Goal: Task Accomplishment & Management: Manage account settings

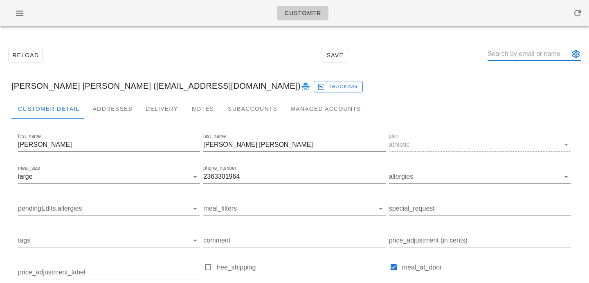
click at [522, 57] on input "text" at bounding box center [529, 53] width 82 height 13
paste input "[EMAIL_ADDRESS][DOMAIN_NAME]"
type input "[EMAIL_ADDRESS][DOMAIN_NAME]"
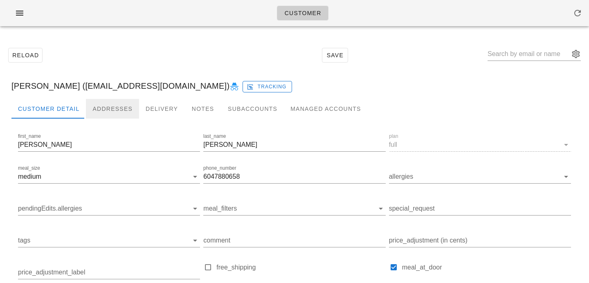
click at [121, 106] on div "Addresses" at bounding box center [112, 109] width 53 height 20
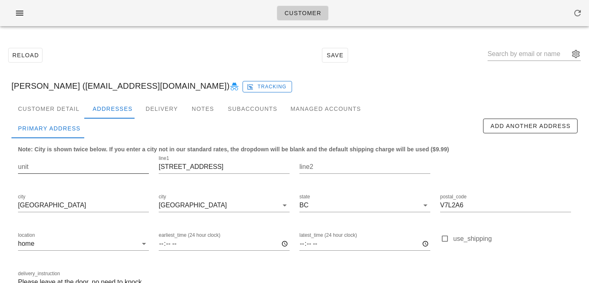
scroll to position [54, 0]
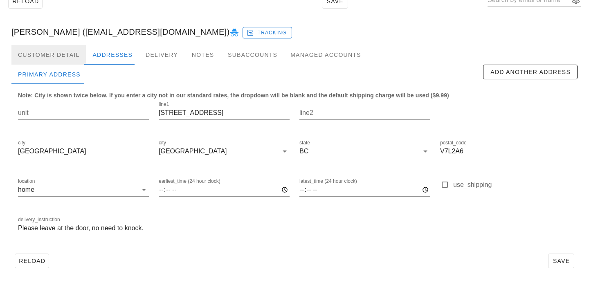
click at [66, 61] on div "Customer Detail" at bounding box center [48, 55] width 74 height 20
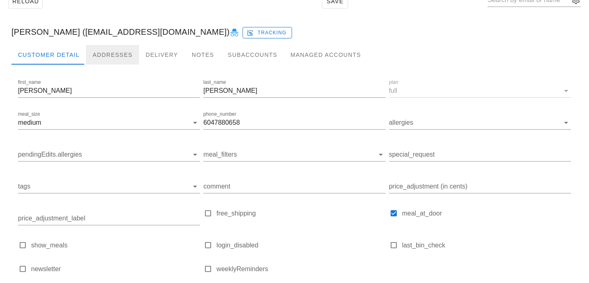
click at [88, 58] on div "Addresses" at bounding box center [112, 55] width 53 height 20
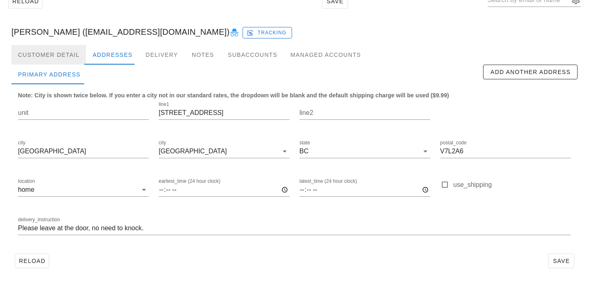
click at [60, 59] on div "Customer Detail" at bounding box center [48, 55] width 74 height 20
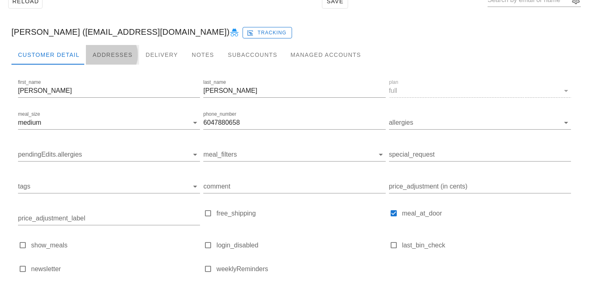
click at [109, 49] on div "Addresses" at bounding box center [112, 55] width 53 height 20
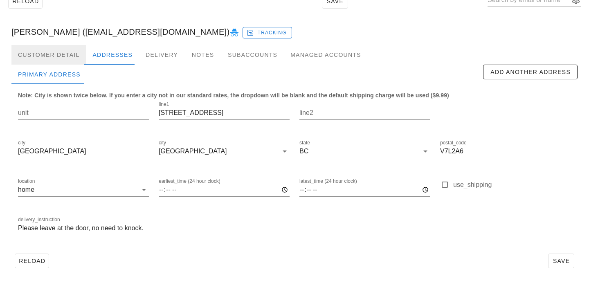
click at [62, 60] on div "Customer Detail" at bounding box center [48, 55] width 74 height 20
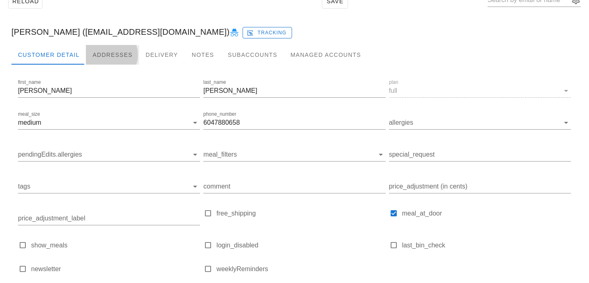
click at [109, 54] on div "Addresses" at bounding box center [112, 55] width 53 height 20
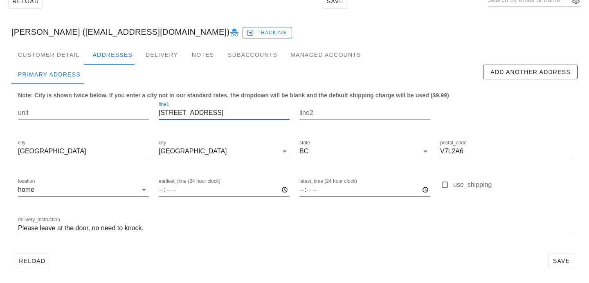
drag, startPoint x: 240, startPoint y: 114, endPoint x: 104, endPoint y: 97, distance: 137.7
click at [104, 97] on div "unit line1 958 WHITCHURCH STREET line2 city North Vancouver city North Vancouve…" at bounding box center [294, 172] width 563 height 154
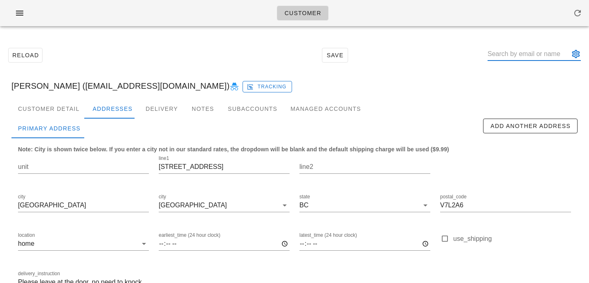
click at [536, 55] on input "text" at bounding box center [529, 53] width 82 height 13
paste input "vitorpelajo@me.com"
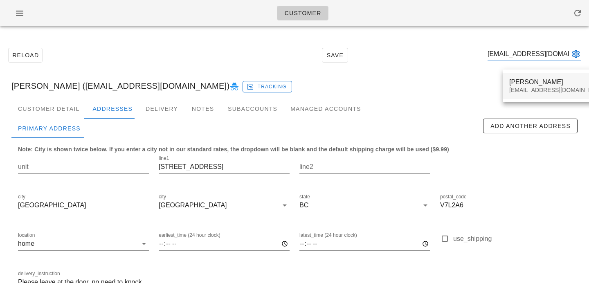
type input "vitorpelajo@me.com"
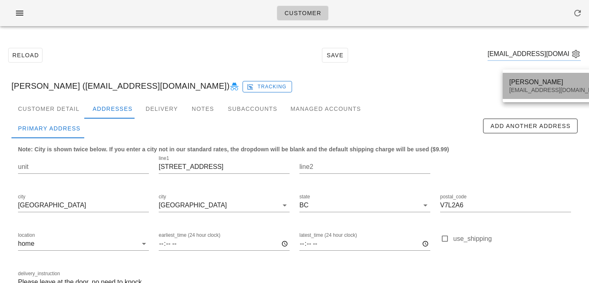
click at [525, 82] on div "Mario Rocha" at bounding box center [557, 82] width 97 height 8
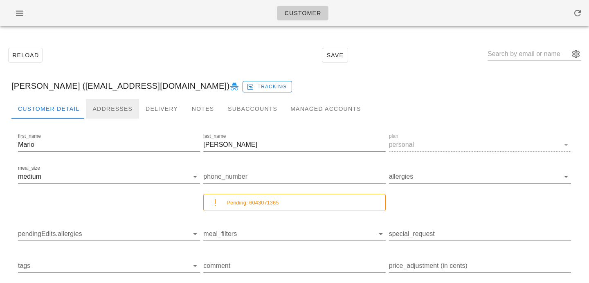
click at [120, 102] on div "Addresses" at bounding box center [112, 109] width 53 height 20
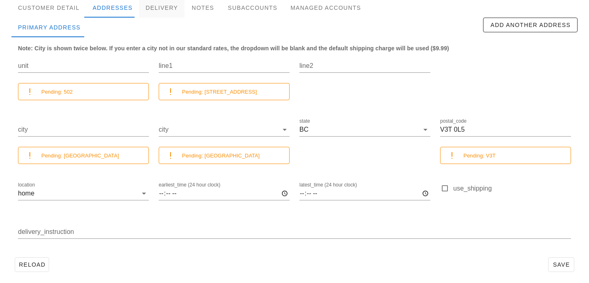
scroll to position [105, 0]
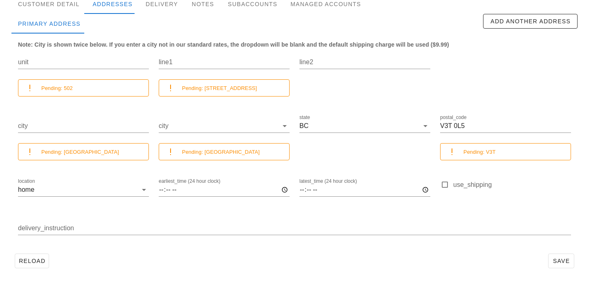
drag, startPoint x: 204, startPoint y: 87, endPoint x: 250, endPoint y: 87, distance: 46.2
click at [267, 87] on div "Pending: 13696 100 Avenue" at bounding box center [232, 87] width 101 height 9
drag, startPoint x: 250, startPoint y: 87, endPoint x: 205, endPoint y: 87, distance: 45.0
click at [205, 87] on div "Pending: 13696 100 Avenue" at bounding box center [232, 87] width 101 height 9
copy small "13696 100 Avenue"
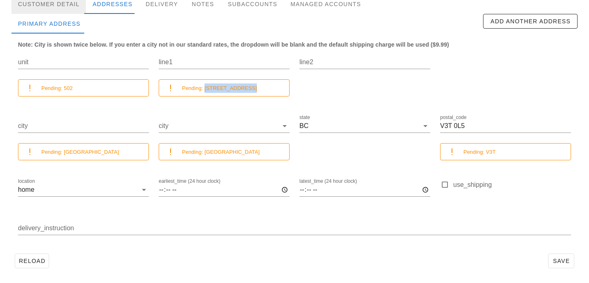
click at [74, 3] on div "Customer Detail" at bounding box center [48, 4] width 74 height 20
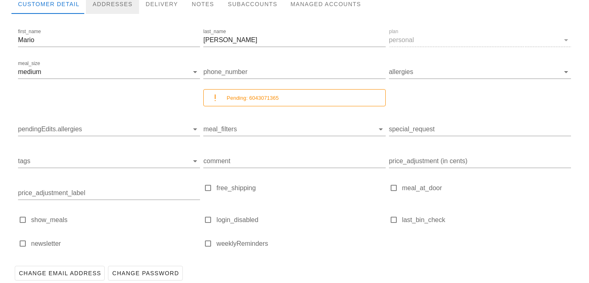
click at [104, 7] on div "Addresses" at bounding box center [112, 4] width 53 height 20
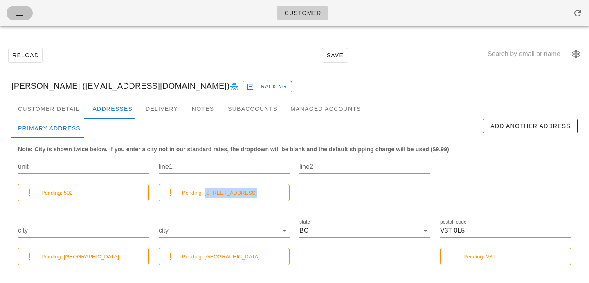
click at [16, 11] on icon "button" at bounding box center [20, 13] width 10 height 10
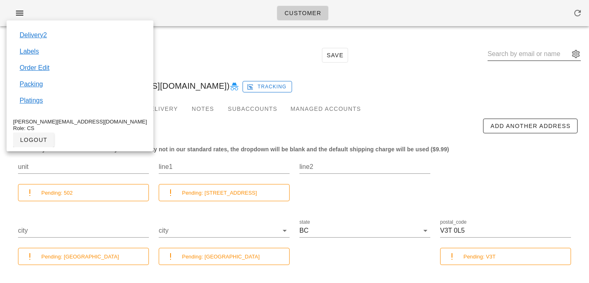
click at [540, 53] on input "text" at bounding box center [529, 53] width 82 height 13
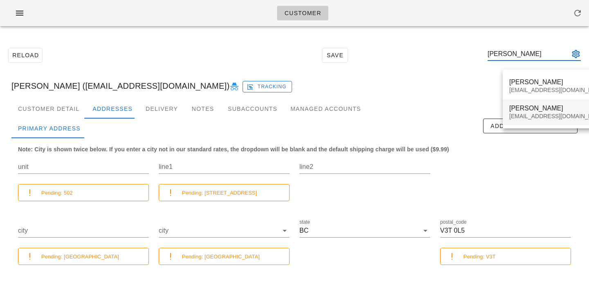
type input "mario rocha"
click at [520, 112] on div "Mario Rocha" at bounding box center [557, 108] width 97 height 8
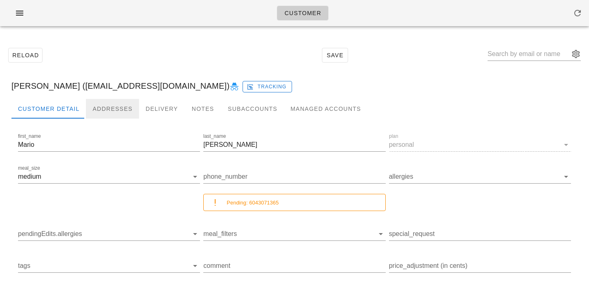
click at [110, 109] on div "Addresses" at bounding box center [112, 109] width 53 height 20
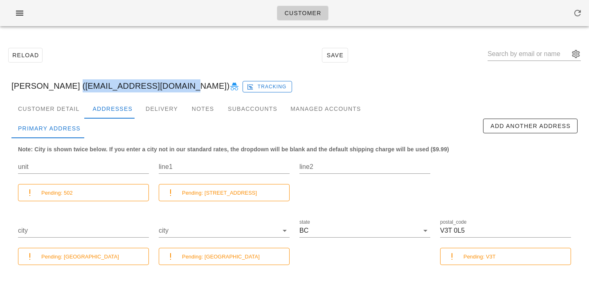
drag, startPoint x: 64, startPoint y: 86, endPoint x: 162, endPoint y: 84, distance: 97.8
click at [162, 84] on div "Mario Rocha (vitorpelajo@yahoo.com.br) Tracking" at bounding box center [294, 86] width 579 height 26
copy div "vitorpelajo@yahoo.com.br"
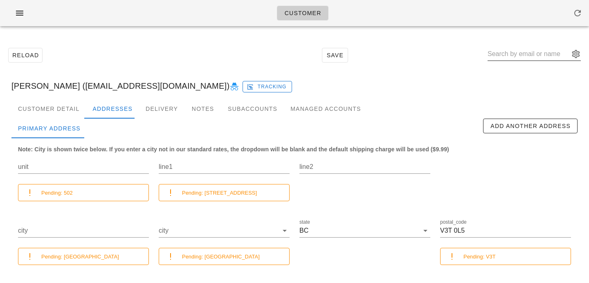
click at [507, 47] on div at bounding box center [534, 56] width 93 height 27
click at [513, 58] on input "text" at bounding box center [529, 53] width 82 height 13
paste input "kharknett@gmail.com"
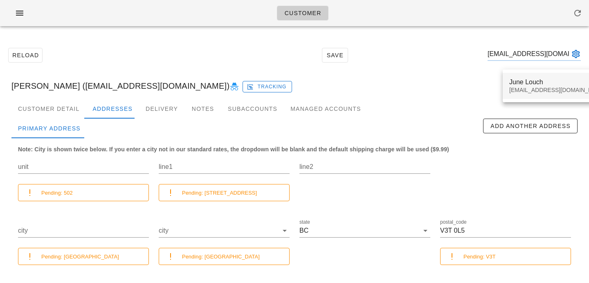
type input "kharknett@gmail.com"
click at [533, 93] on div "June Louch kharknett@gmail.com" at bounding box center [557, 85] width 97 height 25
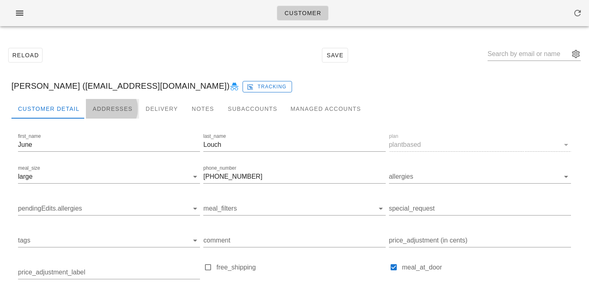
click at [115, 104] on div "Addresses" at bounding box center [112, 109] width 53 height 20
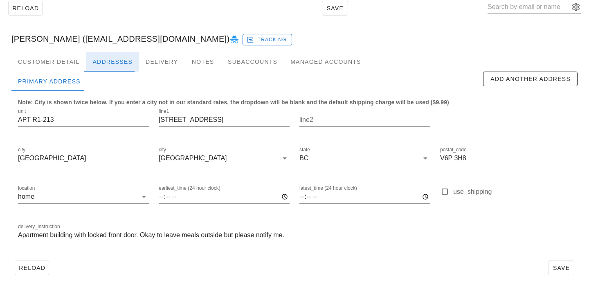
scroll to position [54, 0]
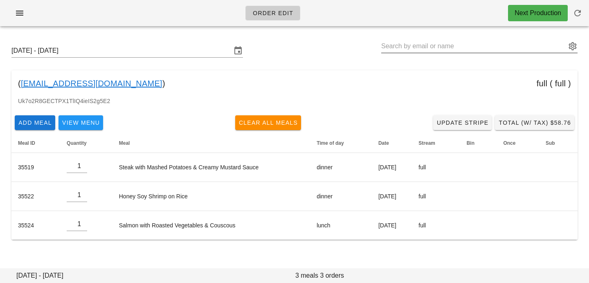
click at [439, 43] on input "text" at bounding box center [473, 46] width 185 height 13
type input "[PERSON_NAME] ([EMAIL_ADDRESS][DOMAIN_NAME])"
paste input "[EMAIL_ADDRESS][DOMAIN_NAME]"
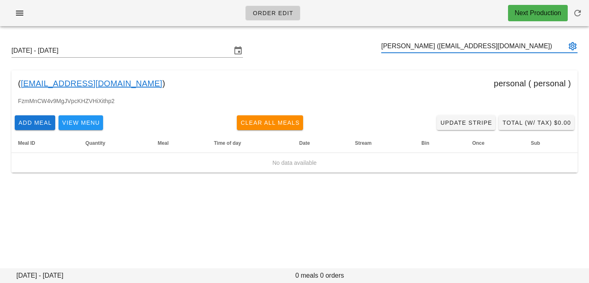
type input "[PERSON_NAME] ([EMAIL_ADDRESS][DOMAIN_NAME])"
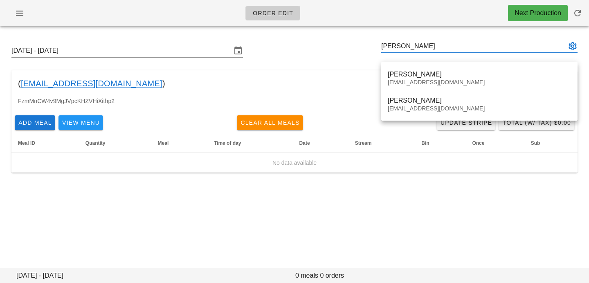
type input "[PERSON_NAME]"
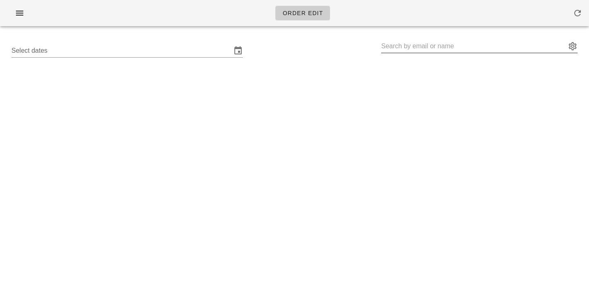
click at [428, 42] on input "text" at bounding box center [473, 46] width 185 height 13
paste input "kharknett@gmail.com"
type input "[PERSON_NAME] ([EMAIL_ADDRESS][DOMAIN_NAME])"
click at [195, 42] on div "Select dates June Louch (kharknett@gmail.com)" at bounding box center [294, 51] width 579 height 26
click at [194, 57] on input "Select dates" at bounding box center [121, 50] width 220 height 13
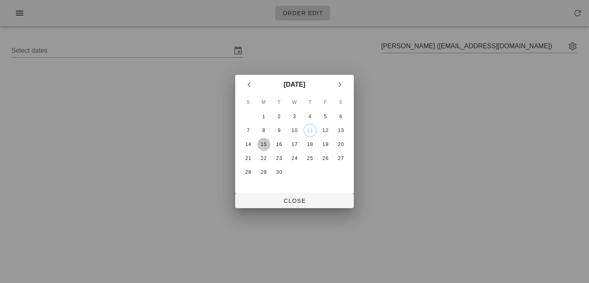
click at [266, 144] on div "15" at bounding box center [263, 145] width 13 height 6
click at [269, 200] on span "Close" at bounding box center [295, 201] width 106 height 7
type input "Sunday September 14 - Saturday September 20"
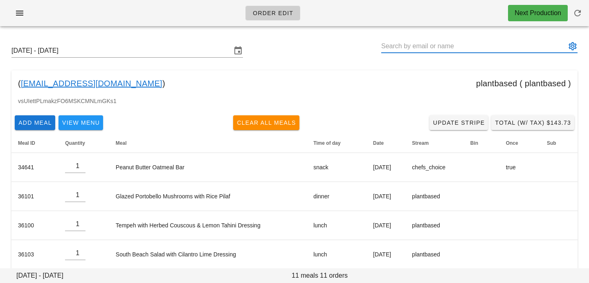
click at [415, 45] on input "text" at bounding box center [473, 46] width 185 height 13
type input "June Louch (kharknett@gmail.com)o"
click at [495, 44] on input "text" at bounding box center [473, 46] width 185 height 13
paste input "wuyongbin777@gmail.com"
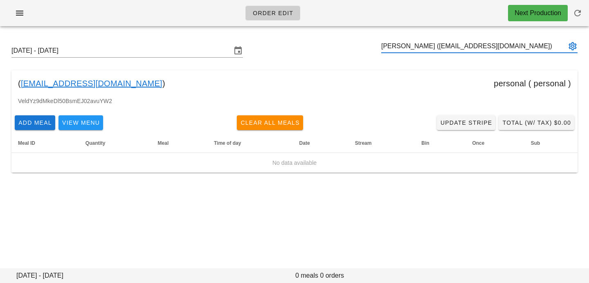
click at [409, 46] on input "Aaron Wu (wuyongbin777@gmail.com)" at bounding box center [473, 46] width 185 height 13
drag, startPoint x: 411, startPoint y: 46, endPoint x: 510, endPoint y: 51, distance: 98.7
click at [510, 51] on input "Aaron Wu (wuyongbin777@gmail.com)" at bounding box center [473, 46] width 185 height 13
click at [403, 45] on input "Aaron Wu (wuyongbin777@gmail.com)" at bounding box center [473, 46] width 185 height 13
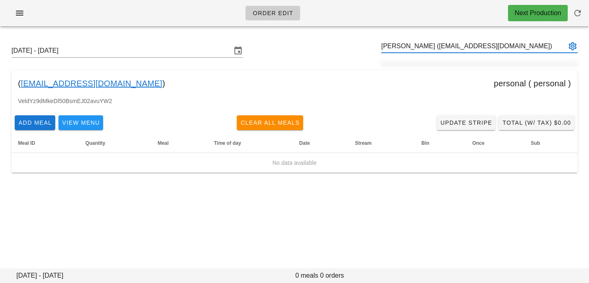
drag, startPoint x: 400, startPoint y: 45, endPoint x: 496, endPoint y: 47, distance: 96.6
click at [496, 47] on input "Aaron Wu (wuyongbin777@gmail.com)" at bounding box center [473, 46] width 185 height 13
type input "Aaron Wu (wuyongbin777@gmail.com)"
click at [171, 112] on div "Add Meal View Menu Clear All Meals Update Stripe Total (w/ Tax) $0.00" at bounding box center [294, 122] width 566 height 21
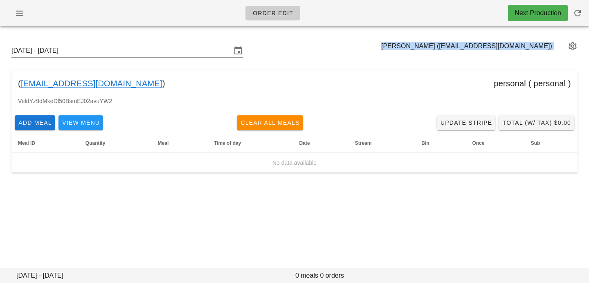
drag, startPoint x: 504, startPoint y: 55, endPoint x: 502, endPoint y: 47, distance: 8.5
click at [502, 48] on div "Aaron Wu (wuyongbin777@gmail.com)" at bounding box center [479, 51] width 196 height 22
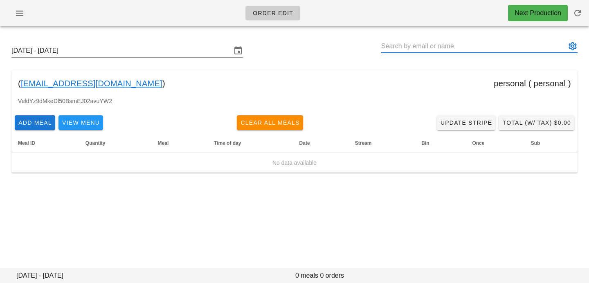
click at [502, 47] on input "text" at bounding box center [473, 46] width 185 height 13
paste input "danielkshephard@gmail.com"
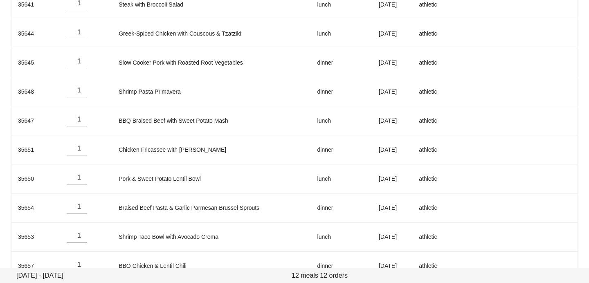
scroll to position [243, 0]
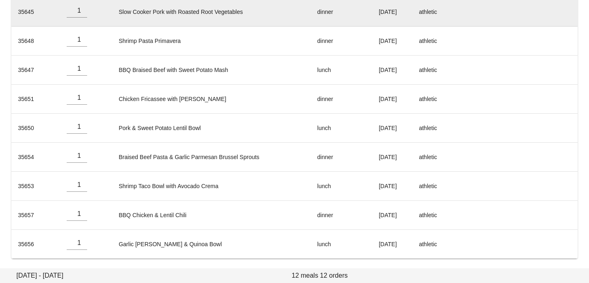
type input "[PERSON_NAME] ([EMAIL_ADDRESS][DOMAIN_NAME])"
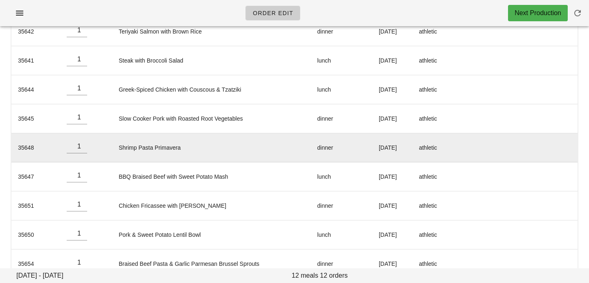
scroll to position [0, 0]
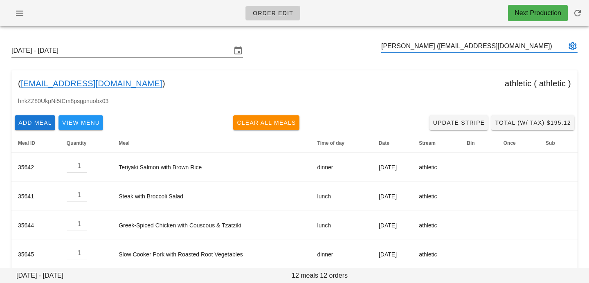
type input "[PERSON_NAME] ([EMAIL_ADDRESS][DOMAIN_NAME])"
click at [503, 46] on input "text" at bounding box center [473, 46] width 185 height 13
paste input "[EMAIL_ADDRESS][DOMAIN_NAME]"
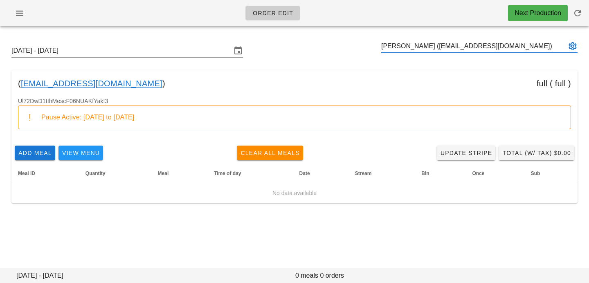
type input "[PERSON_NAME] ([EMAIL_ADDRESS][DOMAIN_NAME])"
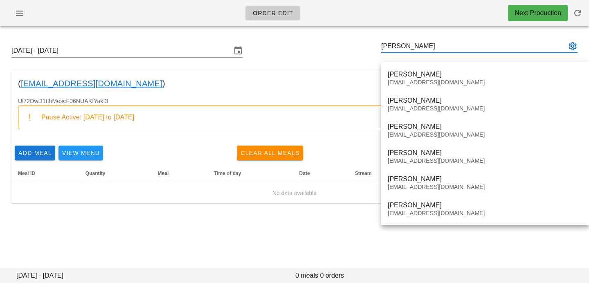
type input "rebecca"
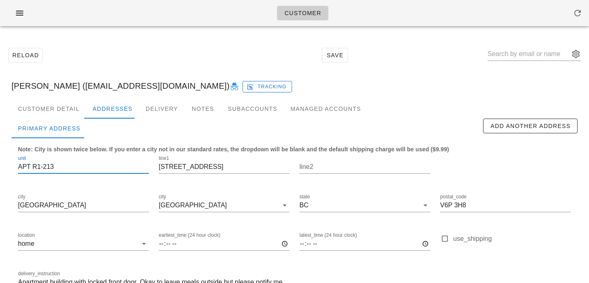
drag, startPoint x: 71, startPoint y: 169, endPoint x: 0, endPoint y: 151, distance: 73.4
click at [0, 151] on div "Reload Save June Louch (kharknett@gmail.com) Tracking Customer Detail Addresses…" at bounding box center [294, 185] width 589 height 304
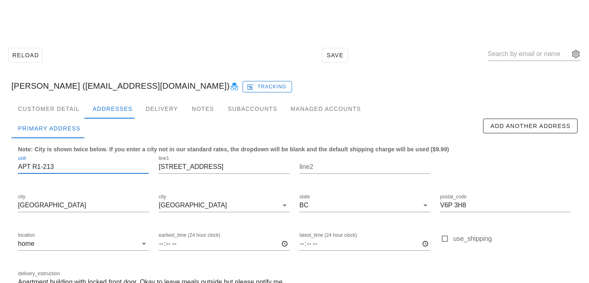
scroll to position [54, 0]
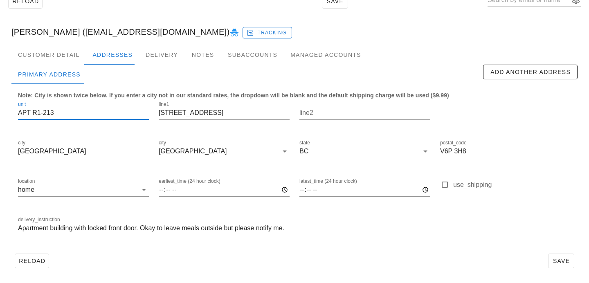
click at [19, 230] on input "Apartment building with locked front door. Okay to leave meals outside but plea…" at bounding box center [294, 228] width 553 height 13
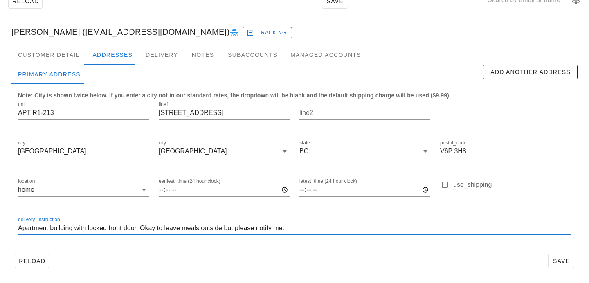
paste input "APT R1-213"
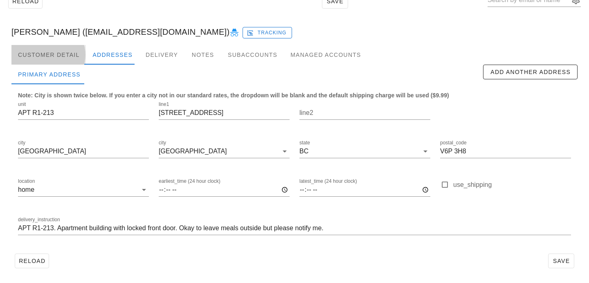
click at [65, 59] on div "Customer Detail" at bounding box center [48, 55] width 74 height 20
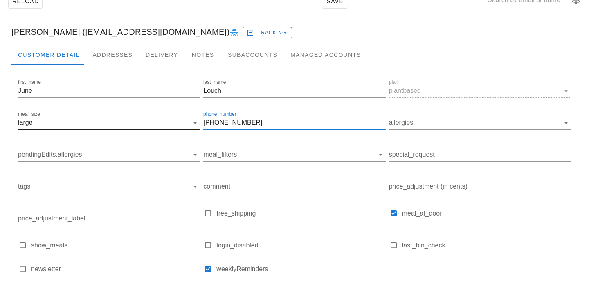
drag, startPoint x: 248, startPoint y: 124, endPoint x: 159, endPoint y: 122, distance: 89.2
click at [160, 122] on div "first_name June last_name Louch plan plantbased meal_size large phone_number 67…" at bounding box center [294, 179] width 556 height 207
click at [111, 60] on div "Addresses" at bounding box center [112, 55] width 53 height 20
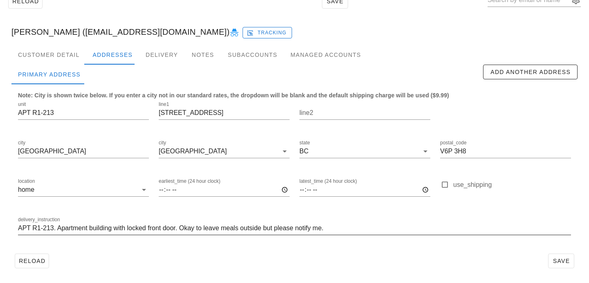
click at [338, 229] on input "APT R1-213. Apartment building with locked front door. Okay to leave meals outs…" at bounding box center [294, 228] width 553 height 13
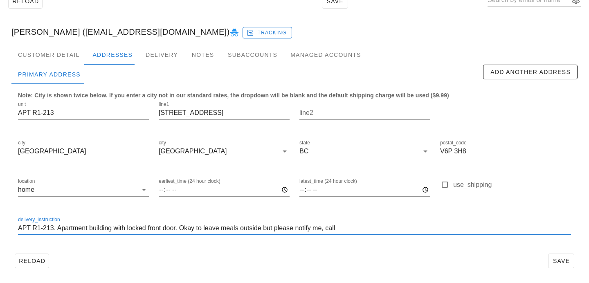
paste input "672-968-7132"
type input "APT R1-213. Apartment building with locked front door. Okay to leave meals outs…"
click at [560, 262] on span "Save" at bounding box center [561, 261] width 19 height 7
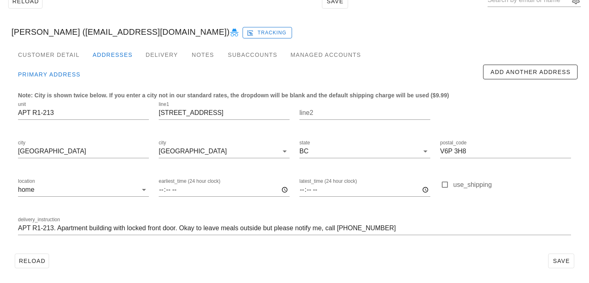
type input "June Louch (kharknett@gmail.com)"
drag, startPoint x: 32, startPoint y: 113, endPoint x: 0, endPoint y: 113, distance: 31.9
click at [0, 113] on div "Reload Save June Louch (kharknett@gmail.com) June Louch (kharknett@gmail.com) T…" at bounding box center [294, 131] width 589 height 304
type input "R1-213"
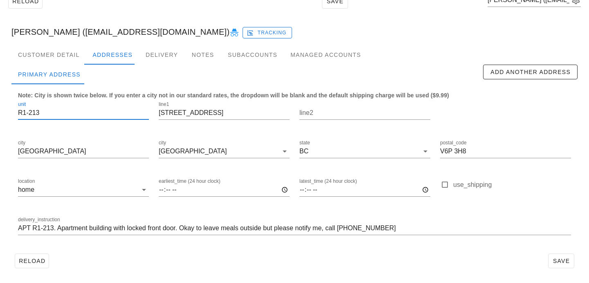
scroll to position [0, 0]
click at [258, 258] on div "Reload Save" at bounding box center [294, 260] width 566 height 21
click at [554, 259] on span "Save" at bounding box center [561, 261] width 19 height 7
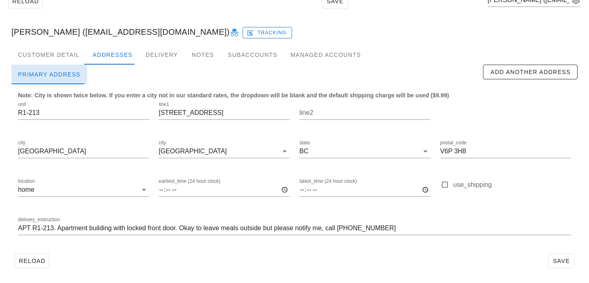
click at [59, 68] on div "Primary Address" at bounding box center [49, 75] width 76 height 20
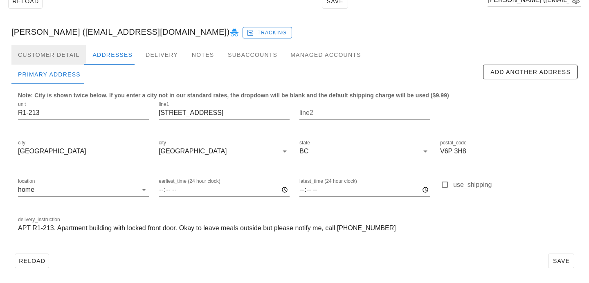
click at [72, 50] on div "Customer Detail" at bounding box center [48, 55] width 74 height 20
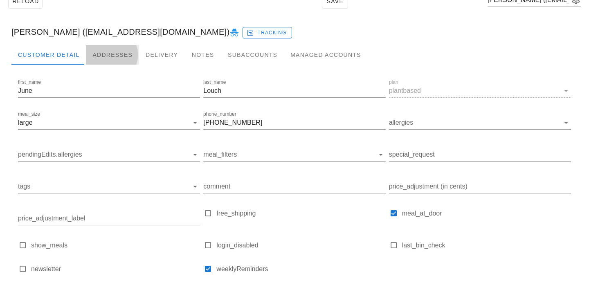
click at [113, 50] on div "Addresses" at bounding box center [112, 55] width 53 height 20
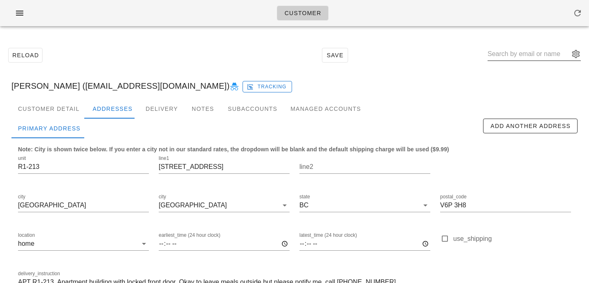
click at [515, 56] on input "text" at bounding box center [529, 53] width 82 height 13
paste input "wuyongbin777@gmail.com"
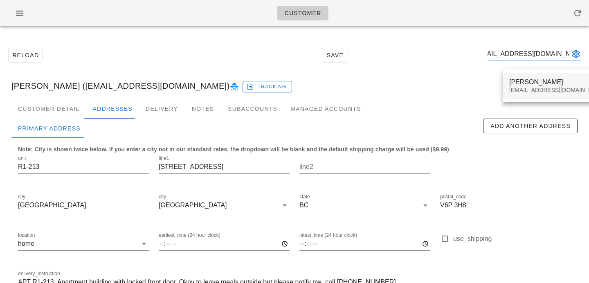
type input "wuyongbin777@gmail.com"
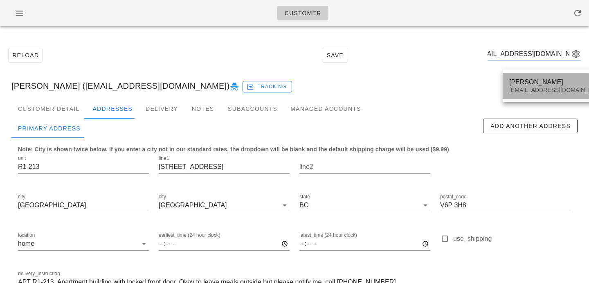
scroll to position [0, 0]
click at [517, 81] on div "Aaron Wu" at bounding box center [557, 82] width 97 height 8
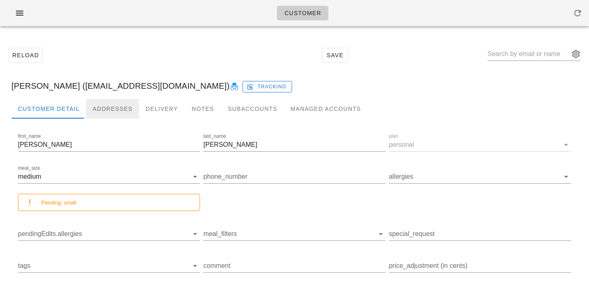
click at [109, 109] on div "Addresses" at bounding box center [112, 109] width 53 height 20
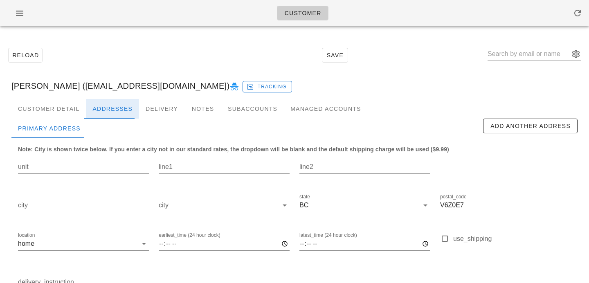
scroll to position [54, 0]
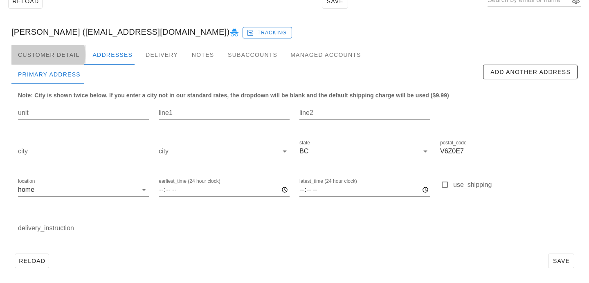
click at [70, 57] on div "Customer Detail" at bounding box center [48, 55] width 74 height 20
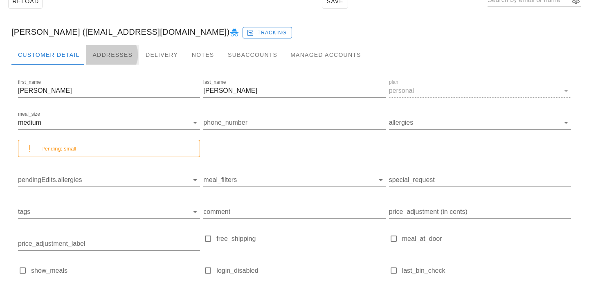
click at [122, 60] on div "Addresses" at bounding box center [112, 55] width 53 height 20
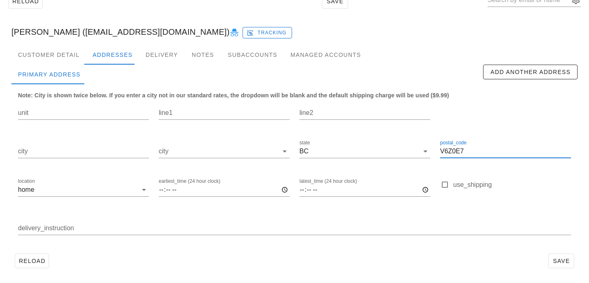
drag, startPoint x: 474, startPoint y: 147, endPoint x: 362, endPoint y: 137, distance: 112.6
click at [363, 137] on div "unit line1 line2 city city state BC postal_code V6Z0E7 location home earliest_t…" at bounding box center [294, 172] width 563 height 154
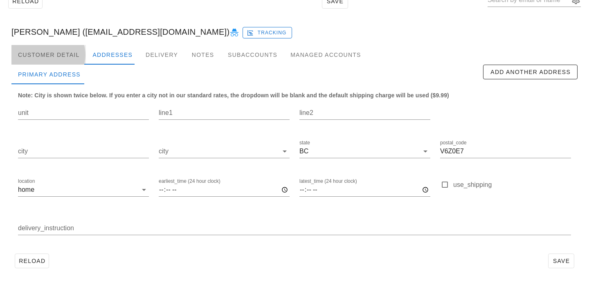
click at [54, 59] on div "Customer Detail" at bounding box center [48, 55] width 74 height 20
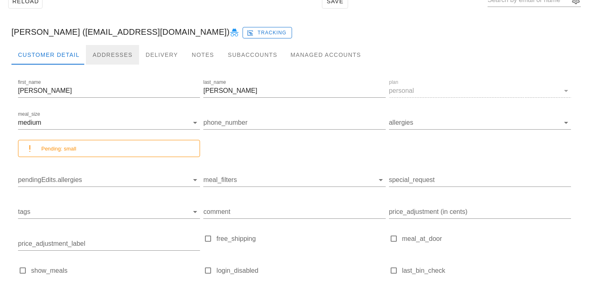
click at [107, 51] on div "Addresses" at bounding box center [112, 55] width 53 height 20
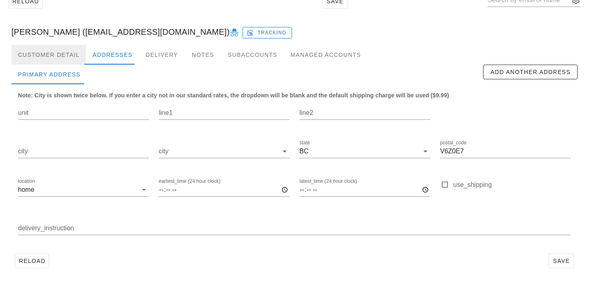
click at [57, 57] on div "Customer Detail" at bounding box center [48, 55] width 74 height 20
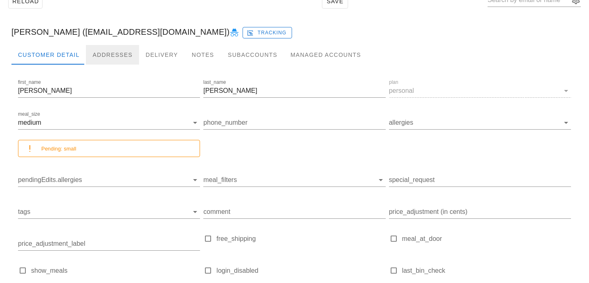
click at [103, 53] on div "Addresses" at bounding box center [112, 55] width 53 height 20
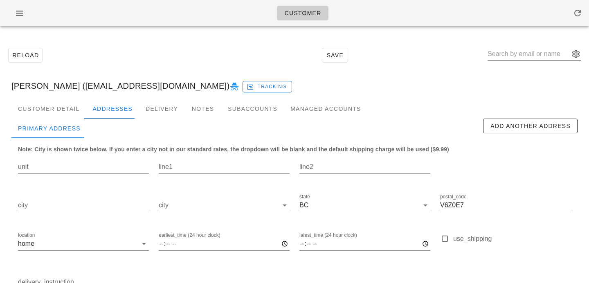
click at [522, 55] on input "text" at bounding box center [529, 53] width 82 height 13
paste input "danielkshephard@gmail.com"
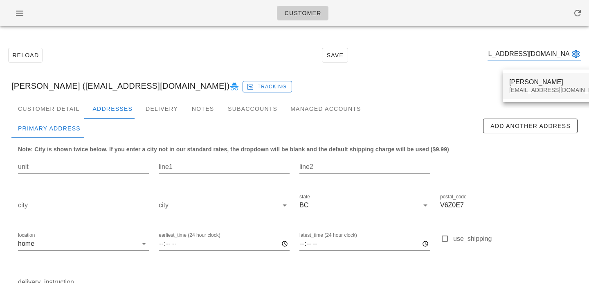
type input "danielkshephard@gmail.com"
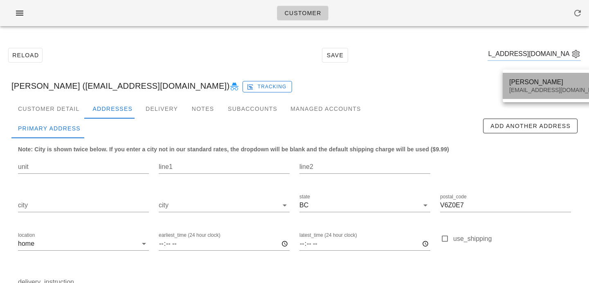
click at [525, 88] on div "danielkshephard@gmail.com" at bounding box center [557, 90] width 97 height 7
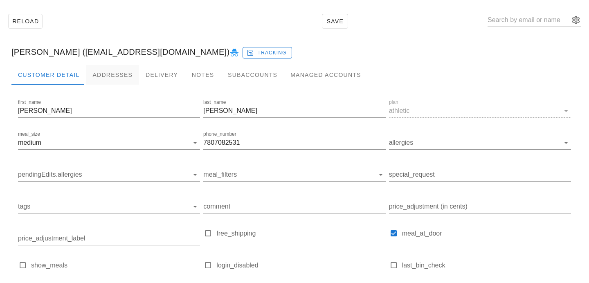
scroll to position [40, 0]
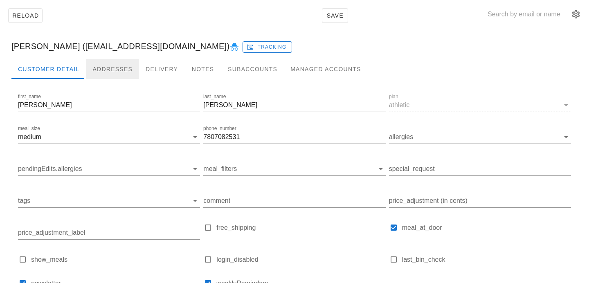
click at [108, 65] on div "Addresses" at bounding box center [112, 69] width 53 height 20
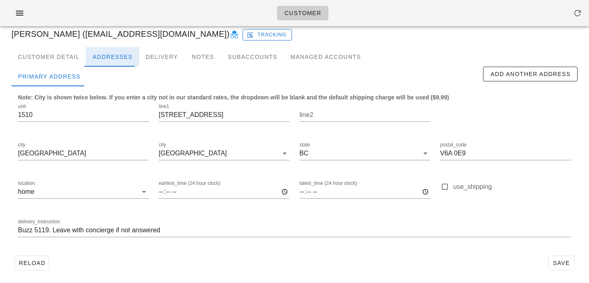
scroll to position [39, 0]
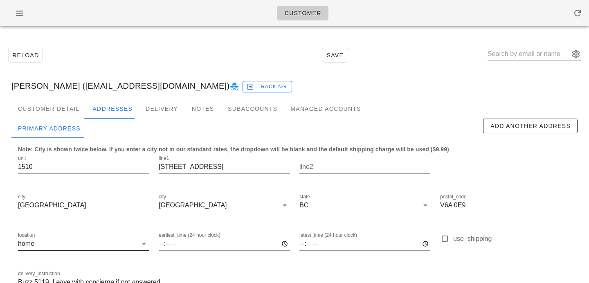
scroll to position [54, 0]
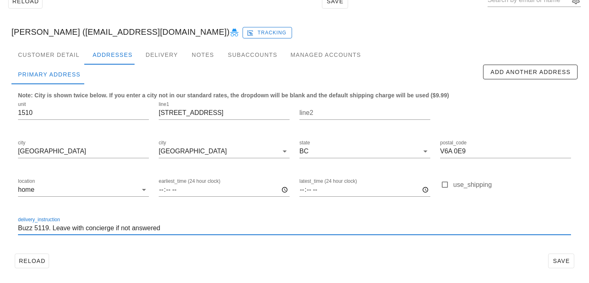
click at [18, 228] on input "Buzz 5119. Leave with concierge if not answered" at bounding box center [294, 228] width 553 height 13
type input "Unit 1510. Buzz 5119. Leave with concierge if not answered"
click at [559, 261] on span "Save" at bounding box center [561, 261] width 19 height 7
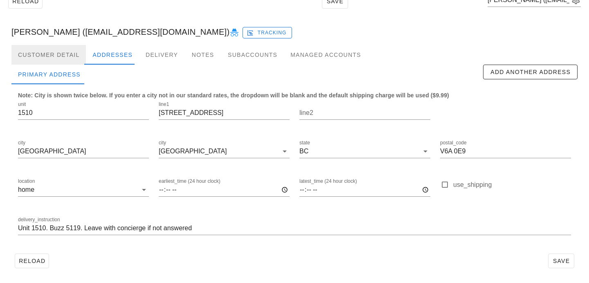
click at [66, 54] on div "Customer Detail" at bounding box center [48, 55] width 74 height 20
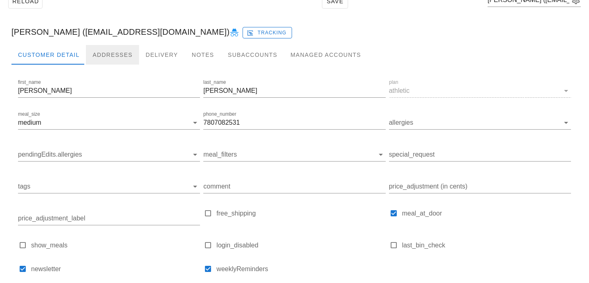
click at [114, 52] on div "Addresses" at bounding box center [112, 55] width 53 height 20
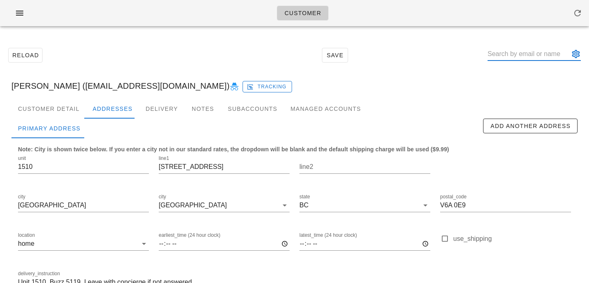
click at [517, 57] on input "text" at bounding box center [529, 53] width 82 height 13
paste input "[EMAIL_ADDRESS][DOMAIN_NAME]"
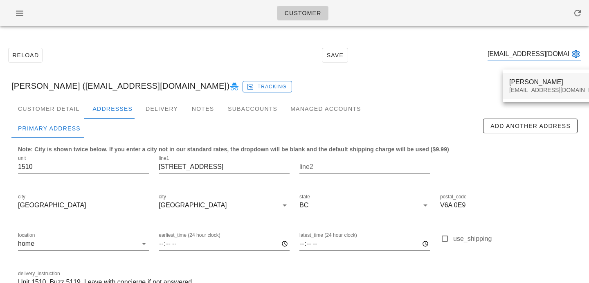
type input "[EMAIL_ADDRESS][DOMAIN_NAME]"
click at [516, 88] on div "[EMAIL_ADDRESS][DOMAIN_NAME]" at bounding box center [557, 90] width 97 height 7
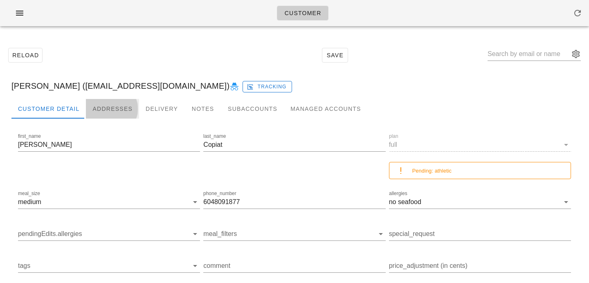
click at [101, 108] on div "Addresses" at bounding box center [112, 109] width 53 height 20
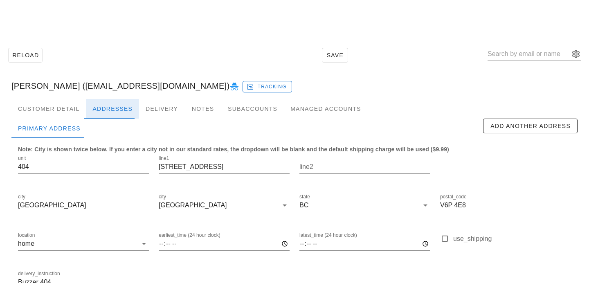
scroll to position [54, 0]
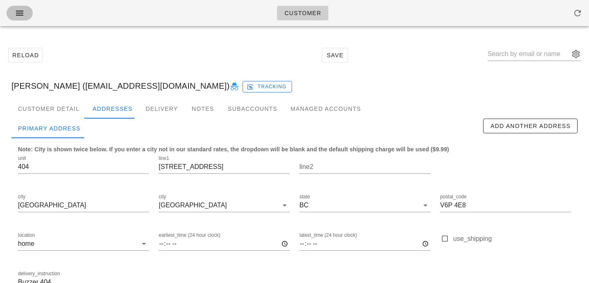
click at [18, 12] on icon "button" at bounding box center [20, 13] width 10 height 10
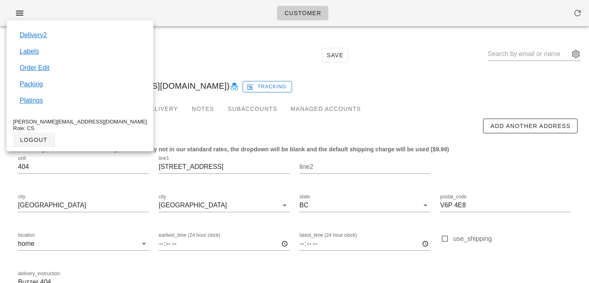
click at [135, 87] on div "[PERSON_NAME] ([EMAIL_ADDRESS][DOMAIN_NAME]) Tracking" at bounding box center [294, 86] width 579 height 26
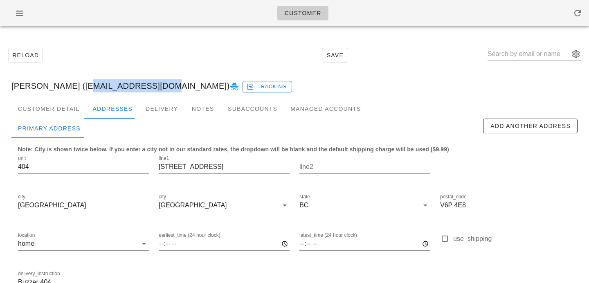
drag, startPoint x: 148, startPoint y: 86, endPoint x: 76, endPoint y: 84, distance: 71.6
click at [76, 84] on div "Rebecca Copiat (rcopiat@gmail.com) Tracking" at bounding box center [294, 86] width 579 height 26
copy div "[EMAIL_ADDRESS][DOMAIN_NAME]"
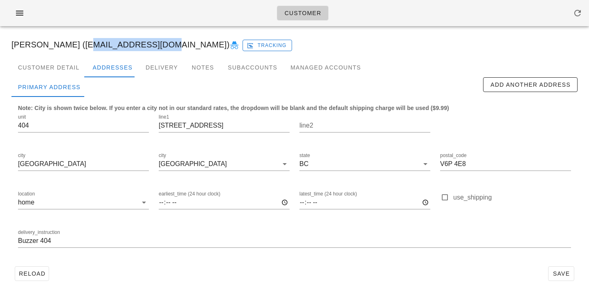
scroll to position [54, 0]
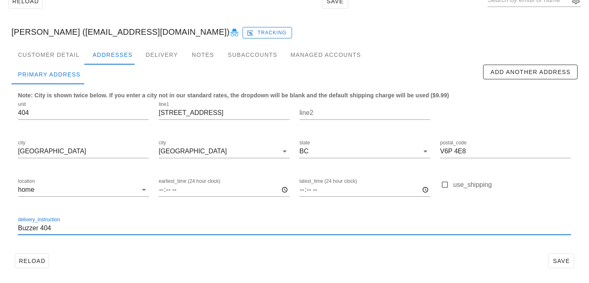
click at [18, 226] on input "Buzzer 404" at bounding box center [294, 228] width 553 height 13
type input "Unit 404, Buzzer 404"
click at [574, 259] on button "Save" at bounding box center [561, 261] width 26 height 15
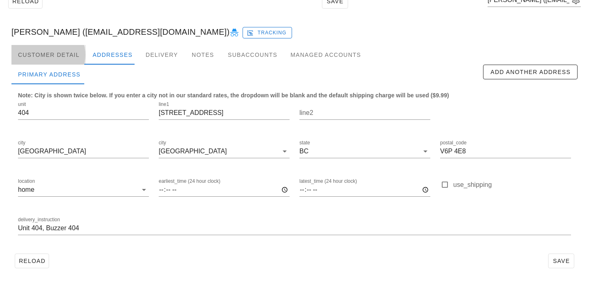
click at [71, 52] on div "Customer Detail" at bounding box center [48, 55] width 74 height 20
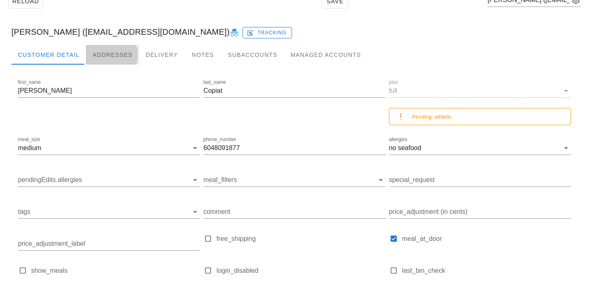
click at [106, 60] on div "Addresses" at bounding box center [112, 55] width 53 height 20
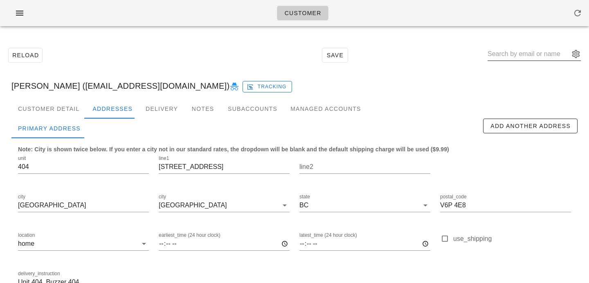
click at [527, 50] on input "text" at bounding box center [529, 53] width 82 height 13
paste input "[EMAIL_ADDRESS][DOMAIN_NAME]"
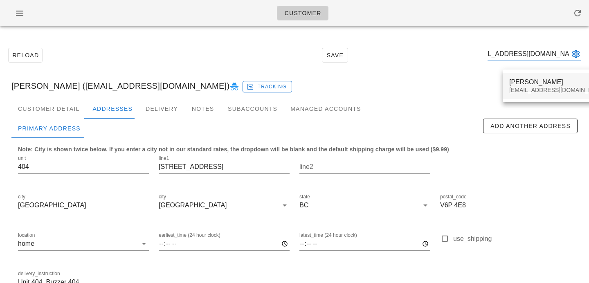
type input "[EMAIL_ADDRESS][DOMAIN_NAME]"
click at [539, 96] on div "Sanya Kochhar sanya.kochhar97@gmail.com" at bounding box center [557, 85] width 97 height 25
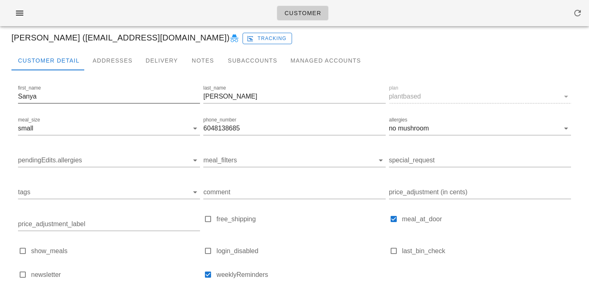
scroll to position [3, 0]
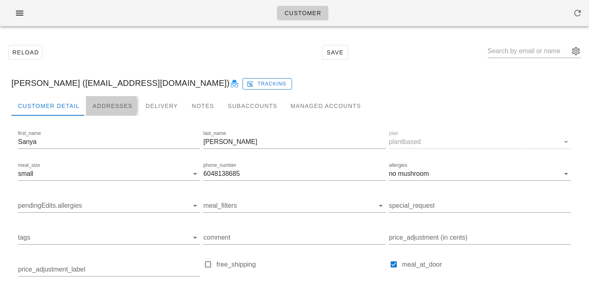
click at [117, 110] on div "Addresses" at bounding box center [112, 106] width 53 height 20
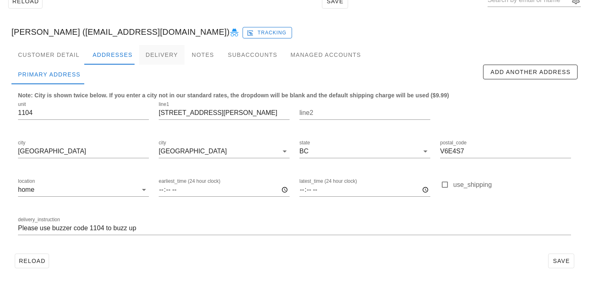
scroll to position [0, 0]
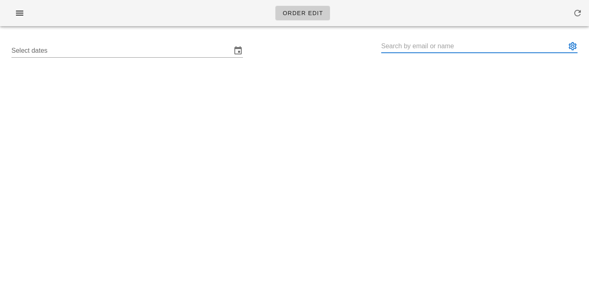
click at [418, 43] on input "text" at bounding box center [473, 46] width 185 height 13
paste input "[EMAIL_ADDRESS][DOMAIN_NAME]"
click at [426, 43] on input "[PERSON_NAME] ([EMAIL_ADDRESS][DOMAIN_NAME])" at bounding box center [473, 46] width 185 height 13
drag, startPoint x: 428, startPoint y: 46, endPoint x: 517, endPoint y: 44, distance: 89.2
click at [518, 45] on input "[PERSON_NAME] ([EMAIL_ADDRESS][DOMAIN_NAME])" at bounding box center [473, 46] width 185 height 13
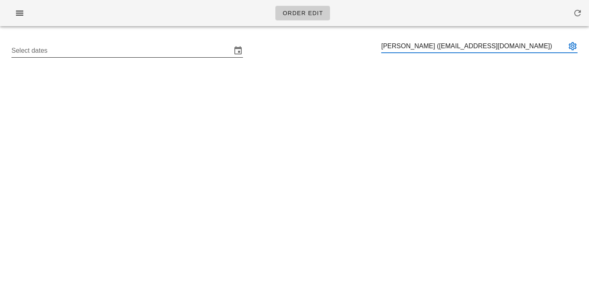
type input "[PERSON_NAME] ([EMAIL_ADDRESS][DOMAIN_NAME])"
click at [146, 52] on input "Select dates" at bounding box center [121, 50] width 220 height 13
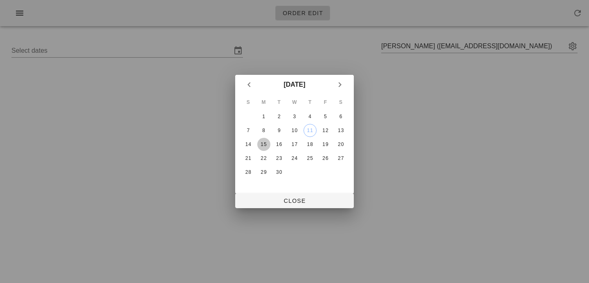
click at [264, 142] on div "15" at bounding box center [263, 145] width 13 height 6
click at [261, 200] on span "Close" at bounding box center [295, 201] width 106 height 7
type input "[DATE] - [DATE]"
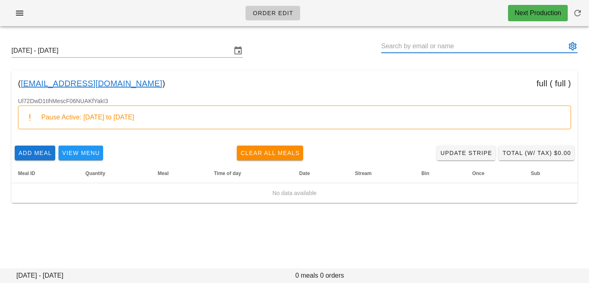
click at [426, 44] on input "text" at bounding box center [473, 46] width 185 height 13
type input "[PERSON_NAME] ([EMAIL_ADDRESS][DOMAIN_NAME])"
paste input "[EMAIL_ADDRESS][DOMAIN_NAME]"
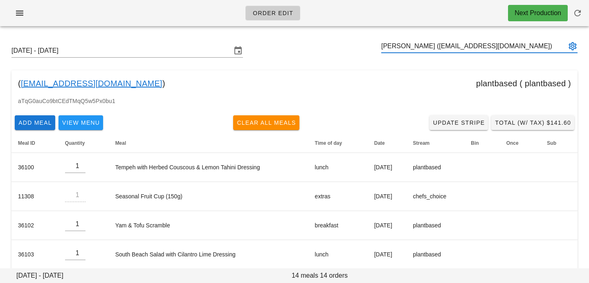
click at [428, 52] on input "[PERSON_NAME] ([EMAIL_ADDRESS][DOMAIN_NAME])" at bounding box center [473, 46] width 185 height 13
click at [424, 45] on input "[PERSON_NAME] ([EMAIL_ADDRESS][DOMAIN_NAME])" at bounding box center [473, 46] width 185 height 13
drag, startPoint x: 405, startPoint y: 46, endPoint x: 525, endPoint y: 47, distance: 119.1
click at [525, 47] on input "[PERSON_NAME] ([EMAIL_ADDRESS][DOMAIN_NAME])" at bounding box center [473, 46] width 185 height 13
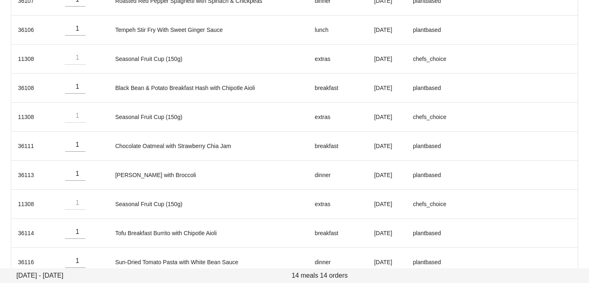
scroll to position [301, 0]
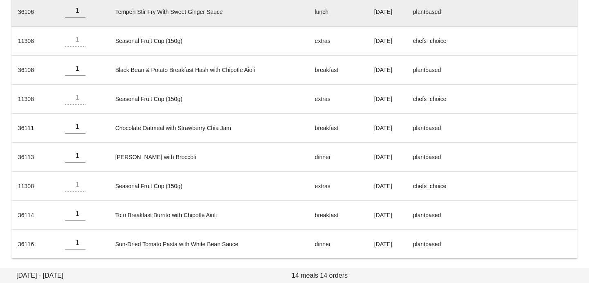
type input "[PERSON_NAME] ([EMAIL_ADDRESS][DOMAIN_NAME])"
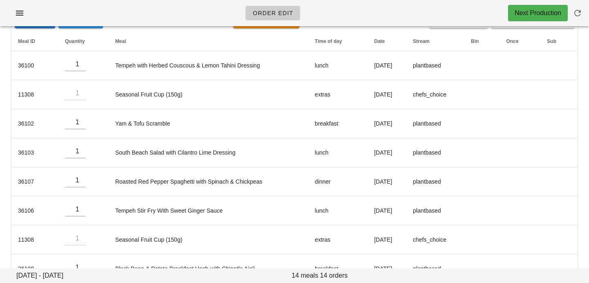
scroll to position [0, 0]
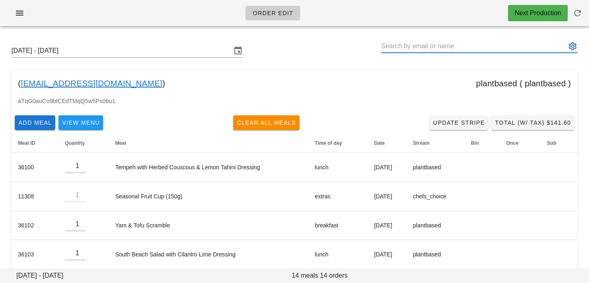
click at [474, 49] on input "text" at bounding box center [473, 46] width 185 height 13
paste input "[EMAIL_ADDRESS][DOMAIN_NAME]"
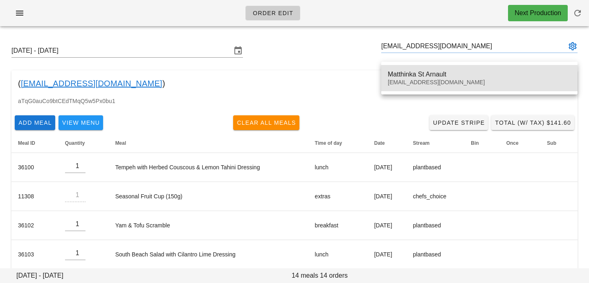
click at [408, 70] on div "Matthinka St Arnault m.mstarnault@gmail.com" at bounding box center [479, 77] width 183 height 25
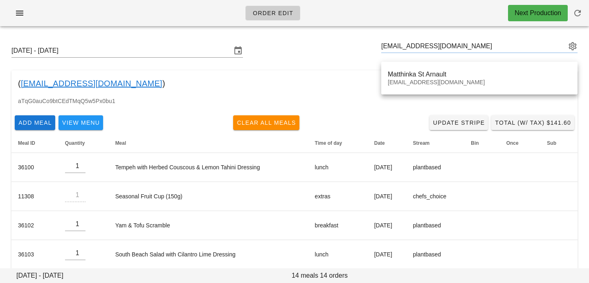
type input "Matthinka St Arnault ([EMAIL_ADDRESS][DOMAIN_NAME])"
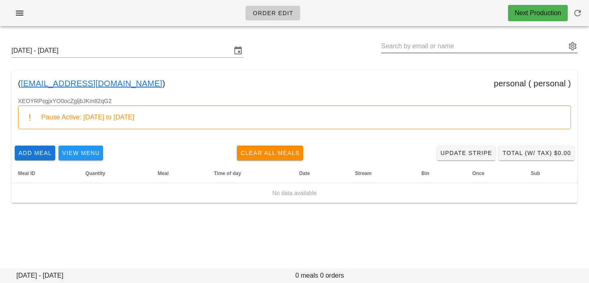
click at [533, 49] on input "text" at bounding box center [473, 46] width 185 height 13
paste input "[EMAIL_ADDRESS][DOMAIN_NAME]"
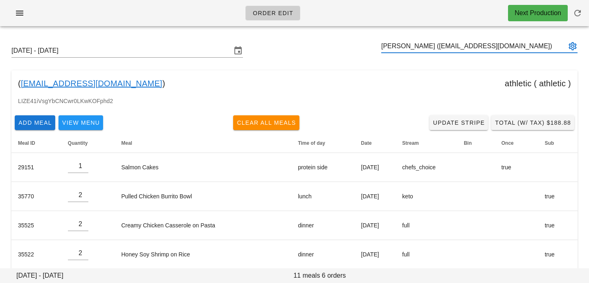
type input "[PERSON_NAME] ([EMAIL_ADDRESS][DOMAIN_NAME])"
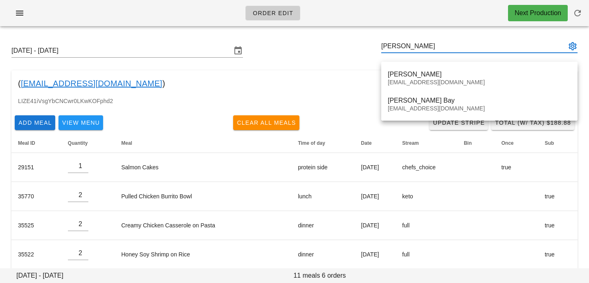
type input "dana b"
click at [332, 79] on div "( baychanan@gmail.com ) athletic ( athletic )" at bounding box center [294, 83] width 566 height 26
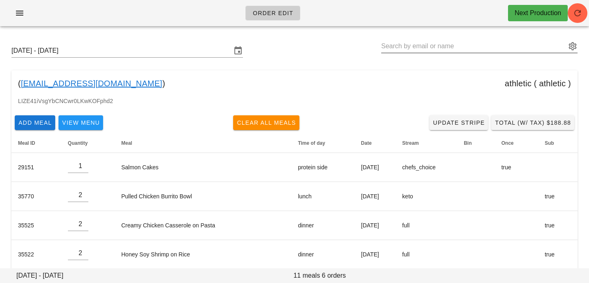
click at [482, 41] on input "text" at bounding box center [473, 46] width 185 height 13
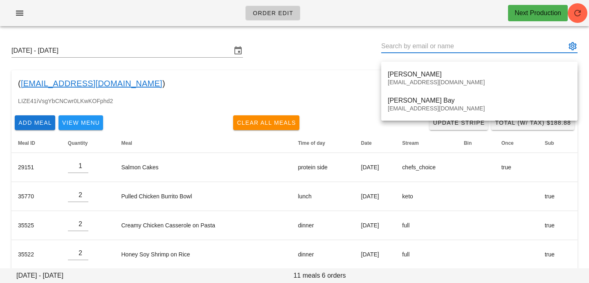
paste input "kassidyastevenson@live.ca"
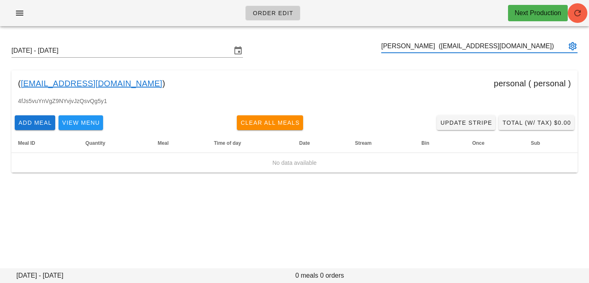
type input "Kassie Stevenson (kassidyastevenson@live.ca)"
click at [577, 13] on icon "button" at bounding box center [578, 13] width 10 height 10
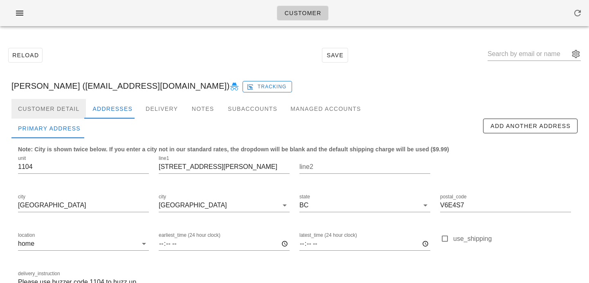
click at [55, 106] on div "Customer Detail" at bounding box center [48, 109] width 74 height 20
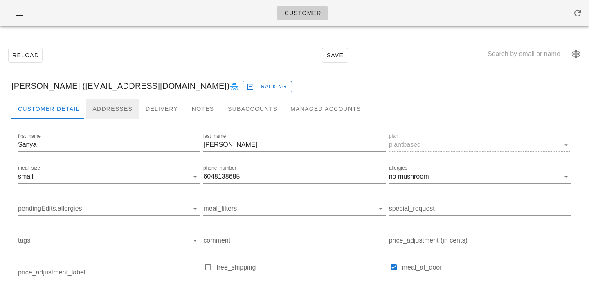
click at [119, 106] on div "Addresses" at bounding box center [112, 109] width 53 height 20
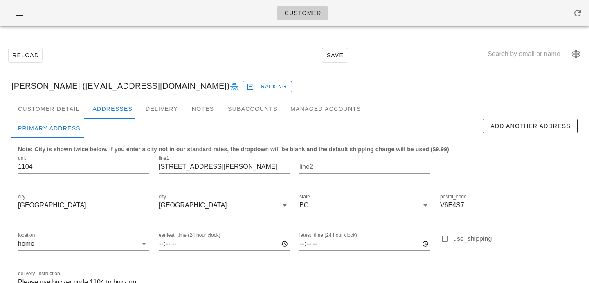
scroll to position [54, 0]
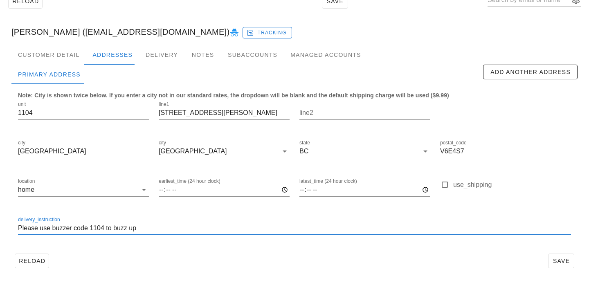
click at [19, 227] on input "Please use buzzer code 1104 to buzz up" at bounding box center [294, 228] width 553 height 13
type input "Unit 1104. Please use buzzer code 1104 to buzz up"
click at [568, 266] on button "Save" at bounding box center [561, 261] width 26 height 15
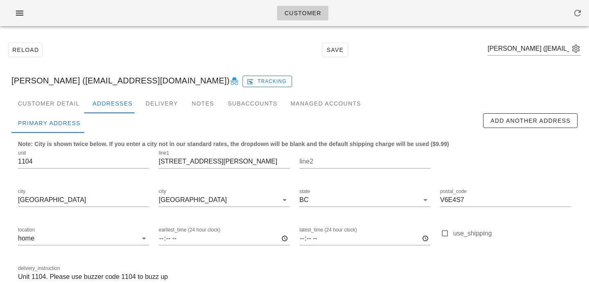
scroll to position [0, 0]
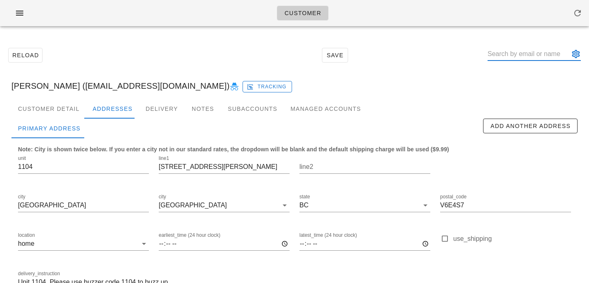
click at [537, 56] on input "text" at bounding box center [529, 53] width 82 height 13
paste input "m.mstarnault@gmail.com"
type input "m.mstarnault@gmail.com"
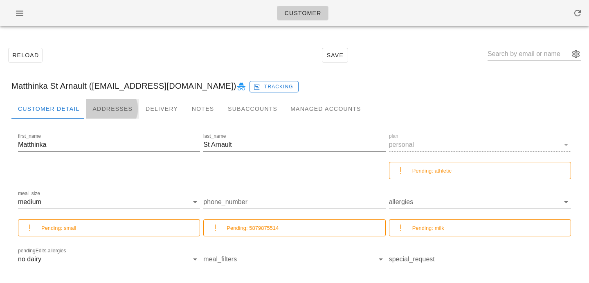
click at [109, 107] on div "Addresses" at bounding box center [112, 109] width 53 height 20
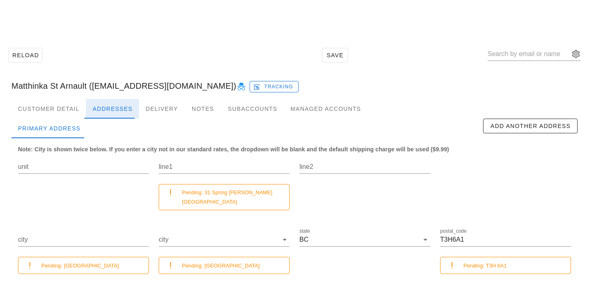
scroll to position [105, 0]
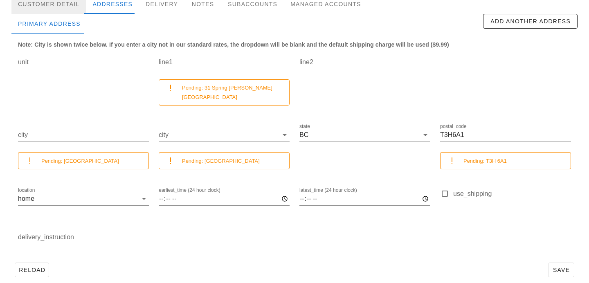
click at [69, 6] on div "Customer Detail" at bounding box center [48, 4] width 74 height 20
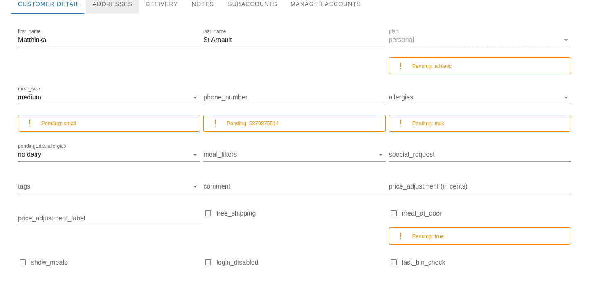
click at [109, 9] on div "Addresses" at bounding box center [112, 4] width 53 height 20
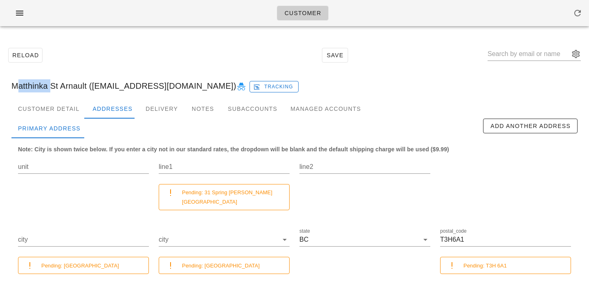
drag, startPoint x: 11, startPoint y: 88, endPoint x: 49, endPoint y: 86, distance: 37.3
click at [49, 86] on div "Matthinka St Arnault (m.mstarnault@gmail.com) Tracking" at bounding box center [294, 86] width 579 height 26
copy div "Matthinka"
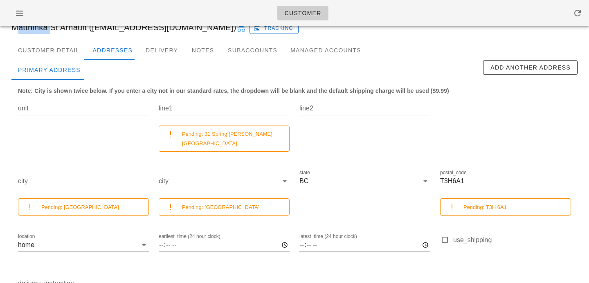
scroll to position [56, 0]
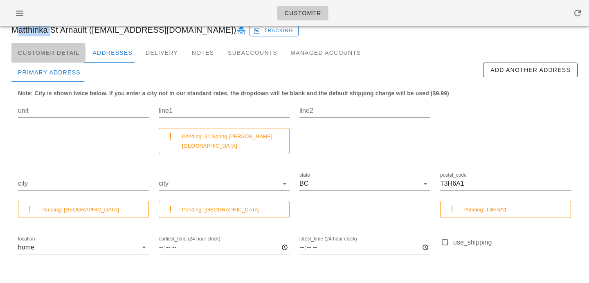
click at [75, 59] on div "Customer Detail" at bounding box center [48, 53] width 74 height 20
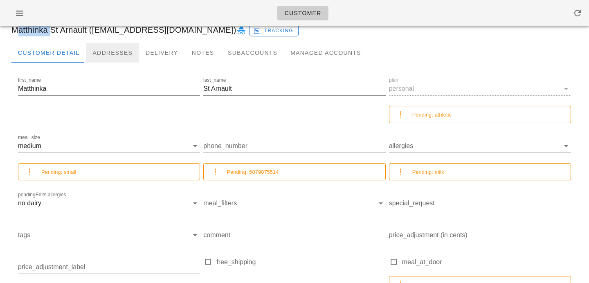
click at [108, 57] on div "Addresses" at bounding box center [112, 53] width 53 height 20
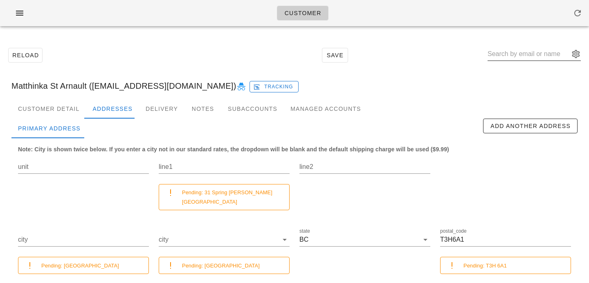
click at [514, 53] on input "text" at bounding box center [529, 53] width 82 height 13
paste input "baychanan@gmail.com"
type input "baychanan@gmail.com"
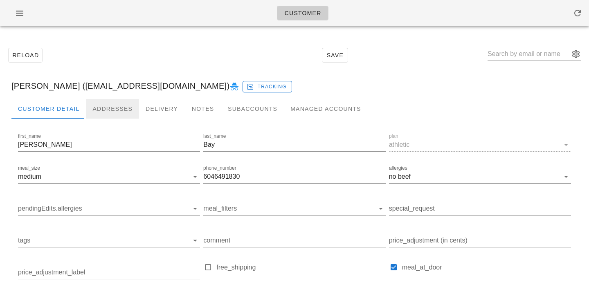
click at [110, 113] on div "Addresses" at bounding box center [112, 109] width 53 height 20
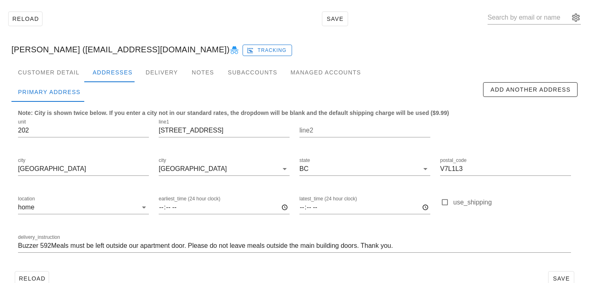
scroll to position [54, 0]
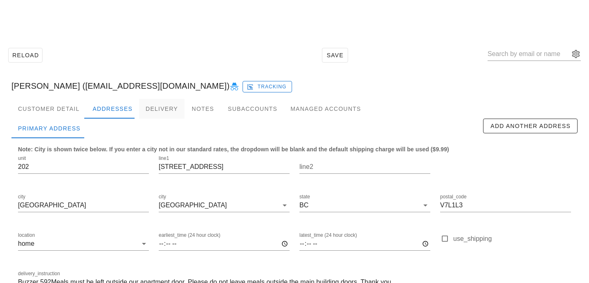
scroll to position [54, 0]
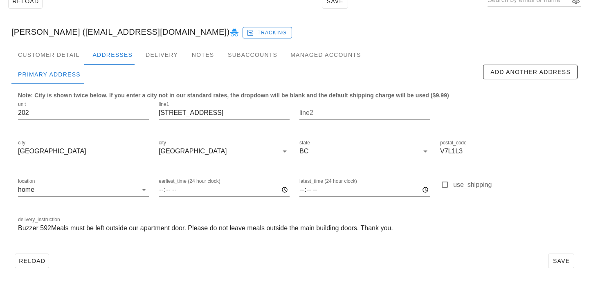
click at [20, 232] on input "Buzzer 592Meals must be left outside our apartment door. Please do not leave me…" at bounding box center [294, 228] width 553 height 13
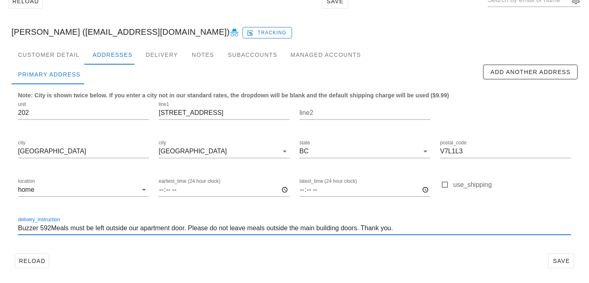
click at [20, 227] on input "Buzzer 592Meals must be left outside our apartment door. Please do not leave me…" at bounding box center [294, 228] width 553 height 13
click at [78, 227] on input "Unit 202, Buzzer 592Meals must be left outside our apartment door. Please do no…" at bounding box center [294, 228] width 553 height 13
type input "Unit 202, Buzzer 592, Meals must be left outside our apartment door. Please do …"
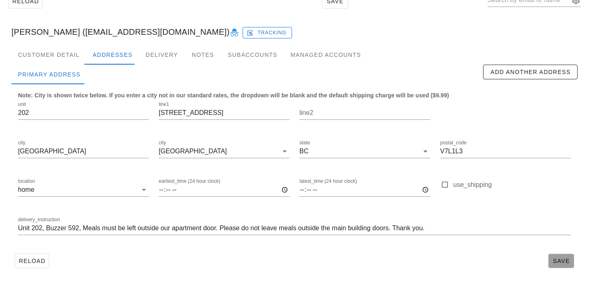
click at [552, 255] on button "Save" at bounding box center [561, 261] width 26 height 15
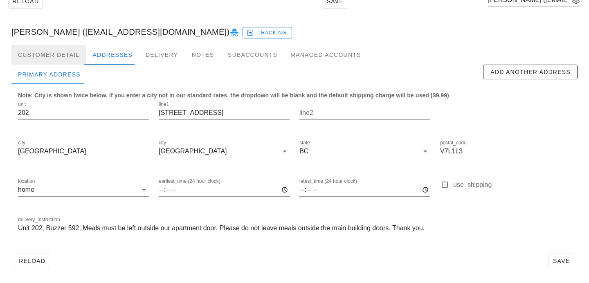
click at [55, 61] on div "Customer Detail" at bounding box center [48, 55] width 74 height 20
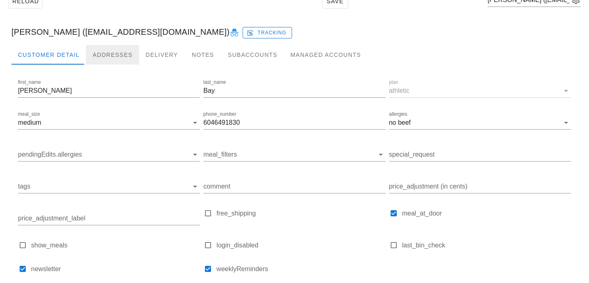
click at [132, 56] on div "Addresses" at bounding box center [112, 55] width 53 height 20
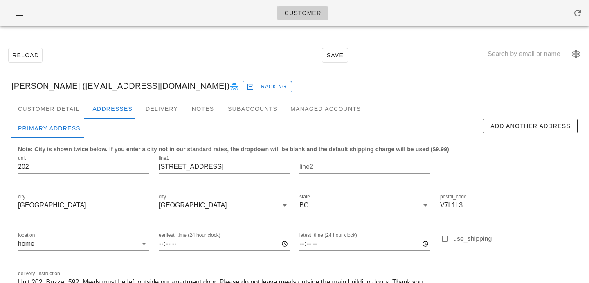
click at [518, 57] on input "text" at bounding box center [529, 53] width 82 height 13
paste input "kassidyastevenson@live.ca"
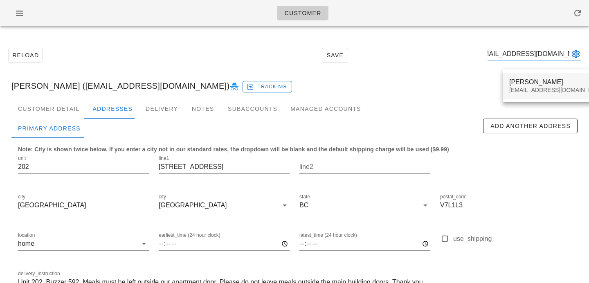
type input "kassidyastevenson@live.ca"
click at [515, 83] on div "Kassie Stevenson" at bounding box center [557, 82] width 97 height 8
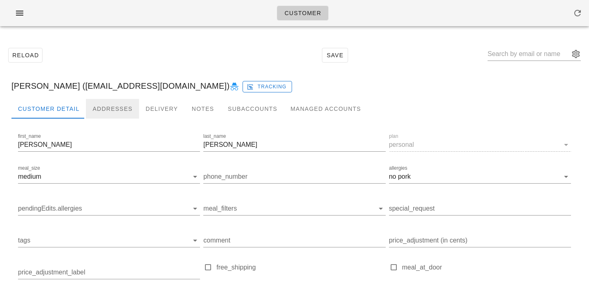
click at [117, 99] on div "Addresses" at bounding box center [112, 109] width 53 height 20
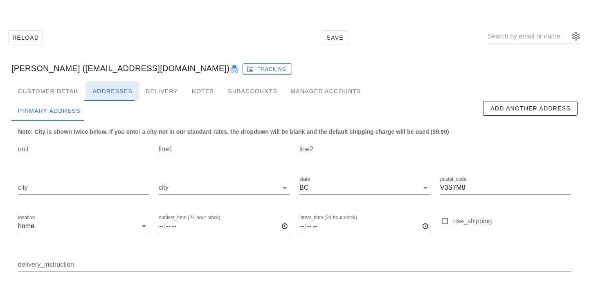
scroll to position [54, 0]
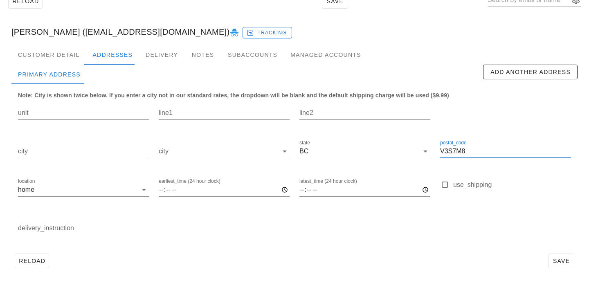
drag, startPoint x: 468, startPoint y: 153, endPoint x: 369, endPoint y: 133, distance: 100.8
click at [370, 133] on div "unit line1 line2 city city state BC postal_code V3S7M8 location home earliest_t…" at bounding box center [294, 172] width 563 height 154
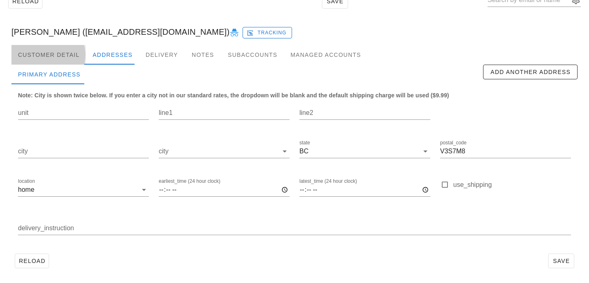
click at [66, 54] on div "Customer Detail" at bounding box center [48, 55] width 74 height 20
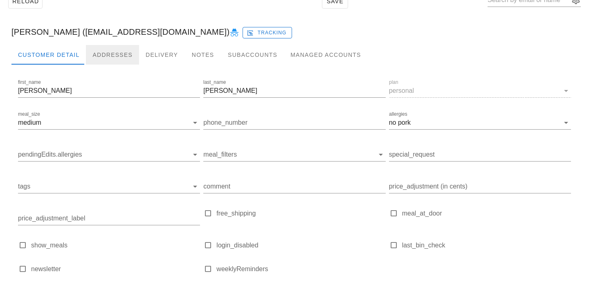
click at [104, 53] on div "Addresses" at bounding box center [112, 55] width 53 height 20
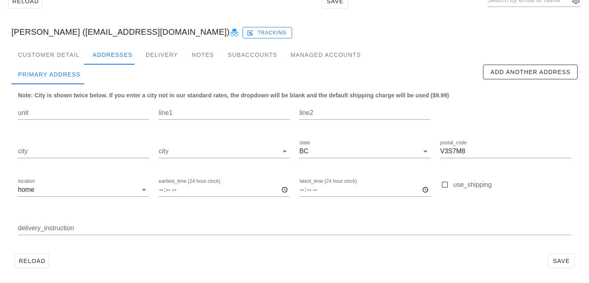
drag, startPoint x: 83, startPoint y: 32, endPoint x: 182, endPoint y: 31, distance: 99.8
click at [182, 31] on div "Kassie Stevenson (kassidyastevenson@live.ca) Tracking" at bounding box center [294, 32] width 579 height 26
copy div "[EMAIL_ADDRESS][DOMAIN_NAME]"
click at [59, 58] on div "Customer Detail" at bounding box center [48, 55] width 74 height 20
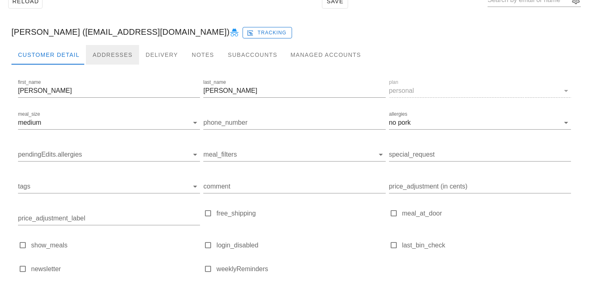
click at [100, 58] on div "Addresses" at bounding box center [112, 55] width 53 height 20
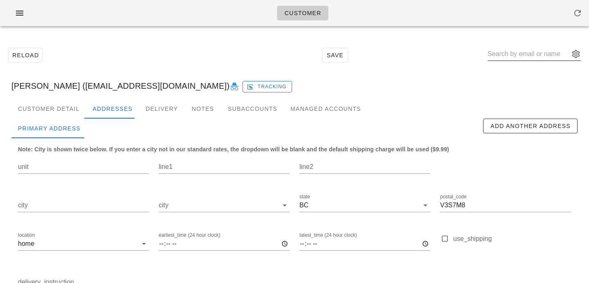
click at [531, 51] on input "text" at bounding box center [529, 53] width 82 height 13
paste input "[EMAIL_ADDRESS][DOMAIN_NAME]"
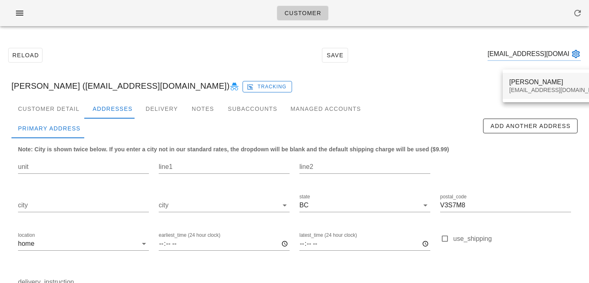
type input "[EMAIL_ADDRESS][DOMAIN_NAME]"
click at [517, 94] on div "Jonathan Siva jonsiva@gmail.com" at bounding box center [557, 85] width 97 height 25
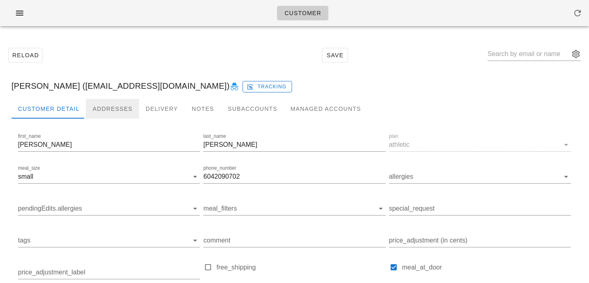
click at [106, 116] on div "Addresses" at bounding box center [112, 109] width 53 height 20
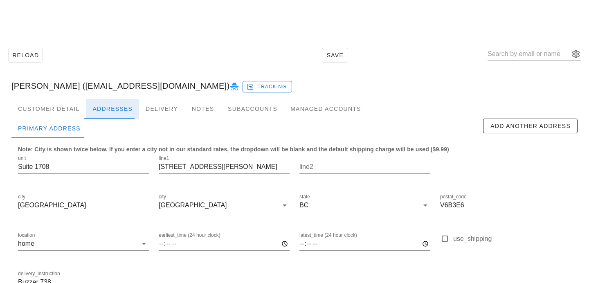
scroll to position [54, 0]
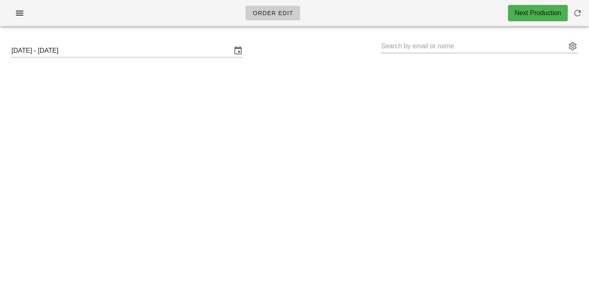
type input "[PERSON_NAME] ([EMAIL_ADDRESS][DOMAIN_NAME])"
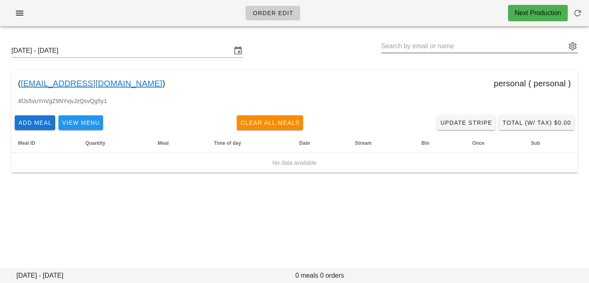
click at [430, 48] on input "text" at bounding box center [473, 46] width 185 height 13
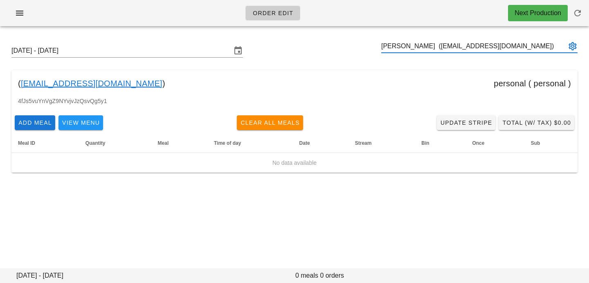
type input "[PERSON_NAME] ([EMAIL_ADDRESS][DOMAIN_NAME])"
paste input "[EMAIL_ADDRESS][DOMAIN_NAME]"
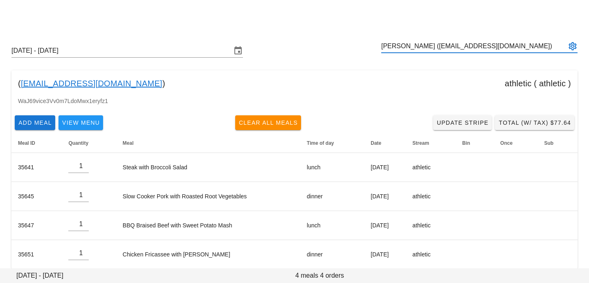
scroll to position [10, 0]
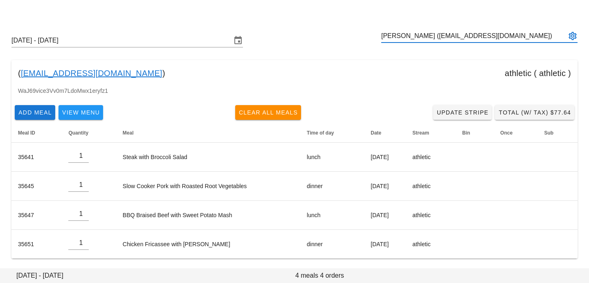
type input "[PERSON_NAME] ([EMAIL_ADDRESS][DOMAIN_NAME])"
paste input "[EMAIL_ADDRESS][DOMAIN_NAME]"
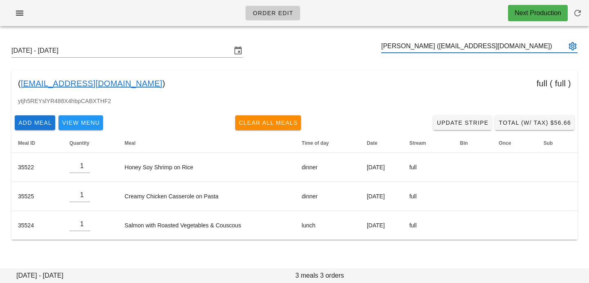
type input "[PERSON_NAME] ([EMAIL_ADDRESS][DOMAIN_NAME])"
type input "Minna Choi (minnachoi07@gmail.com)"
paste input "jenn.carman@stolonation.bc.ca"
click at [417, 46] on input "jenn.carman@stolonation.bc.ca" at bounding box center [473, 46] width 185 height 13
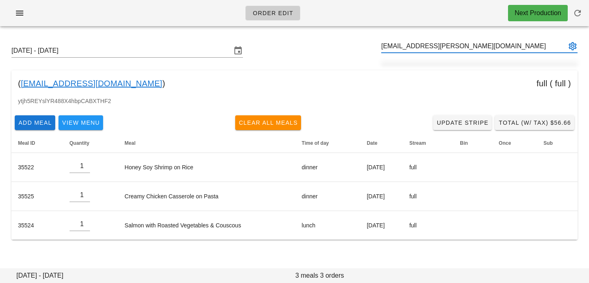
drag, startPoint x: 417, startPoint y: 47, endPoint x: 489, endPoint y: 48, distance: 72.0
click at [489, 48] on input "jenn.carman@stolonation.bc.ca" at bounding box center [473, 46] width 185 height 13
type input "j"
paste input "aliciamorin@hotmail.com"
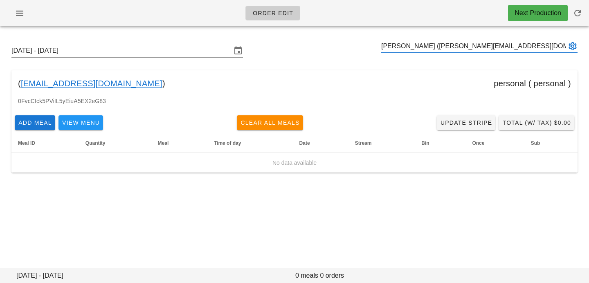
type input "Alicia Morin (aliciamorin@hotmail.com)"
click at [143, 47] on input "Sunday September 14 - Saturday September 20" at bounding box center [121, 50] width 220 height 13
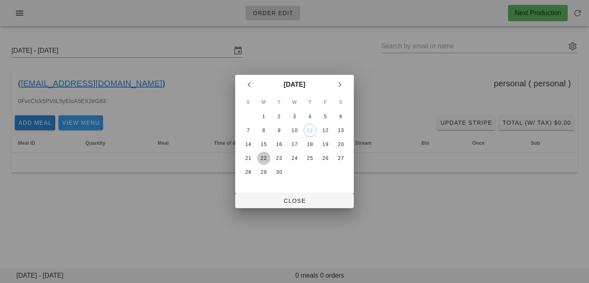
click at [265, 160] on div "22" at bounding box center [263, 158] width 13 height 6
click at [283, 202] on span "Close" at bounding box center [295, 201] width 106 height 7
type input "Sunday September 21 - Saturday September 27"
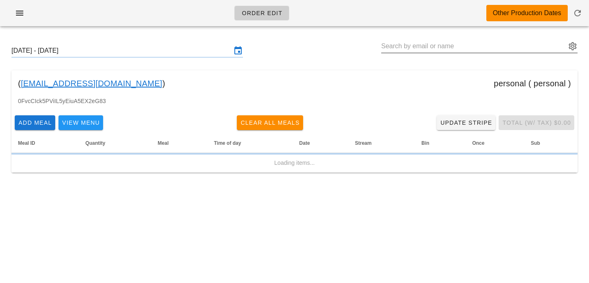
click at [457, 50] on input "text" at bounding box center [473, 46] width 185 height 13
paste input "vivianchulau@gmail.com"
type input "vivianchulau@gmail.com"
click at [212, 51] on input "Sunday September 21 - Saturday September 27" at bounding box center [121, 50] width 220 height 13
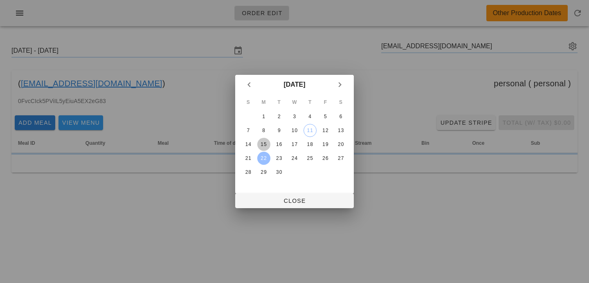
click at [261, 142] on div "15" at bounding box center [263, 145] width 13 height 6
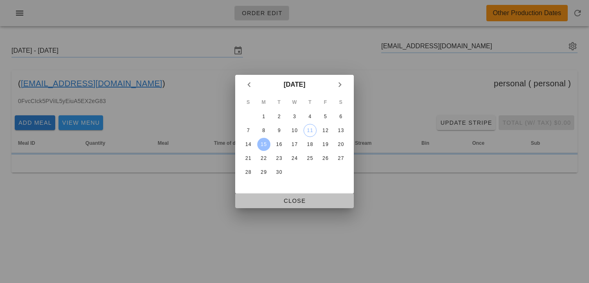
click at [271, 202] on span "Close" at bounding box center [295, 201] width 106 height 7
type input "Sunday September 14 - Saturday September 20"
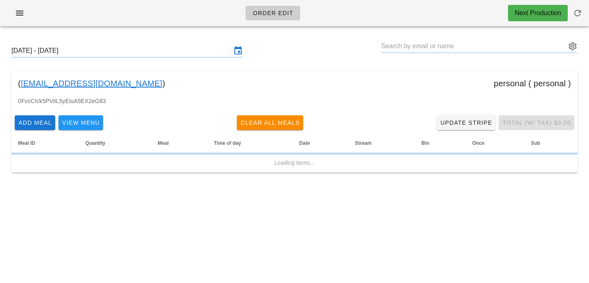
click at [444, 50] on input "text" at bounding box center [473, 46] width 185 height 13
click at [571, 16] on span "button" at bounding box center [578, 13] width 20 height 10
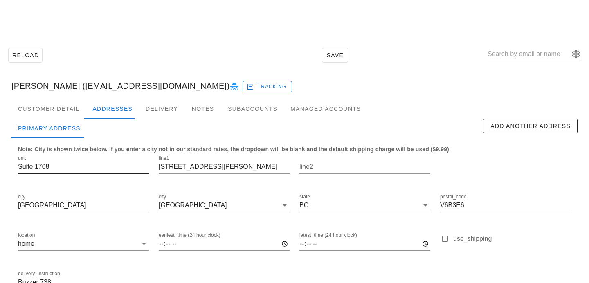
scroll to position [54, 0]
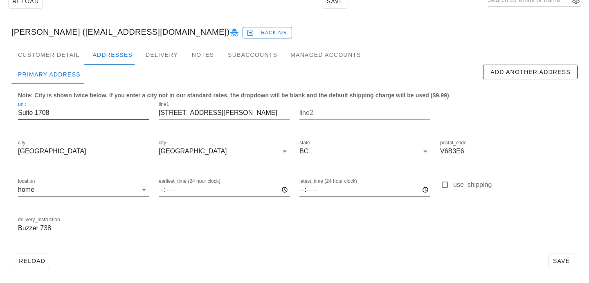
drag, startPoint x: 56, startPoint y: 111, endPoint x: 0, endPoint y: 95, distance: 58.1
click at [0, 95] on div "Reload Save [PERSON_NAME] ([EMAIL_ADDRESS][DOMAIN_NAME]) Tracking Customer Deta…" at bounding box center [294, 131] width 589 height 304
click at [19, 227] on input "Buzzer 738" at bounding box center [294, 228] width 553 height 13
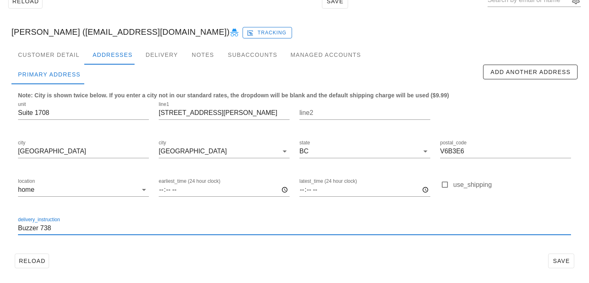
paste input "Suite 1708"
type input "Suite 1708, Buzzer 738"
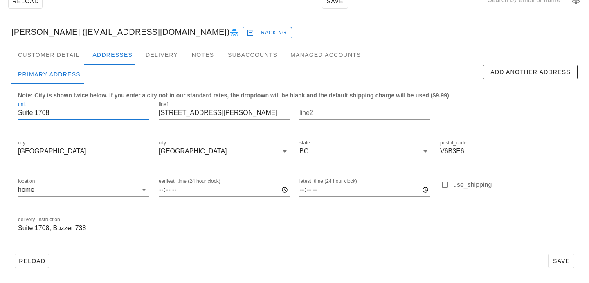
scroll to position [0, 0]
drag, startPoint x: 36, startPoint y: 114, endPoint x: 5, endPoint y: 110, distance: 31.3
click at [5, 110] on div "Customer Detail Addresses Delivery Notes Subaccounts Managed Accounts Primary A…" at bounding box center [294, 161] width 579 height 233
click at [34, 113] on input "Suite 1708" at bounding box center [83, 112] width 131 height 13
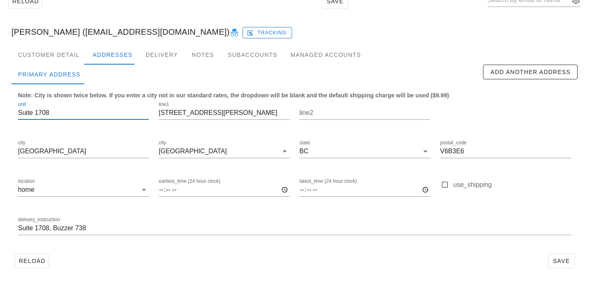
drag, startPoint x: 35, startPoint y: 114, endPoint x: 0, endPoint y: 113, distance: 34.8
click at [0, 113] on div "Reload Save [PERSON_NAME] ([EMAIL_ADDRESS][DOMAIN_NAME]) Tracking Customer Deta…" at bounding box center [294, 131] width 589 height 304
click at [34, 113] on input "Suite 1708" at bounding box center [83, 112] width 131 height 13
drag, startPoint x: 34, startPoint y: 112, endPoint x: 4, endPoint y: 112, distance: 30.3
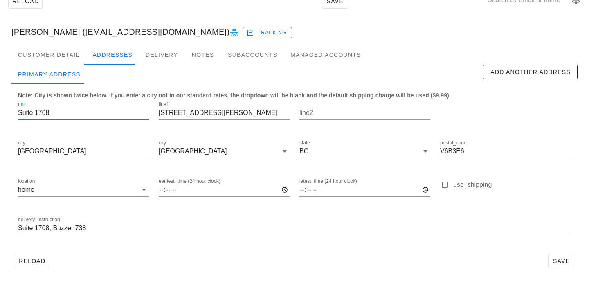
click at [4, 112] on div "Reload Save [PERSON_NAME] ([EMAIL_ADDRESS][DOMAIN_NAME]) Tracking Customer Deta…" at bounding box center [294, 131] width 589 height 304
type input "1708"
click at [553, 256] on button "Save" at bounding box center [561, 261] width 26 height 15
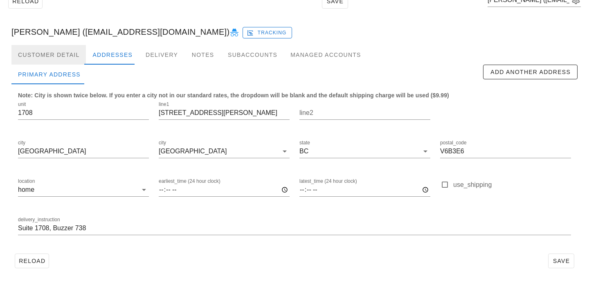
click at [67, 52] on div "Customer Detail" at bounding box center [48, 55] width 74 height 20
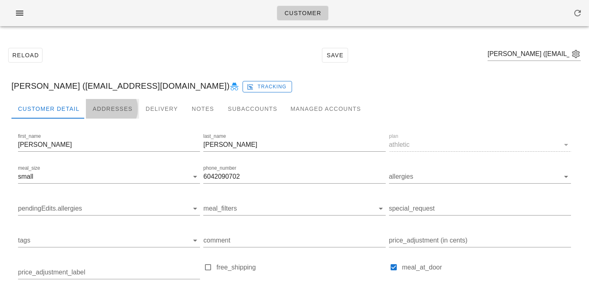
click at [114, 108] on div "Addresses" at bounding box center [112, 109] width 53 height 20
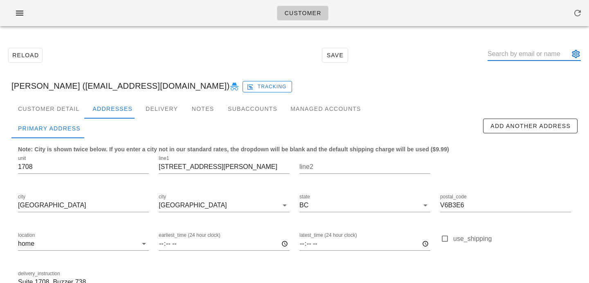
click at [515, 58] on input "text" at bounding box center [529, 53] width 82 height 13
paste input "minnachoi07@gmail.com"
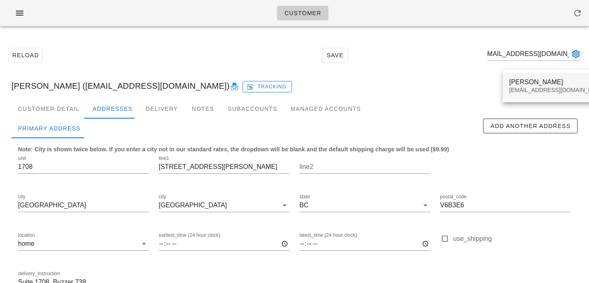
type input "minnachoi07@gmail.com"
click at [507, 85] on div "Minna Choi minnachoi07@gmail.com" at bounding box center [558, 86] width 110 height 26
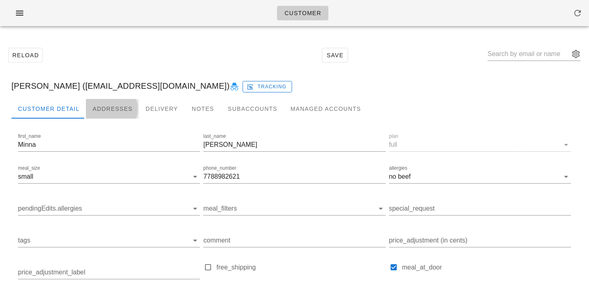
click at [108, 114] on div "Addresses" at bounding box center [112, 109] width 53 height 20
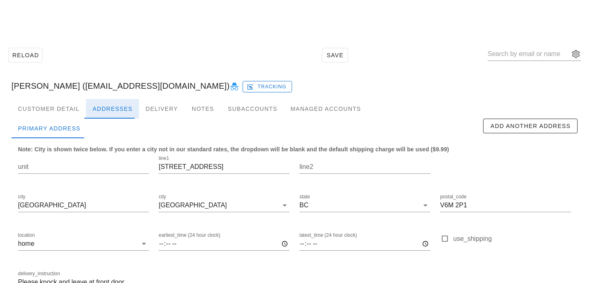
scroll to position [54, 0]
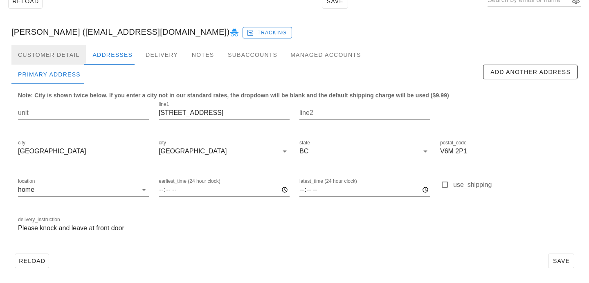
click at [62, 62] on div "Customer Detail" at bounding box center [48, 55] width 74 height 20
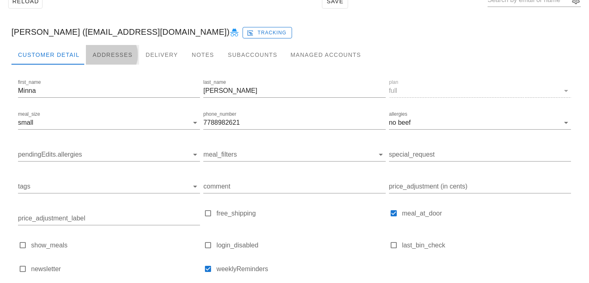
click at [121, 57] on div "Addresses" at bounding box center [112, 55] width 53 height 20
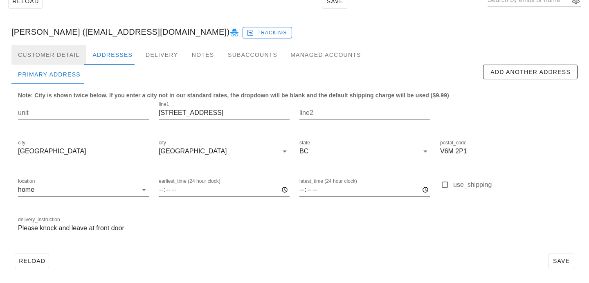
click at [59, 52] on div "Customer Detail" at bounding box center [48, 55] width 74 height 20
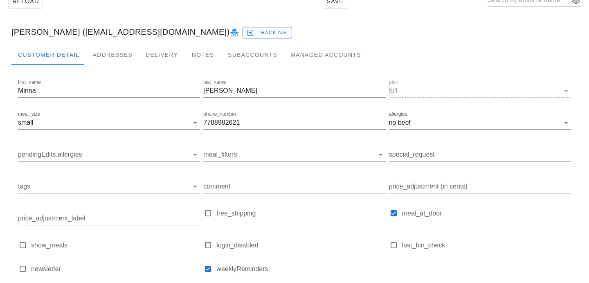
click at [89, 43] on div "Minna Choi (minnachoi07@gmail.com) Tracking" at bounding box center [294, 32] width 579 height 26
click at [106, 65] on div at bounding box center [294, 71] width 566 height 13
click at [106, 61] on div "Addresses" at bounding box center [112, 55] width 53 height 20
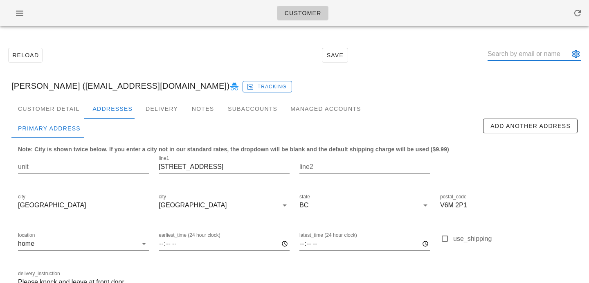
click at [520, 51] on input "text" at bounding box center [529, 53] width 82 height 13
paste input "jenn.carman@stolonation.bc.ca"
type input "jenn.carman@stolonation.bc.ca"
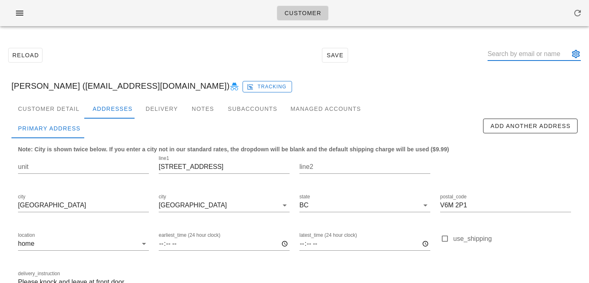
paste input "aliciamorin@hotmail.com"
type input "aliciamorin@hotmail.com"
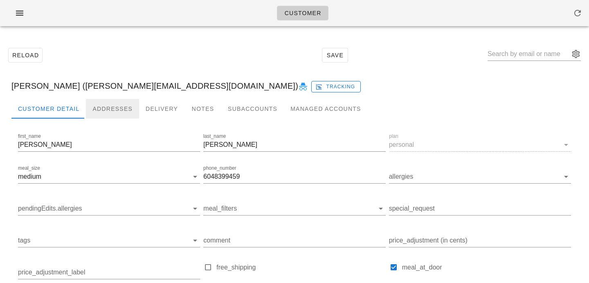
click at [109, 106] on div "Addresses" at bounding box center [112, 109] width 53 height 20
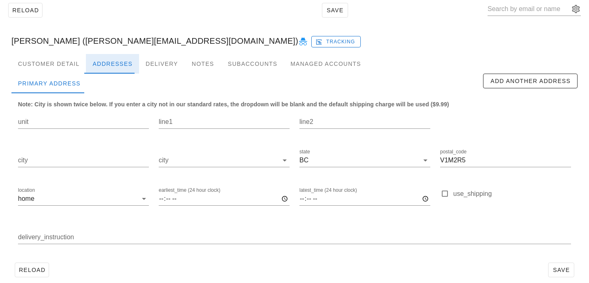
scroll to position [54, 0]
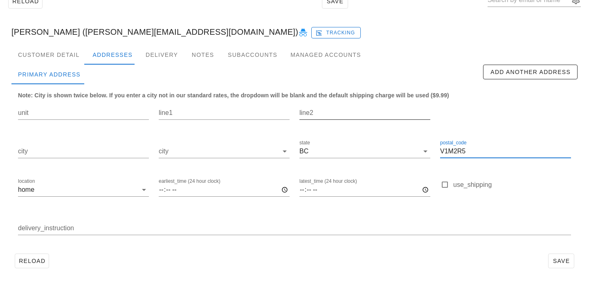
drag, startPoint x: 471, startPoint y: 151, endPoint x: 350, endPoint y: 126, distance: 124.1
click at [351, 126] on div "unit line1 line2 city city state BC postal_code V1M2R5 location home earliest_t…" at bounding box center [294, 172] width 563 height 154
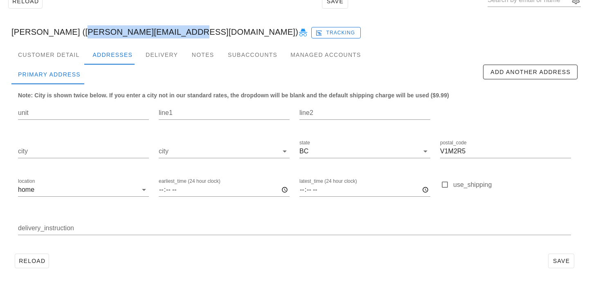
drag, startPoint x: 61, startPoint y: 30, endPoint x: 154, endPoint y: 33, distance: 92.9
click at [154, 33] on div "Alicia Morin (aliciamorin@hotmail.com) Tracking" at bounding box center [294, 32] width 579 height 26
copy div "aliciamorin@hotmail.com"
click at [72, 49] on div "Customer Detail" at bounding box center [48, 55] width 74 height 20
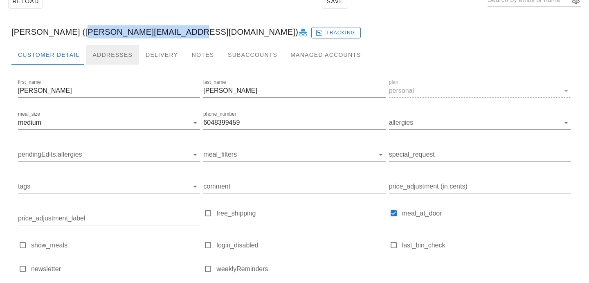
click at [108, 52] on div "Addresses" at bounding box center [112, 55] width 53 height 20
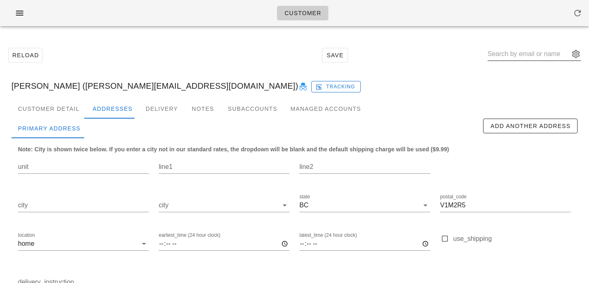
click at [532, 53] on input "text" at bounding box center [529, 53] width 82 height 13
paste input "vivianchulau@gmail.com"
type input "vivianchulau@gmail.com"
click at [518, 52] on input "text" at bounding box center [529, 53] width 82 height 13
paste input "vivianchulau@gmail.com"
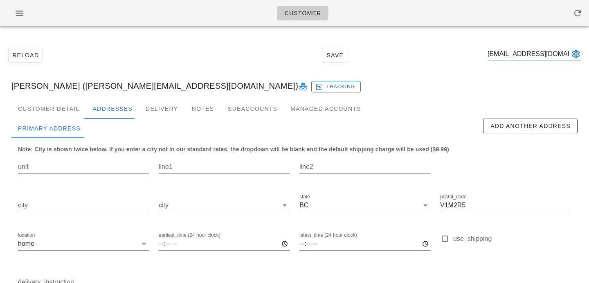
scroll to position [0, 5]
type input "vivianchulau@gmail.com"
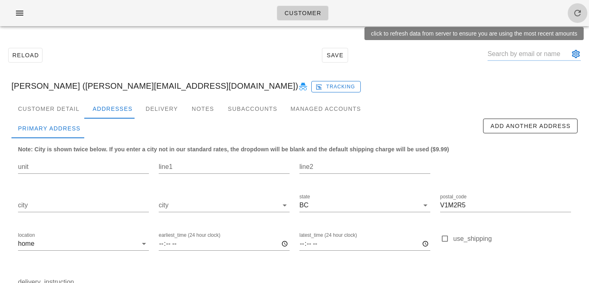
click at [573, 12] on icon "button" at bounding box center [578, 13] width 10 height 10
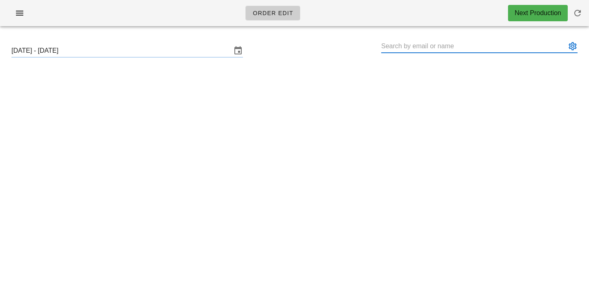
click at [430, 42] on input "text" at bounding box center [473, 46] width 185 height 13
paste input "vivianchulau@gmail.com"
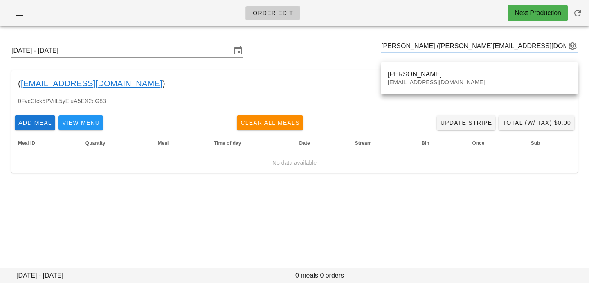
type input "Vivian Lau (vivianchulau@gmail.com)"
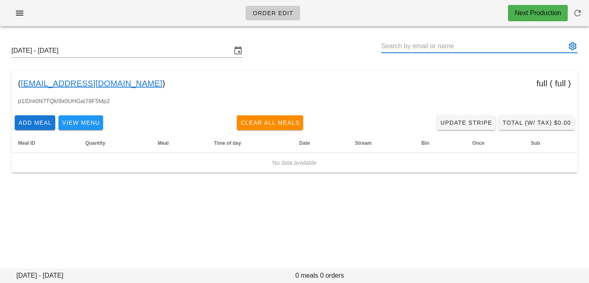
click at [425, 50] on input "text" at bounding box center [473, 46] width 185 height 13
paste input "[EMAIL_ADDRESS][DOMAIN_NAME]"
click at [411, 45] on input "[PERSON_NAME] ([EMAIL_ADDRESS][DOMAIN_NAME])" at bounding box center [473, 46] width 185 height 13
drag, startPoint x: 411, startPoint y: 47, endPoint x: 502, endPoint y: 47, distance: 90.8
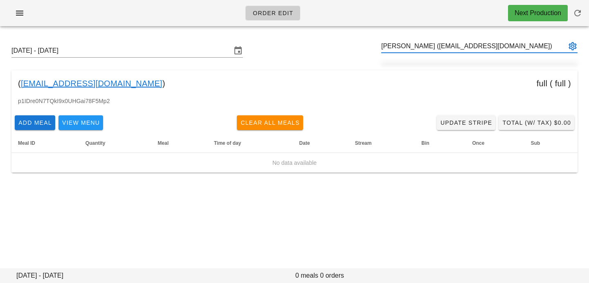
click at [502, 47] on input "[PERSON_NAME] ([EMAIL_ADDRESS][DOMAIN_NAME])" at bounding box center [473, 46] width 185 height 13
type input "[PERSON_NAME] ([EMAIL_ADDRESS][DOMAIN_NAME])"
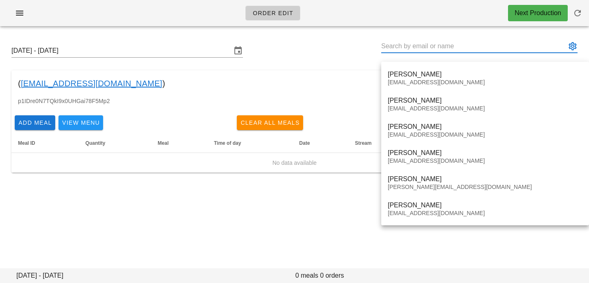
scroll to position [0, 0]
type input "vivian l"
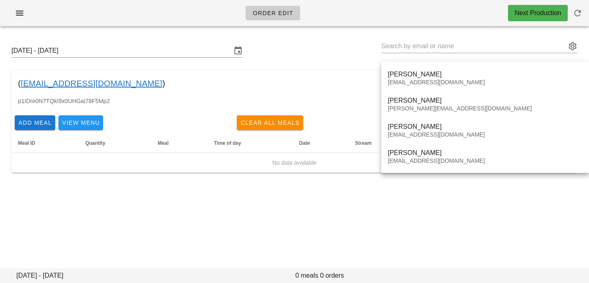
click at [285, 73] on div "( vivianchulau@gmail.com ) full ( full )" at bounding box center [294, 83] width 566 height 26
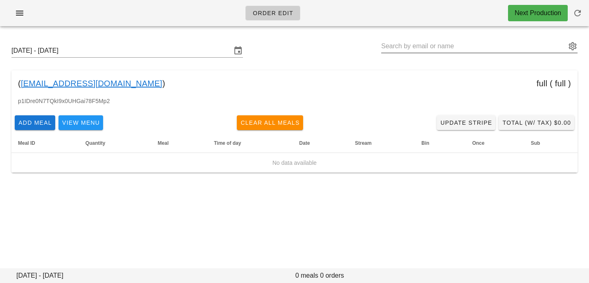
click at [406, 48] on input "text" at bounding box center [473, 46] width 185 height 13
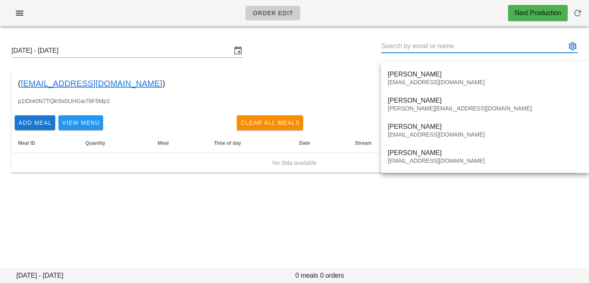
paste input "nknijjar@gmail.com"
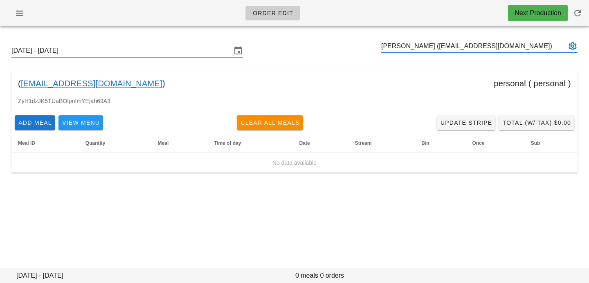
click at [394, 45] on input "[PERSON_NAME] ([EMAIL_ADDRESS][DOMAIN_NAME])" at bounding box center [473, 46] width 185 height 13
drag, startPoint x: 394, startPoint y: 46, endPoint x: 487, endPoint y: 45, distance: 93.7
click at [487, 46] on input "[PERSON_NAME] ([EMAIL_ADDRESS][DOMAIN_NAME])" at bounding box center [473, 46] width 185 height 13
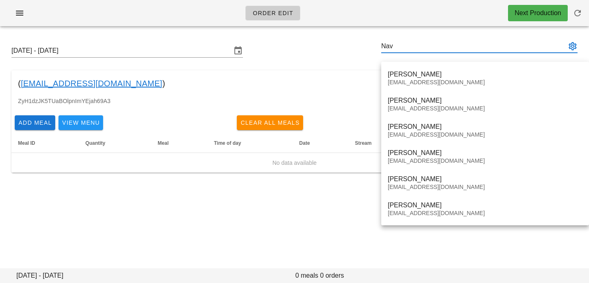
type input "Nav"
type input "N"
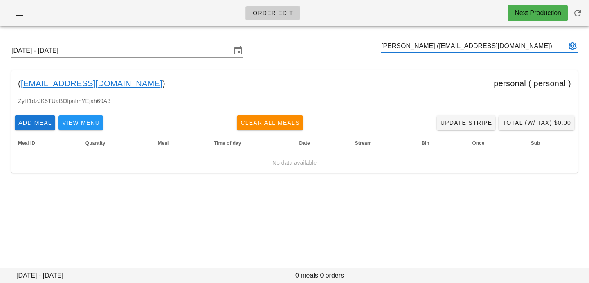
type input "[PERSON_NAME] ([EMAIL_ADDRESS][DOMAIN_NAME])"
paste input "[EMAIL_ADDRESS][DOMAIN_NAME]"
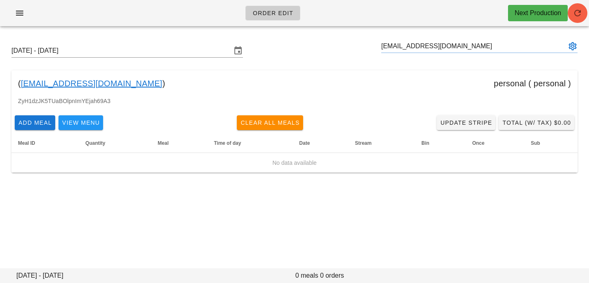
type input "[EMAIL_ADDRESS][DOMAIN_NAME]"
click at [577, 11] on icon "button" at bounding box center [578, 13] width 10 height 10
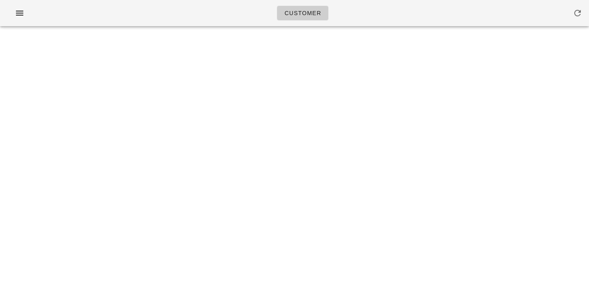
click at [457, 59] on div "Customer Something unexpected happened. Please refresh the page and check your …" at bounding box center [294, 141] width 589 height 283
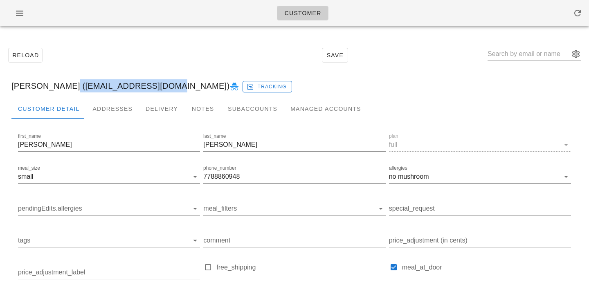
drag, startPoint x: 55, startPoint y: 87, endPoint x: 144, endPoint y: 85, distance: 88.8
click at [144, 85] on div "[PERSON_NAME] ([EMAIL_ADDRESS][DOMAIN_NAME]) Tracking" at bounding box center [294, 86] width 579 height 26
copy div "[EMAIL_ADDRESS][DOMAIN_NAME]"
click at [72, 87] on div "[PERSON_NAME] ([EMAIL_ADDRESS][DOMAIN_NAME]) Tracking" at bounding box center [294, 86] width 579 height 26
drag, startPoint x: 54, startPoint y: 87, endPoint x: 142, endPoint y: 85, distance: 88.4
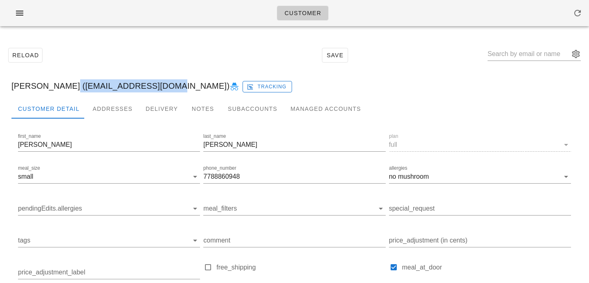
click at [142, 85] on div "[PERSON_NAME] ([EMAIL_ADDRESS][DOMAIN_NAME]) Tracking" at bounding box center [294, 86] width 579 height 26
copy div "[EMAIL_ADDRESS][DOMAIN_NAME]"
click at [100, 108] on div "Addresses" at bounding box center [112, 109] width 53 height 20
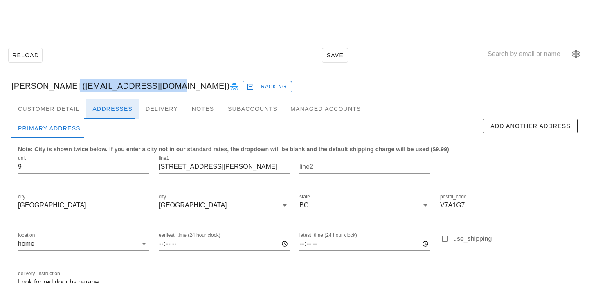
scroll to position [54, 0]
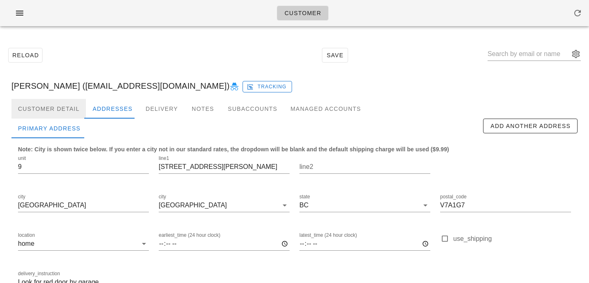
click at [65, 105] on div "Customer Detail" at bounding box center [48, 109] width 74 height 20
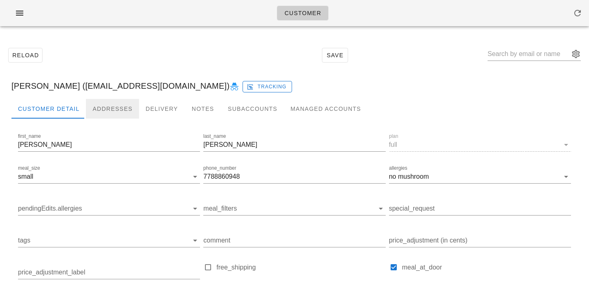
click at [117, 105] on div "Addresses" at bounding box center [112, 109] width 53 height 20
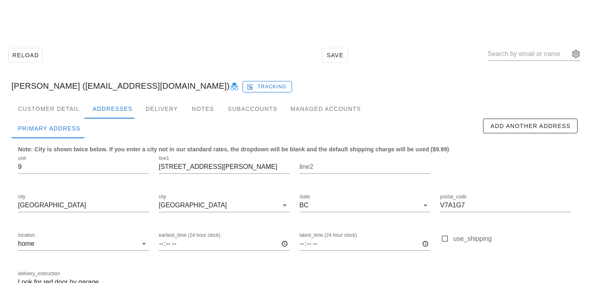
scroll to position [54, 0]
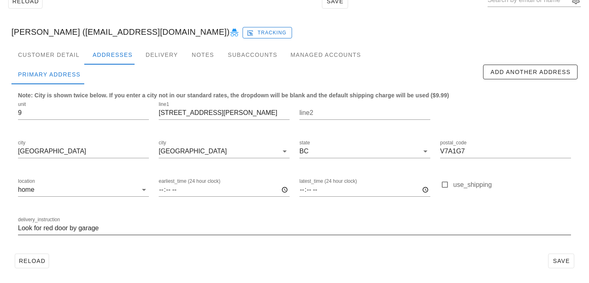
click at [18, 226] on input "Look for red door by garage" at bounding box center [294, 228] width 553 height 13
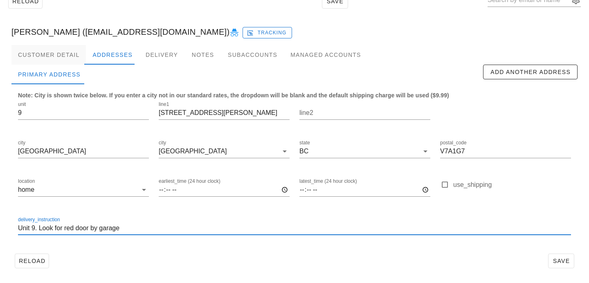
type input "Unit 9. Look for red door by garage"
click at [41, 55] on div "Customer Detail" at bounding box center [48, 55] width 74 height 20
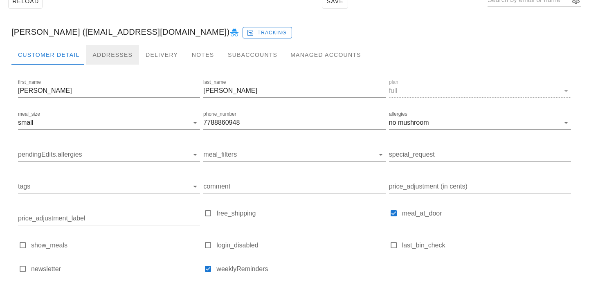
click at [99, 55] on div "Addresses" at bounding box center [112, 55] width 53 height 20
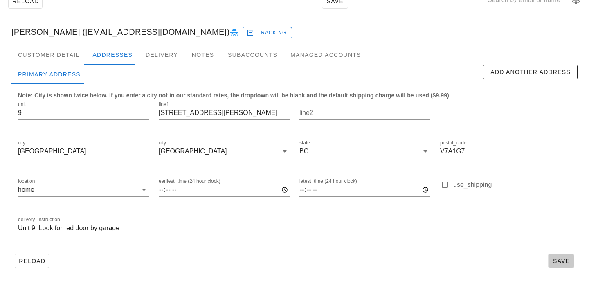
click at [554, 259] on span "Save" at bounding box center [561, 261] width 19 height 7
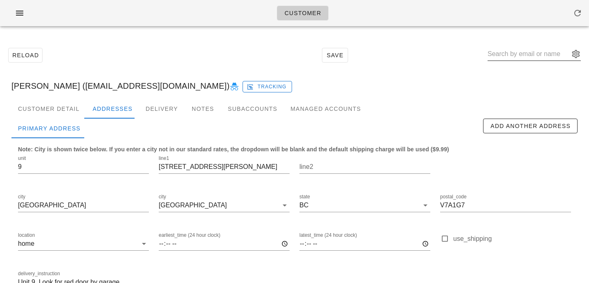
click at [514, 56] on input "text" at bounding box center [529, 53] width 82 height 13
paste input "[EMAIL_ADDRESS][DOMAIN_NAME]"
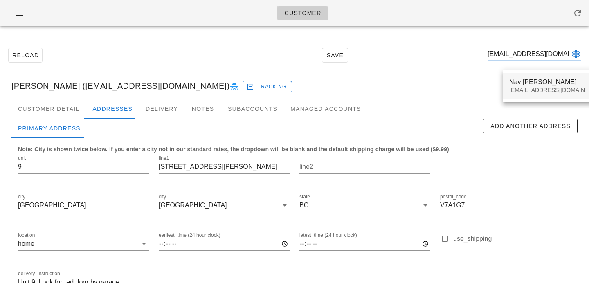
type input "[EMAIL_ADDRESS][DOMAIN_NAME]"
click at [515, 88] on div "[EMAIL_ADDRESS][DOMAIN_NAME]" at bounding box center [557, 90] width 97 height 7
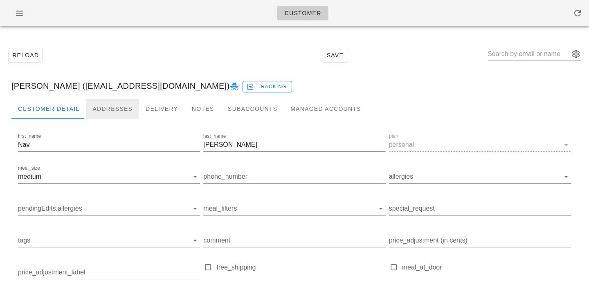
click at [105, 106] on div "Addresses" at bounding box center [112, 109] width 53 height 20
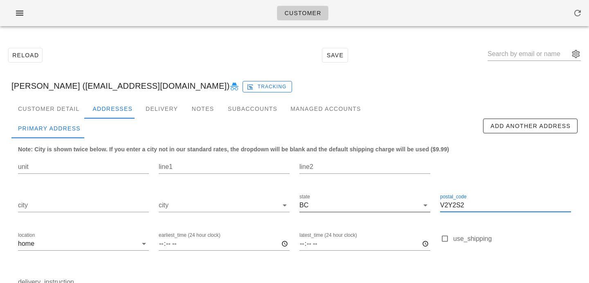
drag, startPoint x: 466, startPoint y: 207, endPoint x: 338, endPoint y: 203, distance: 127.7
click at [339, 203] on div "unit line1 line2 city city state [GEOGRAPHIC_DATA] postal_code V2Y2S2 location …" at bounding box center [294, 226] width 563 height 154
click at [61, 108] on div "Customer Detail" at bounding box center [48, 109] width 74 height 20
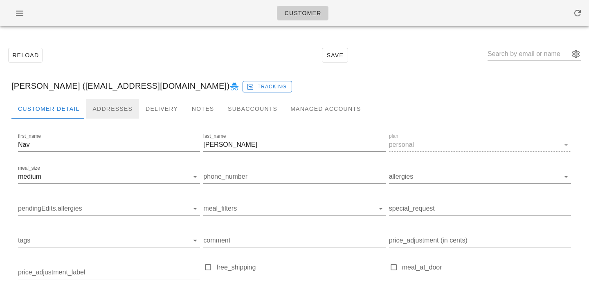
click at [99, 105] on div "Addresses" at bounding box center [112, 109] width 53 height 20
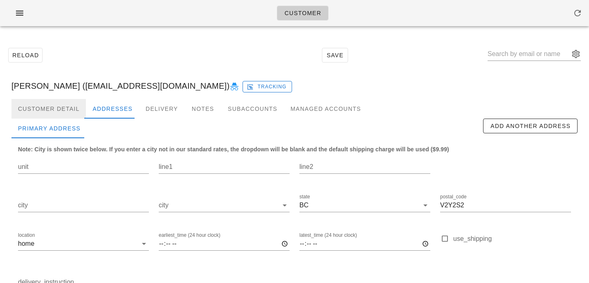
click at [70, 107] on div "Customer Detail" at bounding box center [48, 109] width 74 height 20
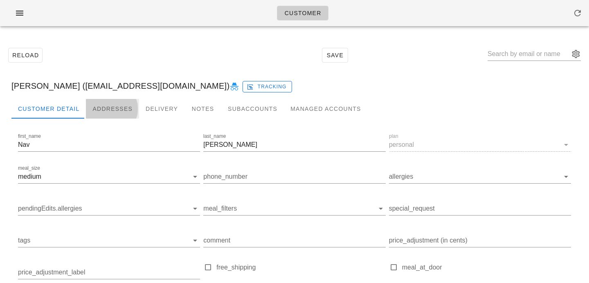
click at [104, 106] on div "Addresses" at bounding box center [112, 109] width 53 height 20
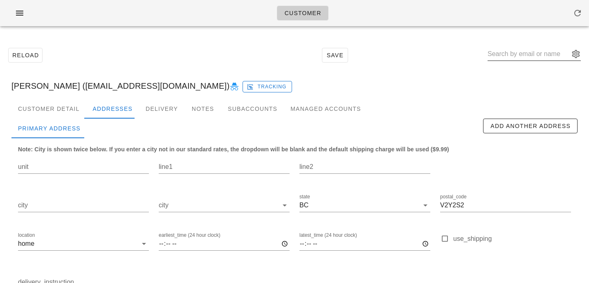
click at [509, 59] on input "text" at bounding box center [529, 53] width 82 height 13
paste input "[EMAIL_ADDRESS][DOMAIN_NAME]"
type input "[EMAIL_ADDRESS][DOMAIN_NAME]"
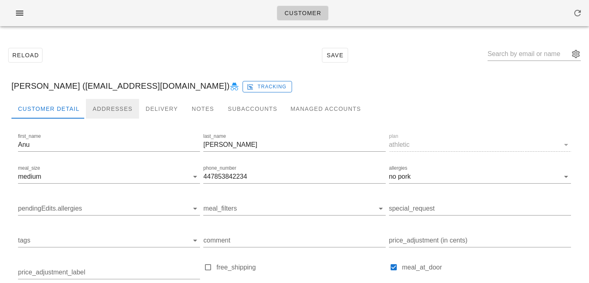
click at [104, 115] on div "Addresses" at bounding box center [112, 109] width 53 height 20
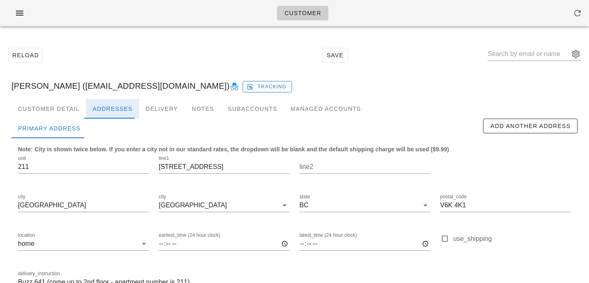
scroll to position [54, 0]
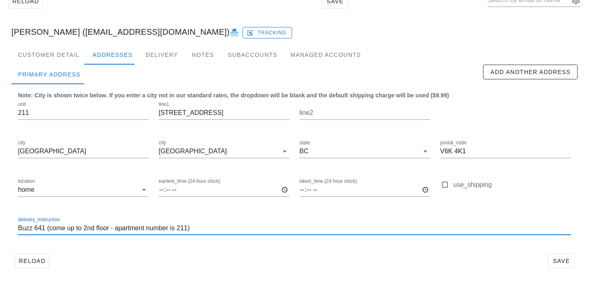
click at [196, 227] on input "Buzz 641 (come up to 2nd floor - apartment number is 211)" at bounding box center [294, 228] width 553 height 13
click at [43, 227] on input "Buzz 641 (come up to 2nd floor - apartment number is 211)" at bounding box center [294, 228] width 553 height 13
type input "Buzz 641, will buzz landlady's phone. (come up to 2nd floor - apartment number …"
click at [301, 229] on input "Buzz 641, will [PERSON_NAME]'s phone. (come up to 2nd floor - apartment number …" at bounding box center [294, 228] width 553 height 13
click at [566, 258] on span "Save" at bounding box center [561, 261] width 19 height 7
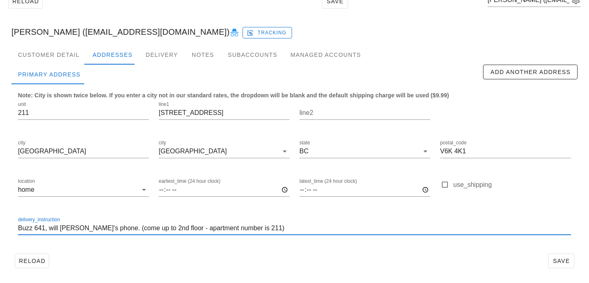
click at [235, 223] on input "Buzz 641, will [PERSON_NAME]'s phone. (come up to 2nd floor - apartment number …" at bounding box center [294, 228] width 553 height 13
drag, startPoint x: 290, startPoint y: 227, endPoint x: 51, endPoint y: 194, distance: 241.2
click at [52, 195] on div "unit 211 line1 2255 W 5th Ave line2 city Vancouver city Vancouver state BC post…" at bounding box center [294, 172] width 563 height 154
click at [470, 281] on div "Reload Save Anu Chandy (anuchandy@hotmail.co.uk) Anu Chandy (anuchandy@hotmail.…" at bounding box center [294, 131] width 589 height 304
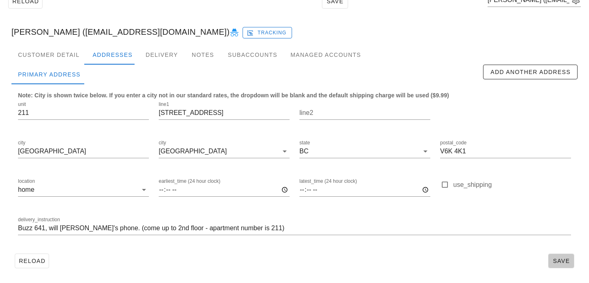
click at [564, 268] on button "Save" at bounding box center [561, 261] width 26 height 15
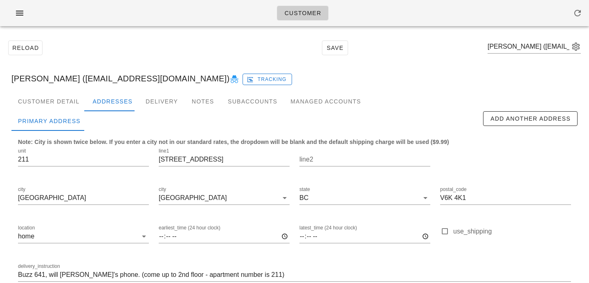
scroll to position [0, 0]
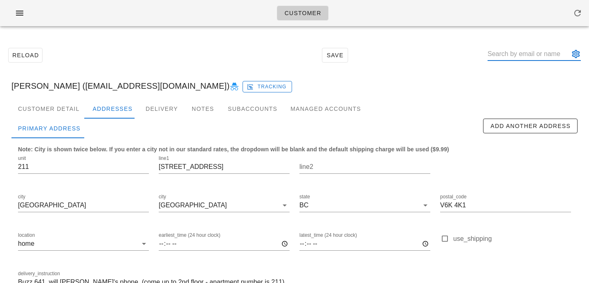
click at [532, 58] on input "text" at bounding box center [529, 53] width 82 height 13
paste input "petersonrob92@gmail.com"
type input "petersonrob92@gmail.com"
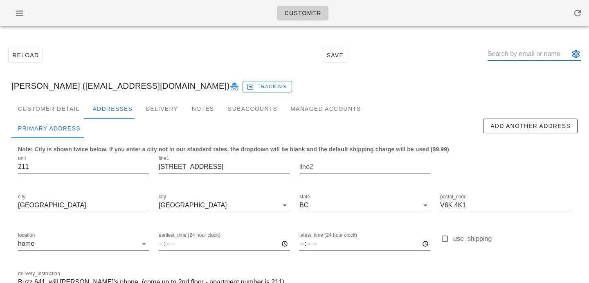
click at [514, 52] on input "text" at bounding box center [529, 53] width 82 height 13
paste input "petersonrob92@gmail.com"
type input "petersonrob92@gmail.com"
click at [517, 74] on div "Anu Chandy (anuchandy@hotmail.co.uk) Tracking" at bounding box center [294, 86] width 579 height 26
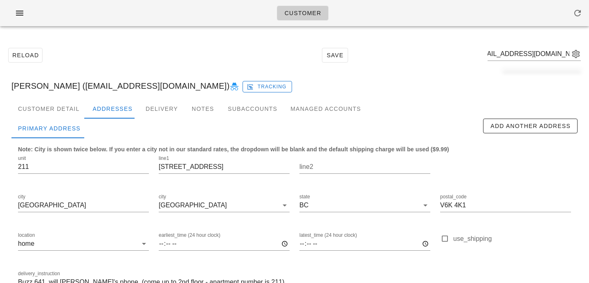
scroll to position [0, 0]
click at [520, 54] on input "text" at bounding box center [529, 53] width 82 height 13
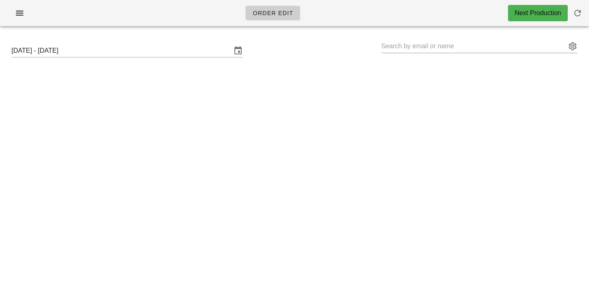
type input "Nav Nijjar (nknijjar@gmail.com)"
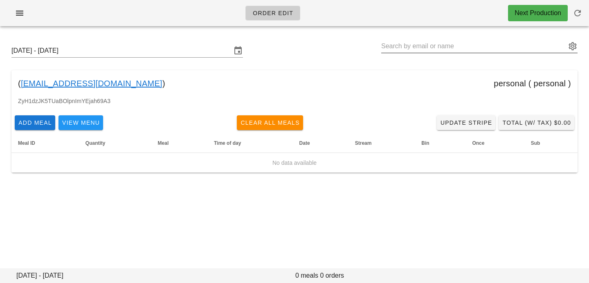
click at [510, 49] on input "text" at bounding box center [473, 46] width 185 height 13
paste input "[EMAIL_ADDRESS][PERSON_NAME][DOMAIN_NAME]"
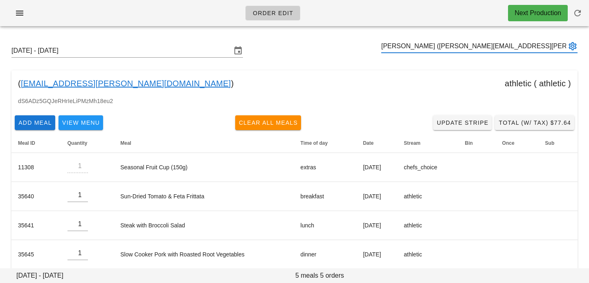
type input "Megan Phillips (megan.natalie.phillips@gmail.com)"
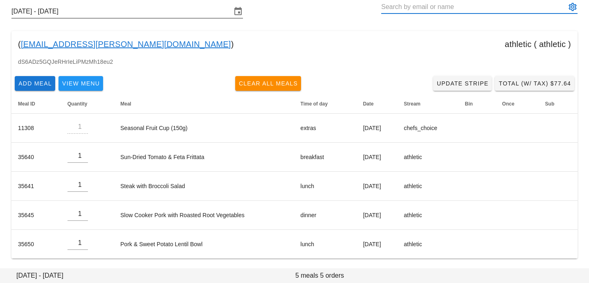
click at [149, 17] on div "Sunday September 14 - Saturday September 20" at bounding box center [127, 11] width 232 height 13
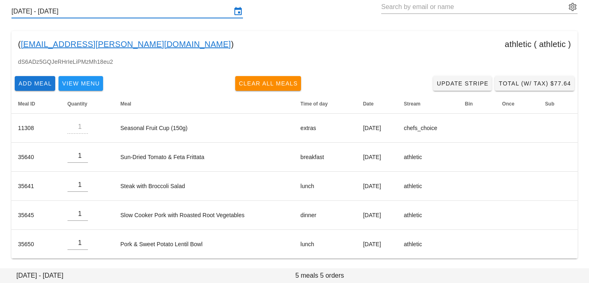
click at [187, 14] on input "Sunday September 14 - Saturday September 20" at bounding box center [121, 11] width 220 height 13
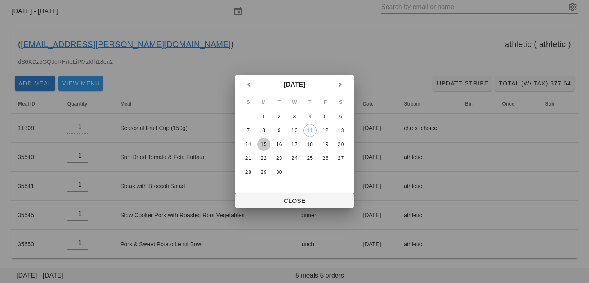
click at [266, 146] on div "15" at bounding box center [263, 145] width 13 height 6
click at [268, 198] on span "Close" at bounding box center [295, 201] width 106 height 7
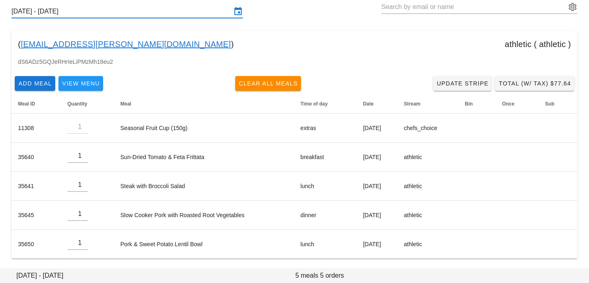
scroll to position [0, 0]
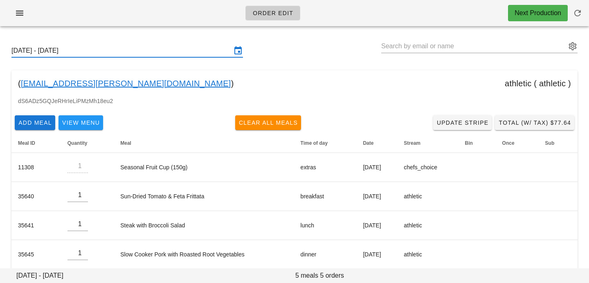
click at [159, 52] on input "[DATE] - [DATE]" at bounding box center [121, 50] width 220 height 13
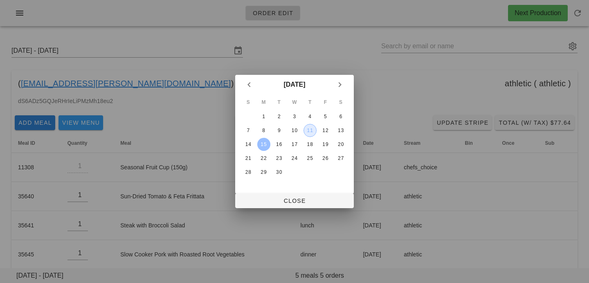
click at [314, 129] on div "11" at bounding box center [310, 131] width 12 height 6
click at [267, 146] on div "15" at bounding box center [263, 145] width 13 height 6
click at [271, 200] on span "Close" at bounding box center [295, 201] width 106 height 7
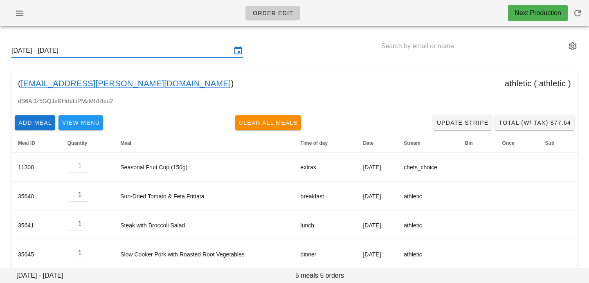
click at [133, 53] on input "[DATE] - [DATE]" at bounding box center [121, 50] width 220 height 13
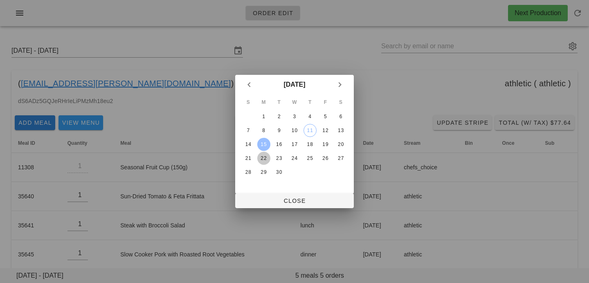
click at [262, 159] on div "22" at bounding box center [263, 158] width 13 height 6
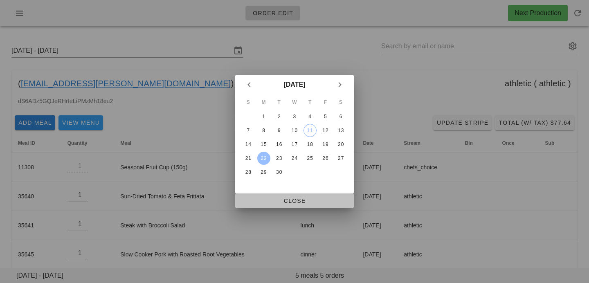
click at [272, 198] on span "Close" at bounding box center [295, 201] width 106 height 7
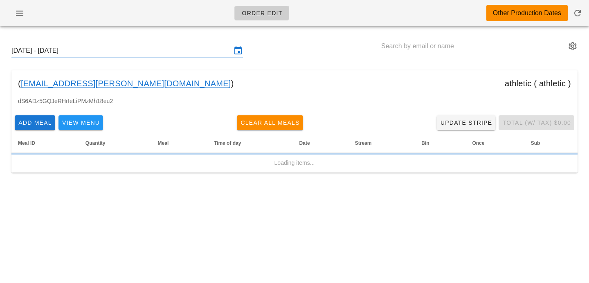
click at [185, 54] on input "[DATE] - [DATE]" at bounding box center [121, 50] width 220 height 13
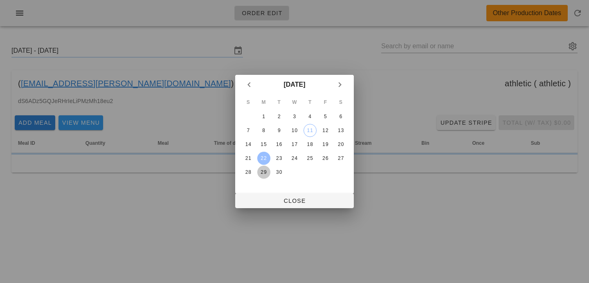
click at [264, 173] on div "29" at bounding box center [263, 172] width 13 height 6
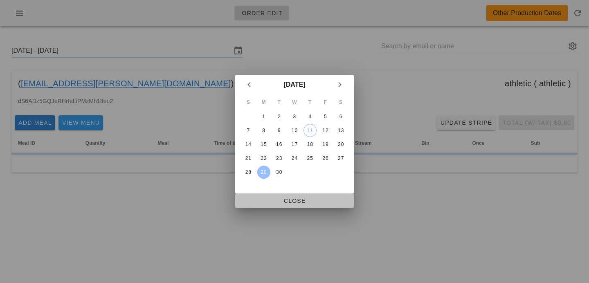
click at [278, 198] on span "Close" at bounding box center [295, 201] width 106 height 7
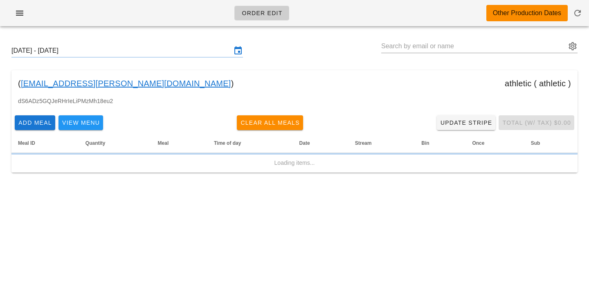
click at [140, 47] on input "Sunday September 28 - Saturday October 4" at bounding box center [121, 50] width 220 height 13
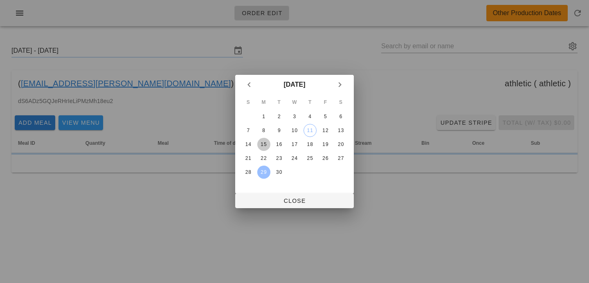
click at [261, 146] on div "15" at bounding box center [263, 145] width 13 height 6
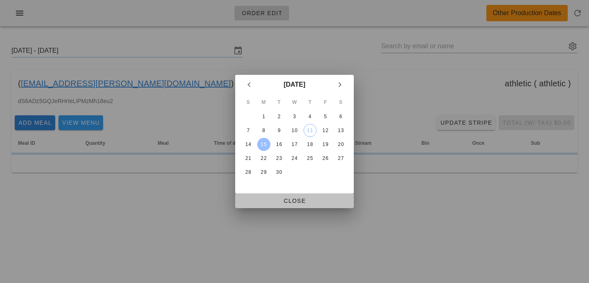
click at [278, 204] on span "Close" at bounding box center [295, 201] width 106 height 7
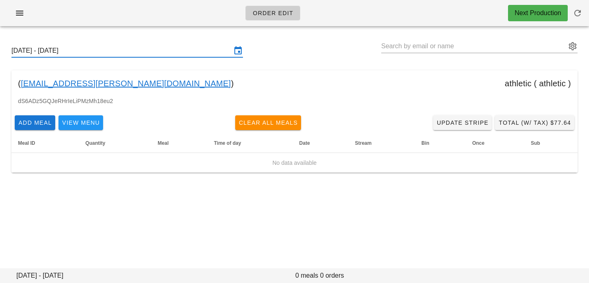
click at [176, 56] on div "[DATE] - [DATE]" at bounding box center [127, 50] width 232 height 13
click at [187, 54] on input "[DATE] - [DATE]" at bounding box center [121, 50] width 220 height 13
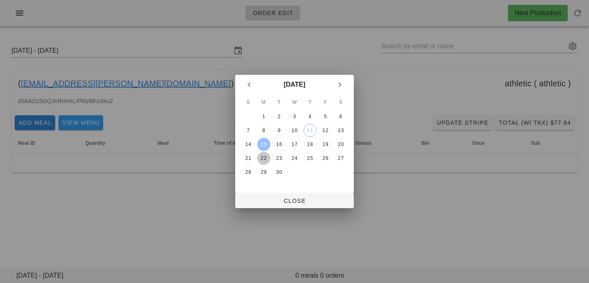
click at [261, 159] on div "22" at bounding box center [263, 158] width 13 height 6
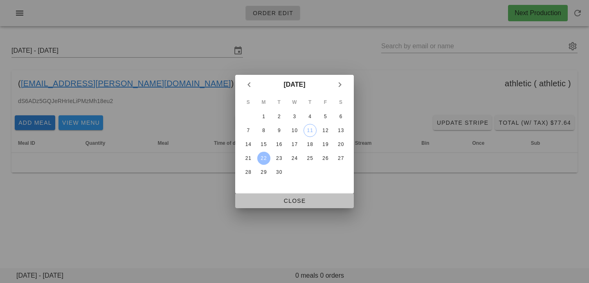
click at [265, 200] on span "Close" at bounding box center [295, 201] width 106 height 7
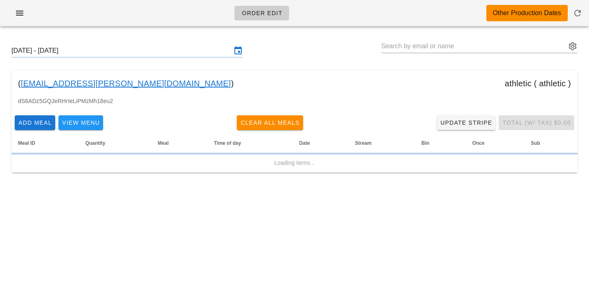
drag, startPoint x: 161, startPoint y: 57, endPoint x: 157, endPoint y: 54, distance: 4.9
click at [161, 57] on div at bounding box center [127, 57] width 232 height 1
click at [214, 52] on input "[DATE] - [DATE]" at bounding box center [121, 50] width 220 height 13
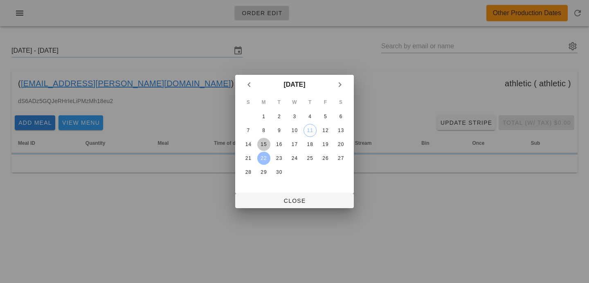
click at [264, 144] on div "15" at bounding box center [263, 145] width 13 height 6
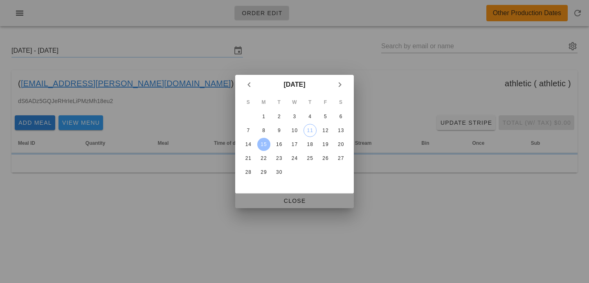
click at [273, 196] on button "Close" at bounding box center [294, 201] width 119 height 15
type input "[DATE] - [DATE]"
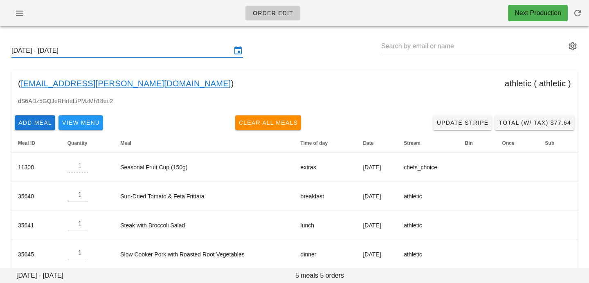
scroll to position [39, 0]
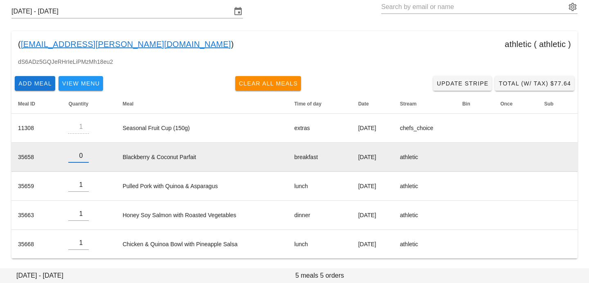
type input "0"
click at [85, 158] on input "0" at bounding box center [78, 155] width 20 height 13
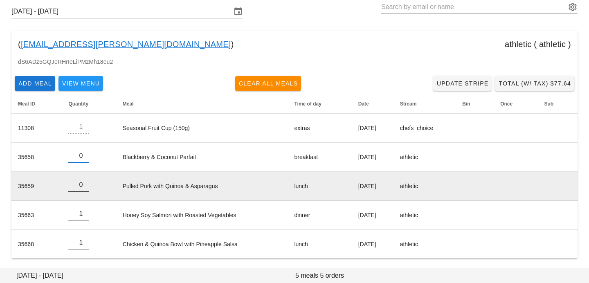
type input "0"
click at [83, 188] on input "0" at bounding box center [78, 184] width 20 height 13
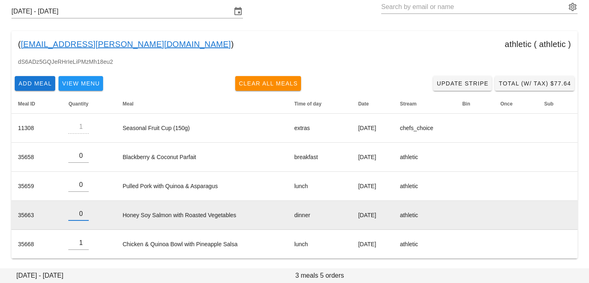
type input "0"
click at [84, 214] on input "0" at bounding box center [78, 213] width 20 height 13
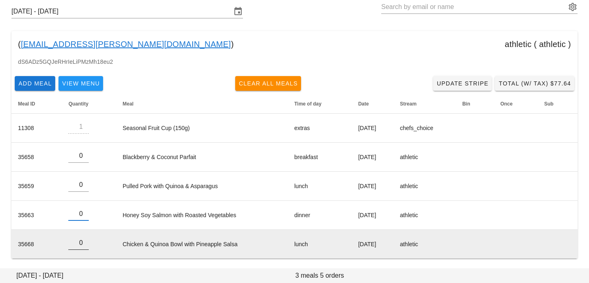
type input "0"
click at [84, 246] on input "0" at bounding box center [78, 242] width 20 height 13
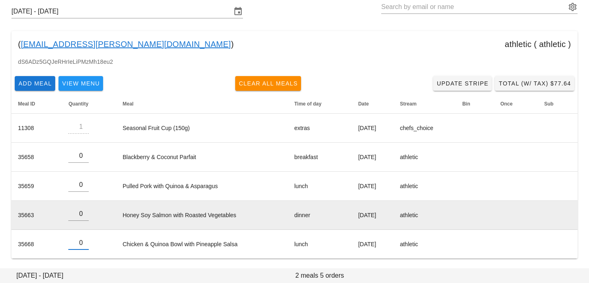
click at [140, 201] on td "Honey Soy Salmon with Roasted Vegetables" at bounding box center [202, 215] width 172 height 29
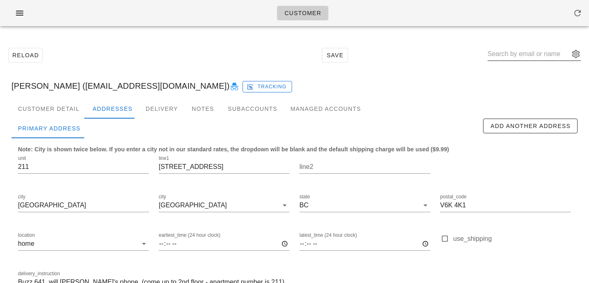
click at [507, 54] on input "text" at bounding box center [529, 53] width 82 height 13
type input "[PERSON_NAME]"
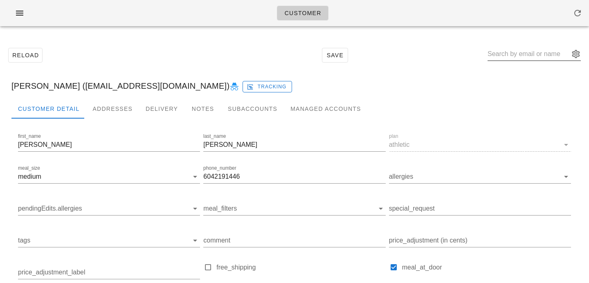
click at [532, 56] on input "text" at bounding box center [529, 53] width 82 height 13
paste input "[EMAIL_ADDRESS][PERSON_NAME][DOMAIN_NAME]"
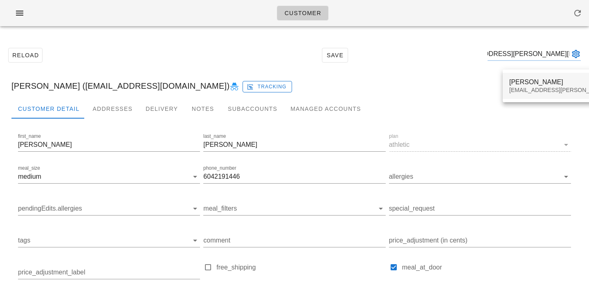
type input "[EMAIL_ADDRESS][PERSON_NAME][DOMAIN_NAME]"
click at [520, 90] on div "[EMAIL_ADDRESS][PERSON_NAME][DOMAIN_NAME]" at bounding box center [581, 90] width 144 height 7
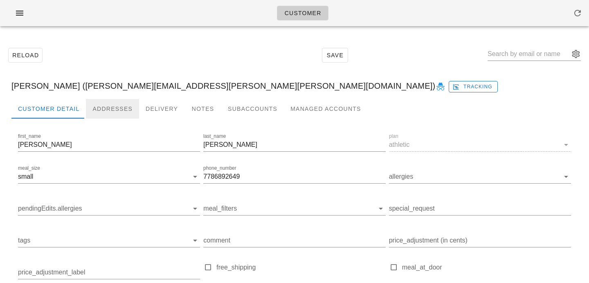
click at [109, 112] on div "Addresses" at bounding box center [112, 109] width 53 height 20
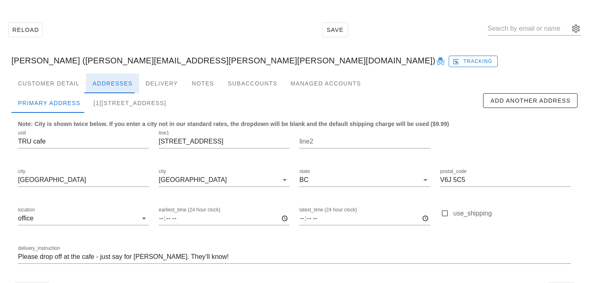
scroll to position [54, 0]
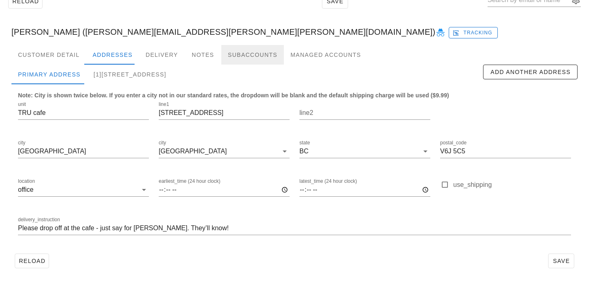
click at [234, 58] on div "Subaccounts" at bounding box center [252, 55] width 63 height 20
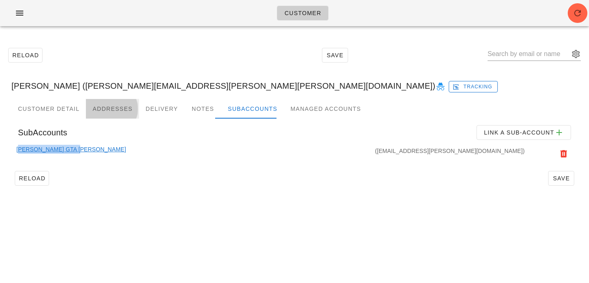
click at [97, 104] on div "Addresses" at bounding box center [112, 109] width 53 height 20
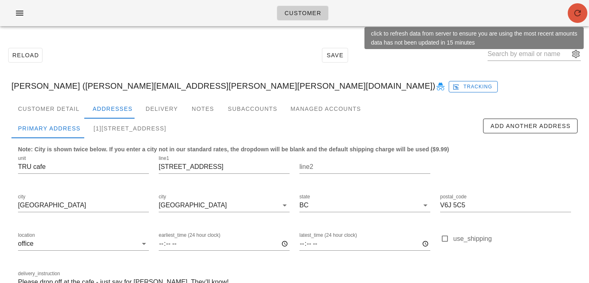
click at [575, 14] on icon "button" at bounding box center [578, 13] width 10 height 10
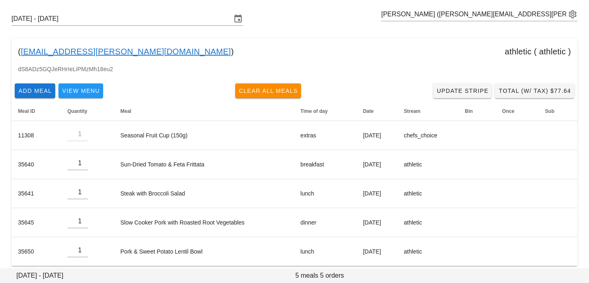
scroll to position [39, 0]
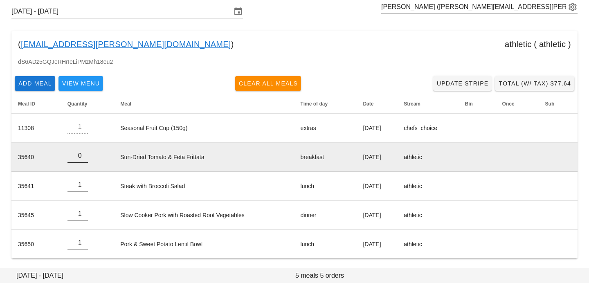
type input "0"
click at [82, 157] on input "0" at bounding box center [78, 155] width 20 height 13
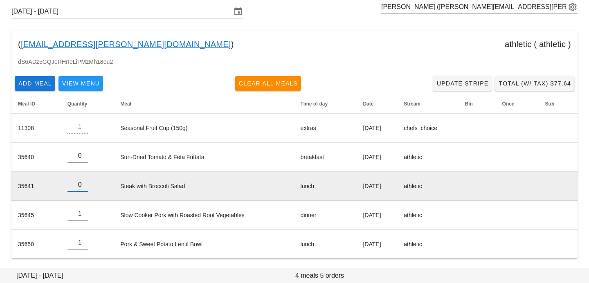
type input "0"
click at [83, 187] on input "0" at bounding box center [78, 184] width 20 height 13
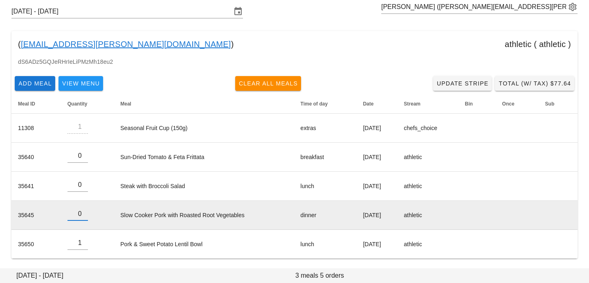
type input "0"
click at [82, 216] on input "0" at bounding box center [78, 213] width 20 height 13
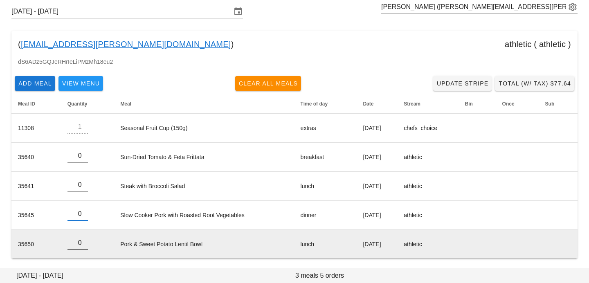
type input "0"
click at [85, 245] on input "0" at bounding box center [78, 242] width 20 height 13
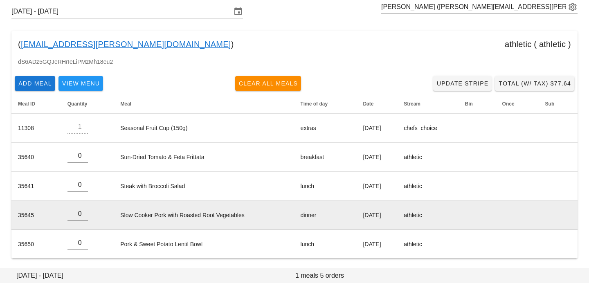
click at [144, 203] on td "Slow Cooker Pork with Roasted Root Vegetables" at bounding box center [204, 215] width 180 height 29
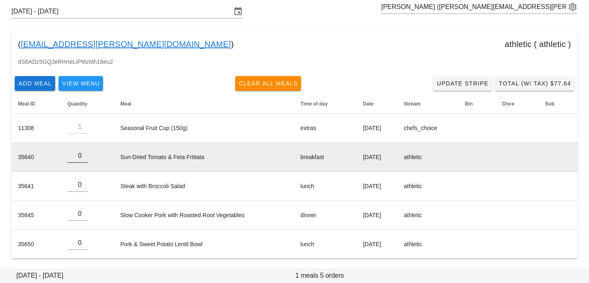
scroll to position [0, 0]
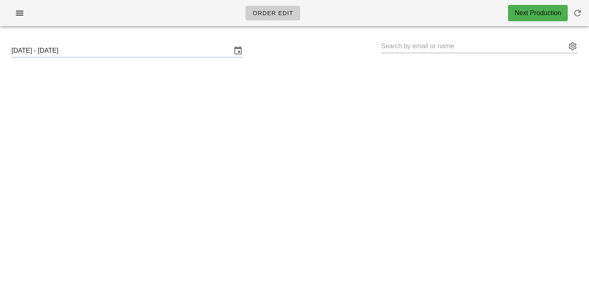
type input "[PERSON_NAME] ([PERSON_NAME][EMAIL_ADDRESS][PERSON_NAME][PERSON_NAME][DOMAIN_NA…"
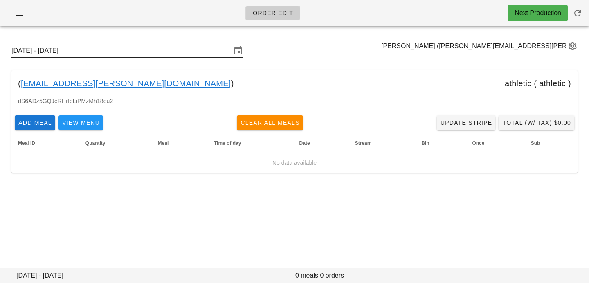
click at [176, 47] on input "[DATE] - [DATE]" at bounding box center [121, 50] width 220 height 13
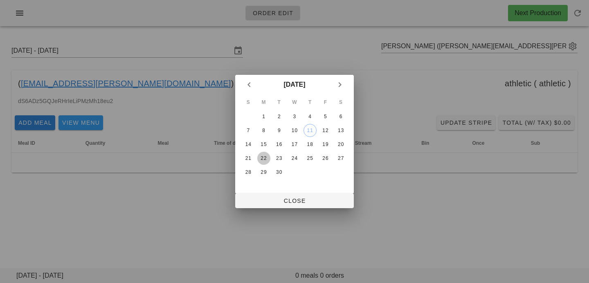
click at [261, 160] on div "22" at bounding box center [263, 158] width 13 height 6
click at [268, 194] on button "Close" at bounding box center [294, 201] width 119 height 15
type input "[DATE] - [DATE]"
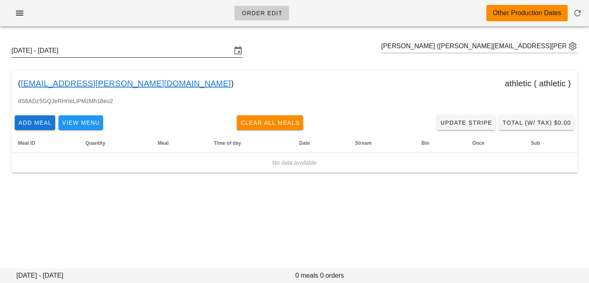
click at [171, 50] on input "Sunday September 21 - Saturday September 27" at bounding box center [121, 50] width 220 height 13
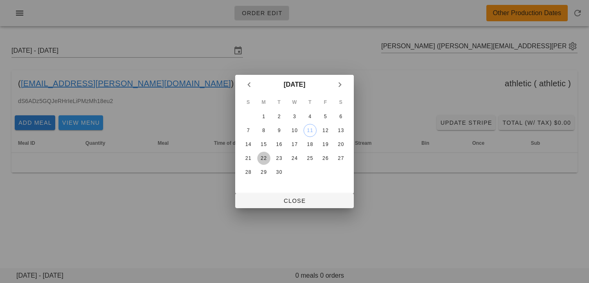
click at [264, 161] on div "22" at bounding box center [263, 158] width 13 height 6
click at [266, 192] on div "S M T W T F S 1 2 3 4 5 6 7 8 9 10 11 12 13 14 15 16 17 18 19 20 21 22 23 24 25…" at bounding box center [294, 144] width 119 height 99
click at [264, 206] on button "Close" at bounding box center [294, 201] width 119 height 15
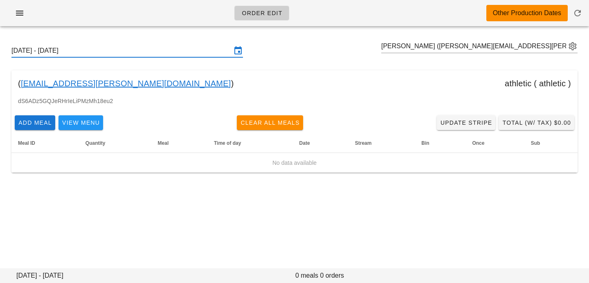
click at [167, 55] on input "[DATE] - [DATE]" at bounding box center [121, 50] width 220 height 13
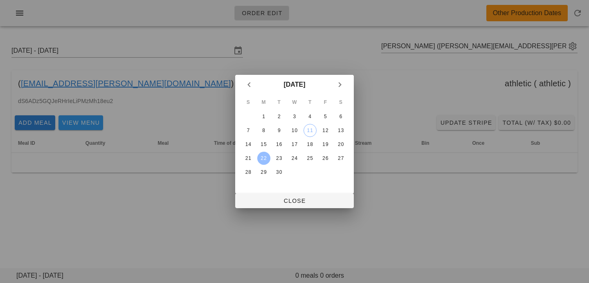
click at [269, 156] on div "22" at bounding box center [263, 158] width 13 height 6
click at [270, 198] on span "Close" at bounding box center [295, 201] width 106 height 7
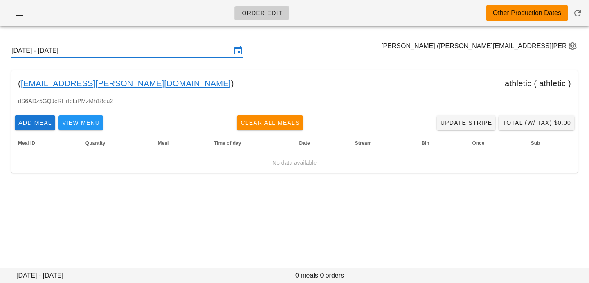
click at [202, 53] on input "[DATE] - [DATE]" at bounding box center [121, 50] width 220 height 13
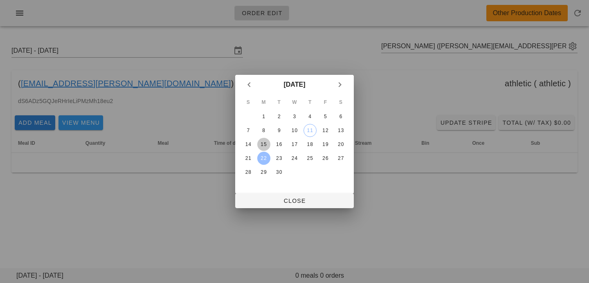
click at [266, 145] on div "15" at bounding box center [263, 145] width 13 height 6
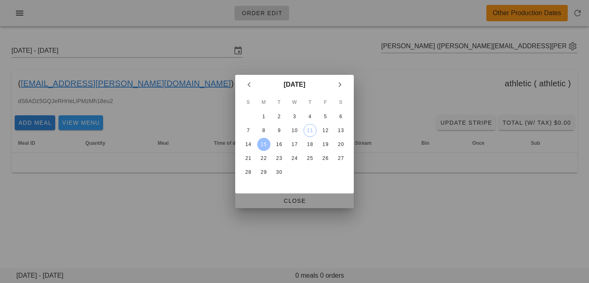
click at [270, 195] on button "Close" at bounding box center [294, 201] width 119 height 15
type input "[DATE] - [DATE]"
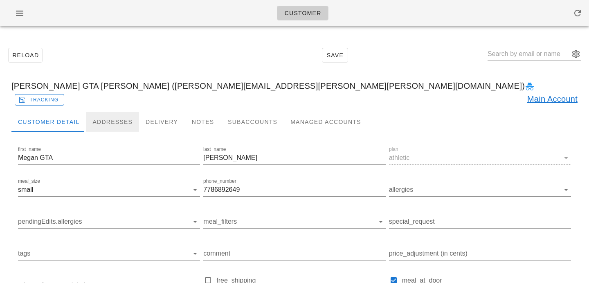
click at [101, 114] on div "Addresses" at bounding box center [112, 122] width 53 height 20
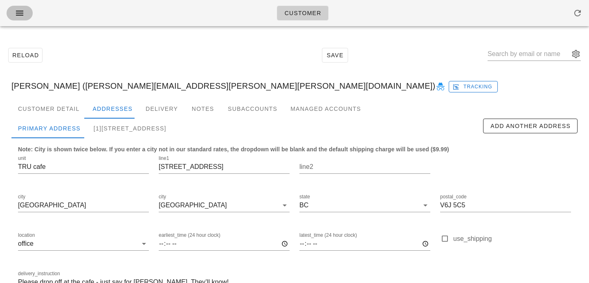
click at [19, 10] on icon "button" at bounding box center [20, 13] width 10 height 10
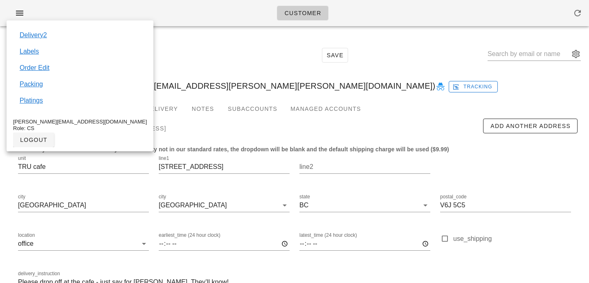
click at [122, 86] on div "[PERSON_NAME] ([PERSON_NAME][EMAIL_ADDRESS][PERSON_NAME][PERSON_NAME][DOMAIN_NA…" at bounding box center [294, 86] width 579 height 26
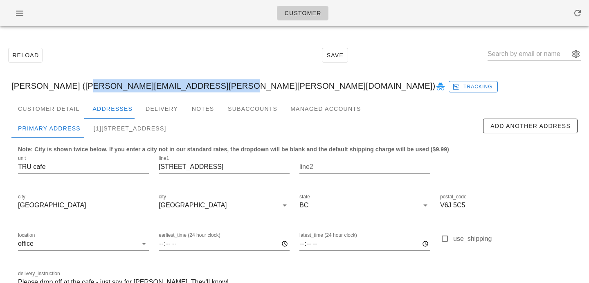
drag, startPoint x: 72, startPoint y: 85, endPoint x: 198, endPoint y: 81, distance: 125.7
click at [200, 83] on div "[PERSON_NAME] ([PERSON_NAME][EMAIL_ADDRESS][PERSON_NAME][PERSON_NAME][DOMAIN_NA…" at bounding box center [294, 86] width 579 height 26
copy div "[EMAIL_ADDRESS][PERSON_NAME][DOMAIN_NAME]"
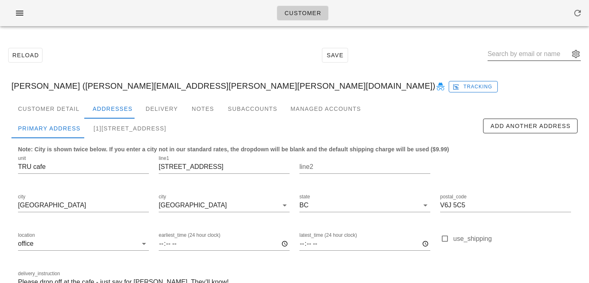
click at [511, 50] on input "text" at bounding box center [529, 53] width 82 height 13
paste input "[EMAIL_ADDRESS][DOMAIN_NAME]"
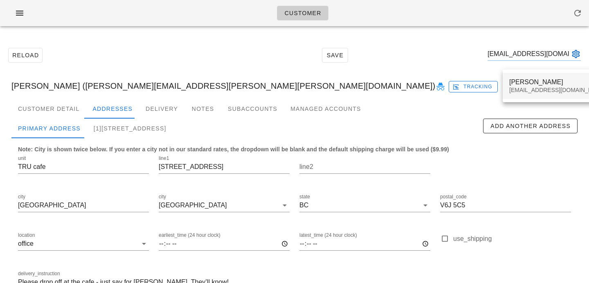
type input "[EMAIL_ADDRESS][DOMAIN_NAME]"
click at [509, 90] on div "[EMAIL_ADDRESS][DOMAIN_NAME]" at bounding box center [557, 90] width 97 height 7
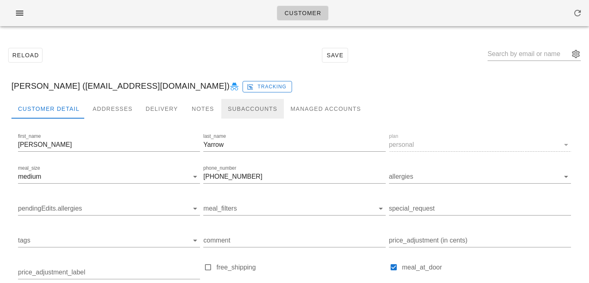
click at [225, 106] on div "Subaccounts" at bounding box center [252, 109] width 63 height 20
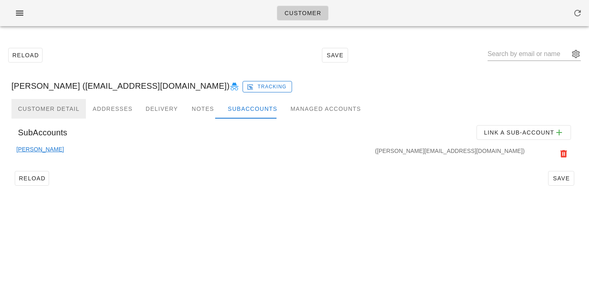
click at [59, 108] on div "Customer Detail" at bounding box center [48, 109] width 74 height 20
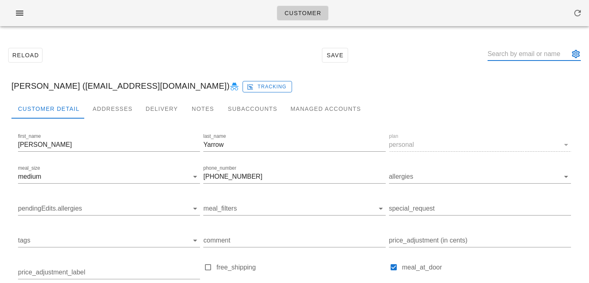
click at [512, 59] on input "text" at bounding box center [529, 53] width 82 height 13
paste input "[EMAIL_ADDRESS][DOMAIN_NAME]"
type input "[PERSON_NAME] ([EMAIL_ADDRESS][DOMAIN_NAME])"
click at [200, 108] on div "Notes" at bounding box center [203, 109] width 37 height 20
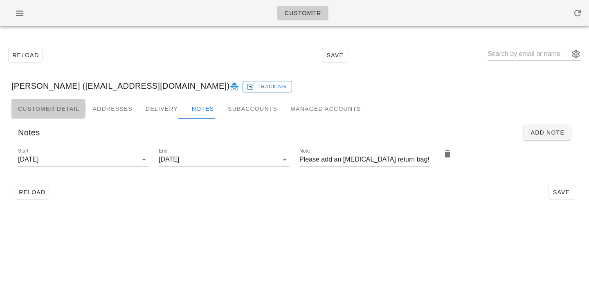
click at [59, 101] on div "Customer Detail" at bounding box center [48, 109] width 74 height 20
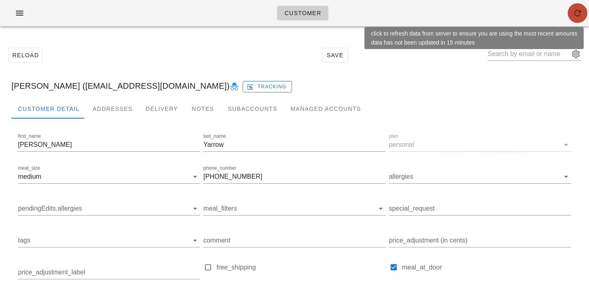
click at [584, 16] on span "button" at bounding box center [578, 13] width 20 height 10
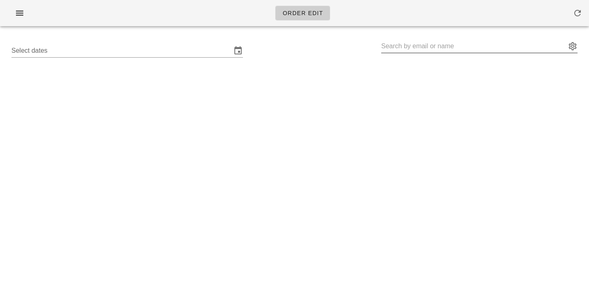
click at [445, 47] on input "text" at bounding box center [473, 46] width 185 height 13
paste input "[EMAIL_ADDRESS][PERSON_NAME][DOMAIN_NAME]"
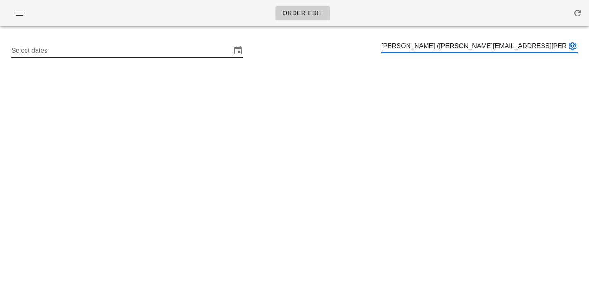
type input "[PERSON_NAME] ([PERSON_NAME][EMAIL_ADDRESS][PERSON_NAME][PERSON_NAME][DOMAIN_NA…"
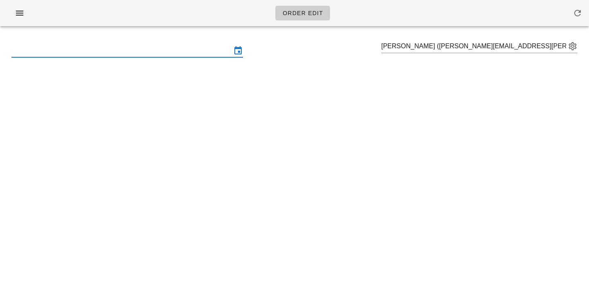
click at [195, 54] on input "text" at bounding box center [121, 50] width 220 height 13
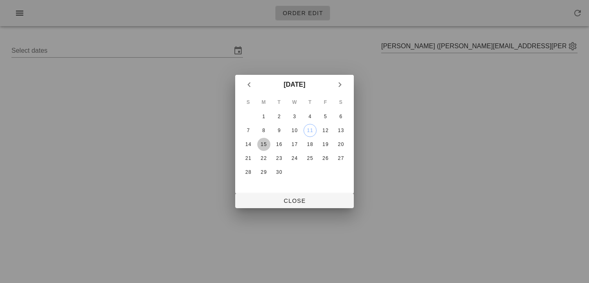
click at [267, 146] on div "15" at bounding box center [263, 145] width 13 height 6
click at [279, 203] on span "Close" at bounding box center [295, 201] width 106 height 7
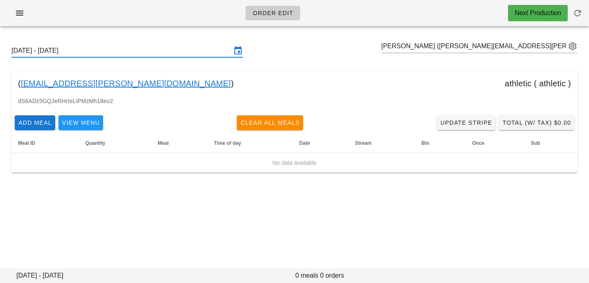
click at [170, 46] on input "[DATE] - [DATE]" at bounding box center [121, 50] width 220 height 13
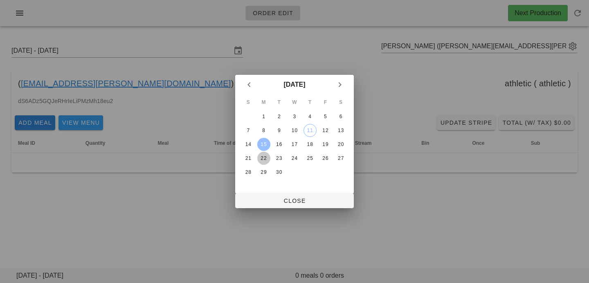
click at [268, 156] on div "22" at bounding box center [263, 158] width 13 height 6
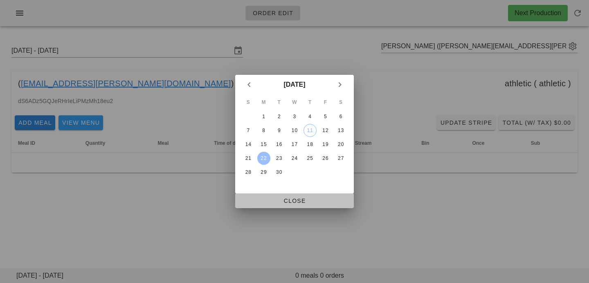
click at [262, 201] on span "Close" at bounding box center [295, 201] width 106 height 7
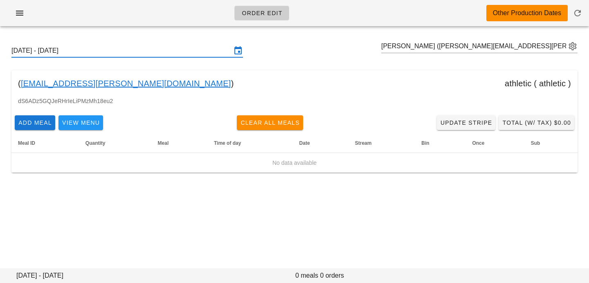
click at [184, 53] on input "[DATE] - [DATE]" at bounding box center [121, 50] width 220 height 13
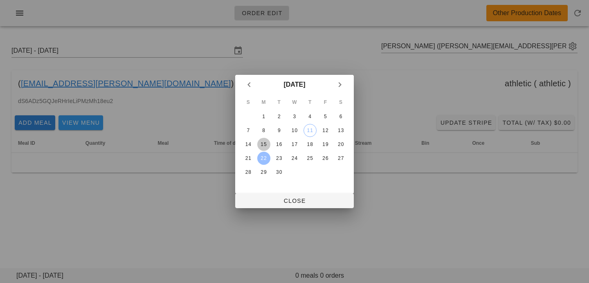
click at [266, 143] on div "15" at bounding box center [263, 145] width 13 height 6
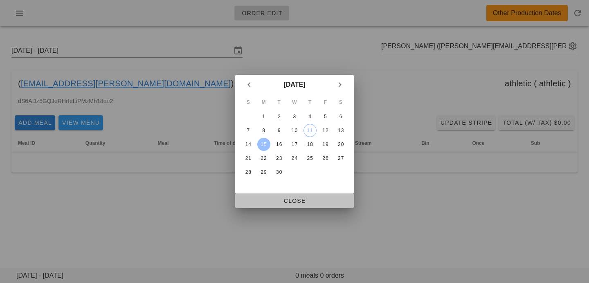
click at [263, 201] on span "Close" at bounding box center [295, 201] width 106 height 7
type input "[DATE] - [DATE]"
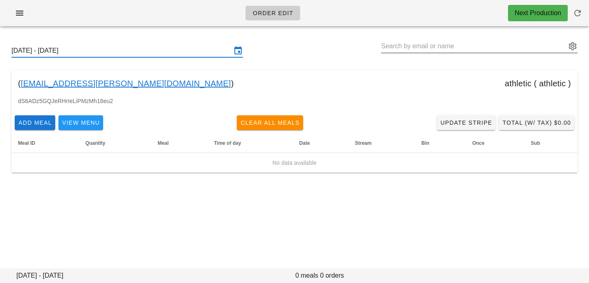
click at [466, 46] on input "text" at bounding box center [473, 46] width 185 height 13
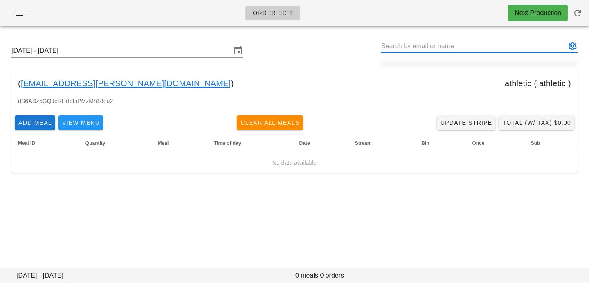
paste input "[EMAIL_ADDRESS][DOMAIN_NAME]"
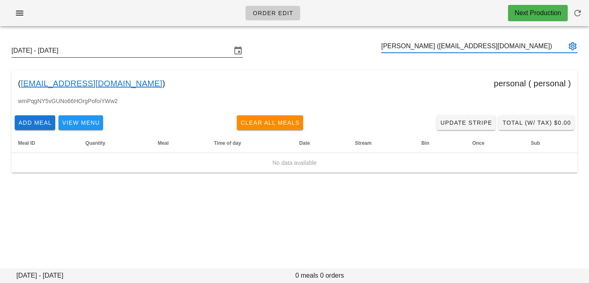
type input "[PERSON_NAME] ([EMAIL_ADDRESS][DOMAIN_NAME])"
click at [187, 50] on input "[DATE] - [DATE]" at bounding box center [121, 50] width 220 height 13
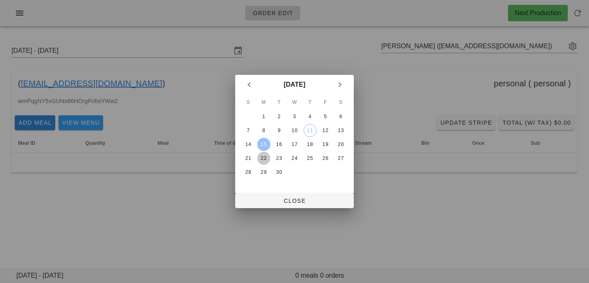
click at [268, 158] on div "22" at bounding box center [263, 158] width 13 height 6
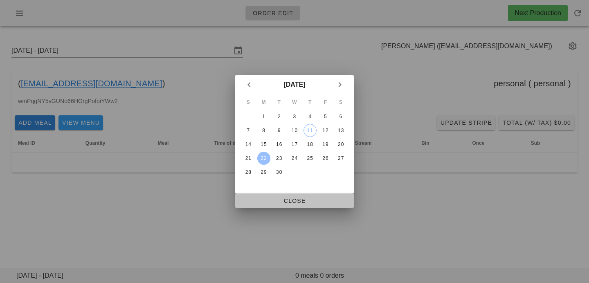
click at [266, 203] on span "Close" at bounding box center [295, 201] width 106 height 7
type input "[DATE] - [DATE]"
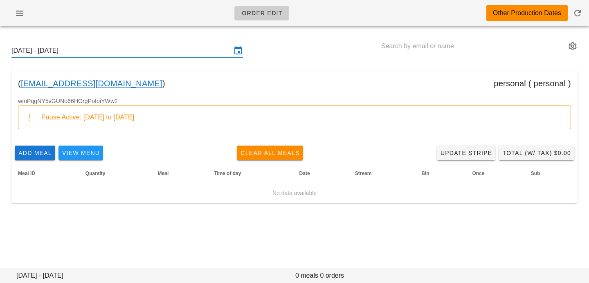
click at [482, 47] on input "text" at bounding box center [473, 46] width 185 height 13
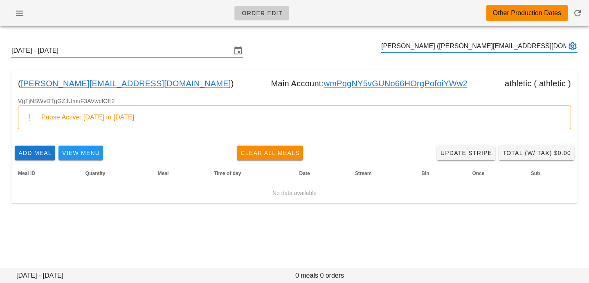
type input "[PERSON_NAME] ([PERSON_NAME][EMAIL_ADDRESS][DOMAIN_NAME])"
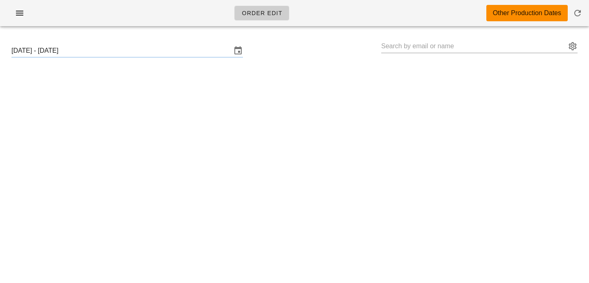
type input "[PERSON_NAME] ([PERSON_NAME][EMAIL_ADDRESS][DOMAIN_NAME])"
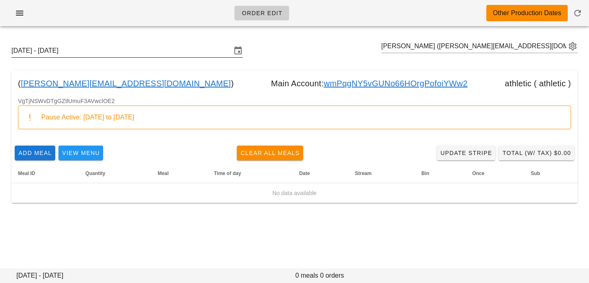
click at [147, 46] on input "[DATE] - [DATE]" at bounding box center [121, 50] width 220 height 13
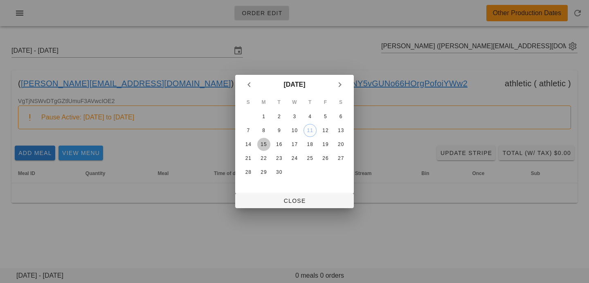
click at [264, 142] on div "15" at bounding box center [263, 145] width 13 height 6
click at [269, 201] on span "Close" at bounding box center [295, 201] width 106 height 7
type input "[DATE] - [DATE]"
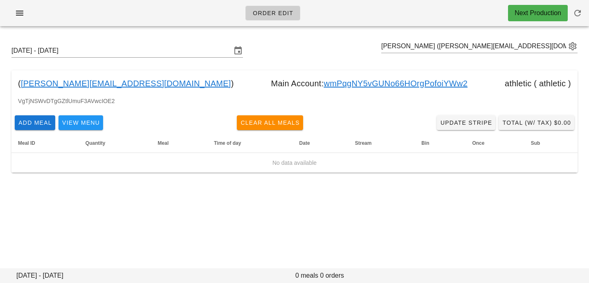
click at [324, 81] on link "wmPqgNY5vGUNo66HOrgPofoiYWw2" at bounding box center [396, 83] width 144 height 13
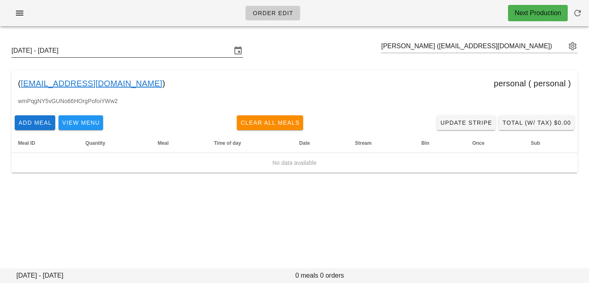
click at [160, 51] on input "[DATE] - [DATE]" at bounding box center [121, 50] width 220 height 13
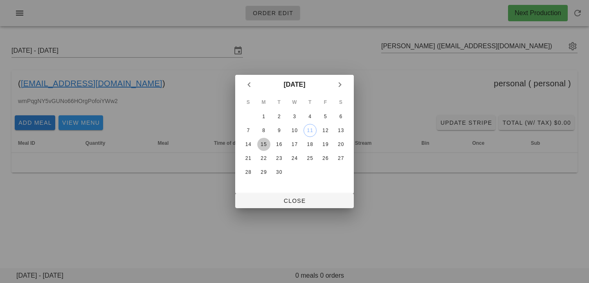
click at [264, 146] on div "15" at bounding box center [263, 145] width 13 height 6
click at [263, 195] on button "Close" at bounding box center [294, 201] width 119 height 15
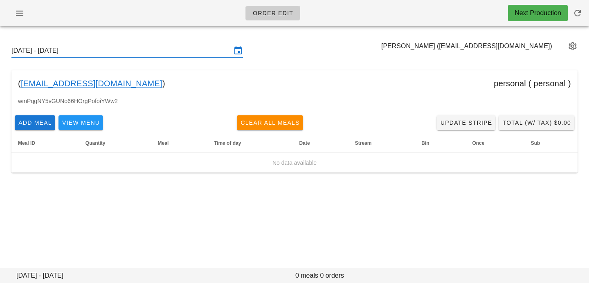
click at [182, 56] on input "[DATE] - [DATE]" at bounding box center [121, 50] width 220 height 13
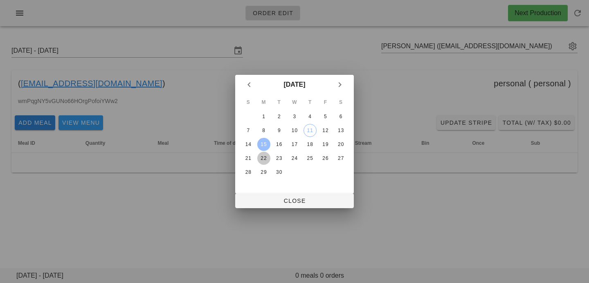
click at [262, 160] on div "22" at bounding box center [263, 158] width 13 height 6
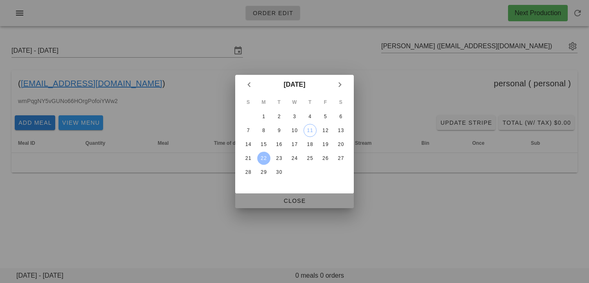
click at [265, 199] on span "Close" at bounding box center [295, 201] width 106 height 7
type input "[DATE] - [DATE]"
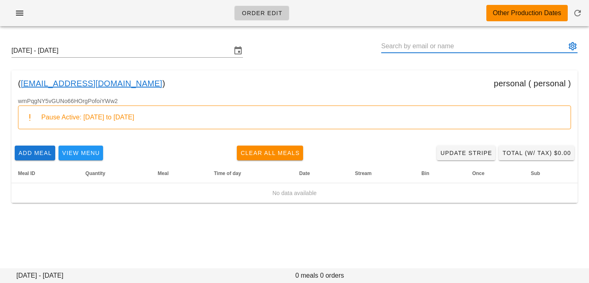
click at [492, 46] on input "text" at bounding box center [473, 46] width 185 height 13
click at [399, 52] on input "text" at bounding box center [473, 46] width 185 height 13
paste input "darcielynn@me.com"
type input "Darcie Yarrow (darcielynn@me.com)"
click at [150, 58] on div "Sunday September 21 - Saturday September 27" at bounding box center [294, 51] width 579 height 26
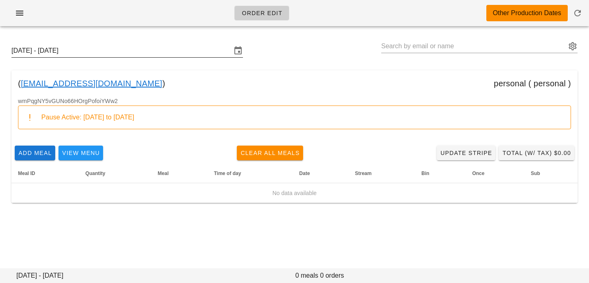
click at [160, 48] on input "Sunday September 21 - Saturday September 27" at bounding box center [121, 50] width 220 height 13
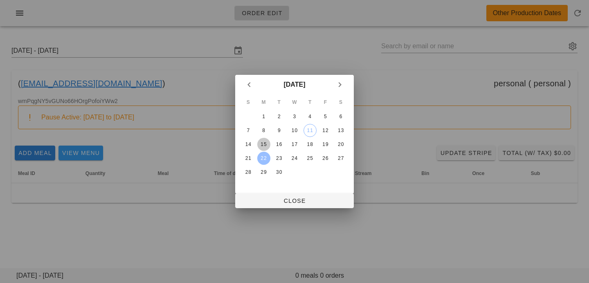
click at [265, 149] on button "15" at bounding box center [263, 144] width 13 height 13
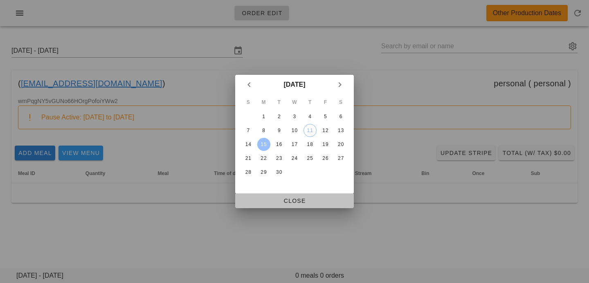
click at [266, 198] on span "Close" at bounding box center [295, 201] width 106 height 7
type input "Sunday September 14 - Saturday September 20"
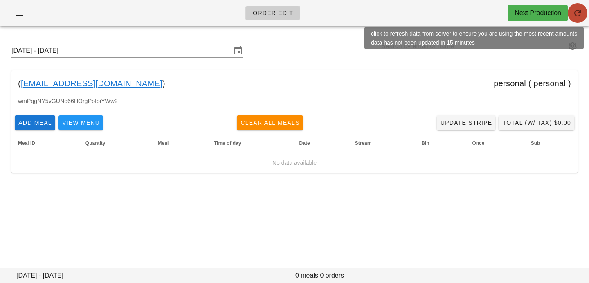
click at [583, 18] on button "button" at bounding box center [578, 13] width 20 height 20
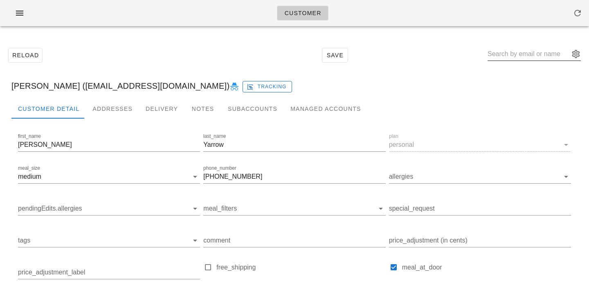
click at [521, 50] on input "text" at bounding box center [529, 53] width 82 height 13
paste input "[PERSON_NAME]"
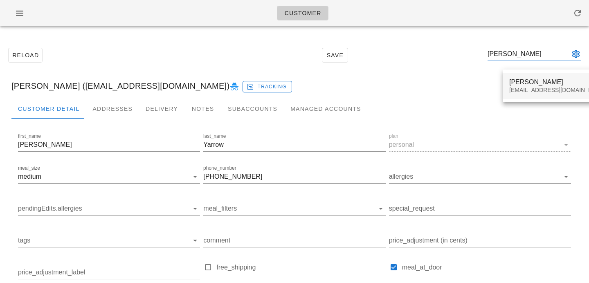
type input "[PERSON_NAME]"
click at [520, 89] on div "[EMAIL_ADDRESS][DOMAIN_NAME]" at bounding box center [557, 90] width 97 height 7
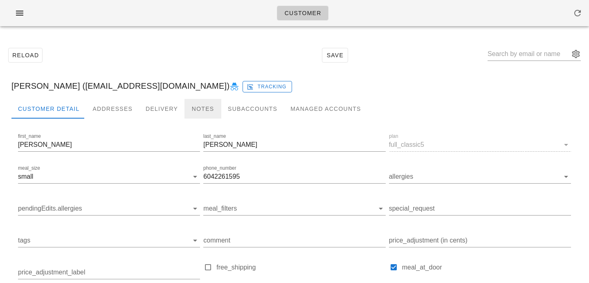
click at [197, 112] on div "Notes" at bounding box center [203, 109] width 37 height 20
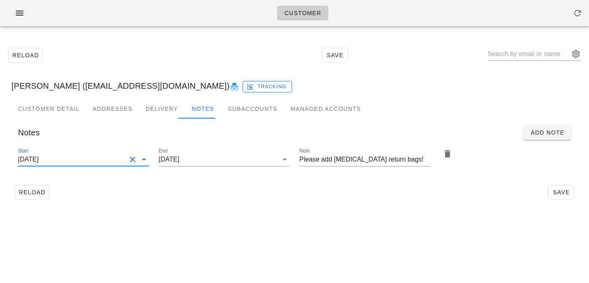
click at [106, 160] on input "2025-05-25" at bounding box center [72, 159] width 108 height 13
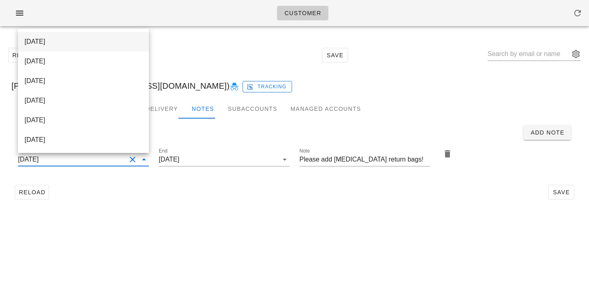
click at [110, 45] on div "2025-09-14" at bounding box center [84, 42] width 118 height 8
type input "2025-09-14"
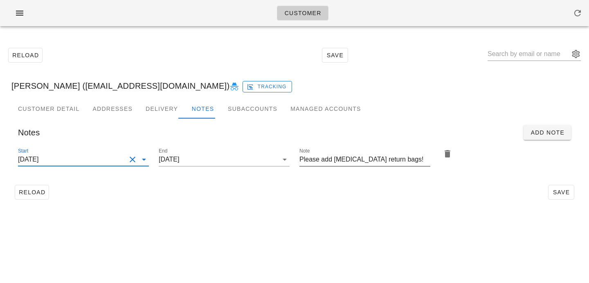
click at [331, 157] on input "Please add ice pack return bags!" at bounding box center [365, 159] width 131 height 13
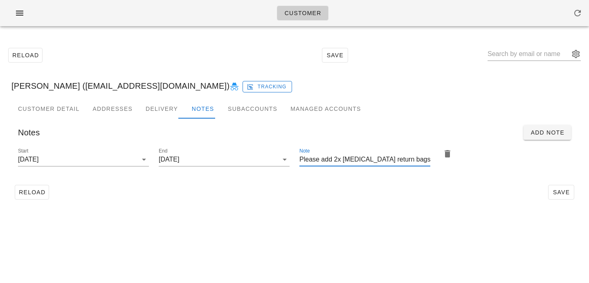
type input "Please add 2x ice pack return bags!"
click at [435, 217] on div "Customer Reload Save Camille Robinson (camillerobinson95@hotmail.com) Tracking …" at bounding box center [294, 141] width 589 height 283
click at [569, 195] on span "Save" at bounding box center [561, 192] width 19 height 7
type input "Camille Robinson (camillerobinson95@hotmail.com)"
click at [523, 58] on input "text" at bounding box center [529, 53] width 82 height 13
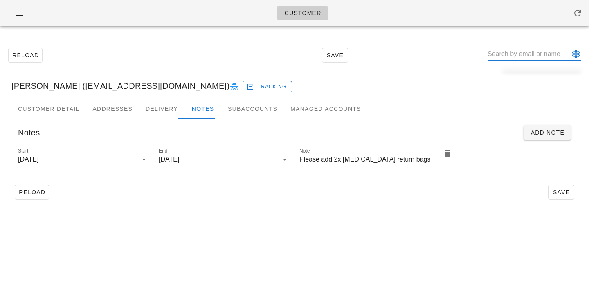
paste input "Christian Aguilar"
type input "Christian Aguilar"
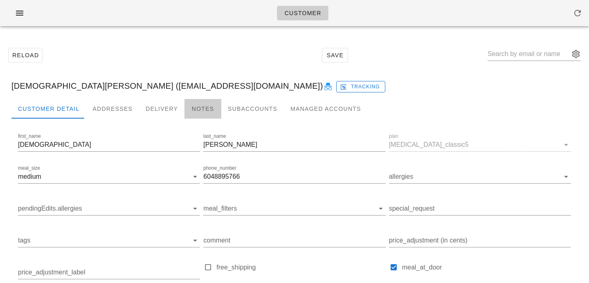
click at [207, 108] on div "Notes" at bounding box center [203, 109] width 37 height 20
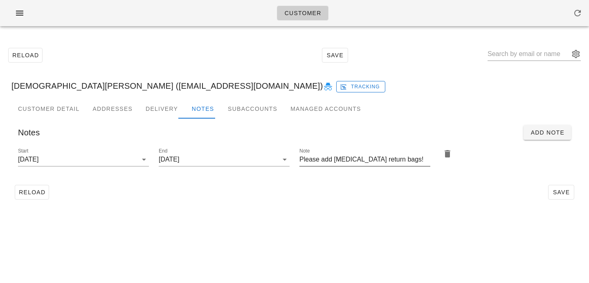
click at [330, 160] on input "Please add ice pack return bags!" at bounding box center [365, 159] width 131 height 13
type input "Please add 2x ice pack return bags!"
click at [89, 166] on div "Start 2025-05-25" at bounding box center [83, 159] width 131 height 13
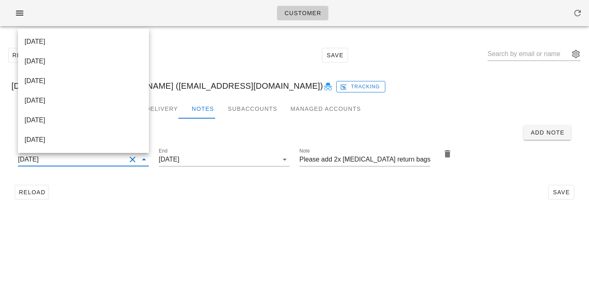
click at [106, 41] on div "2025-09-14" at bounding box center [84, 42] width 118 height 8
type input "2025-09-14"
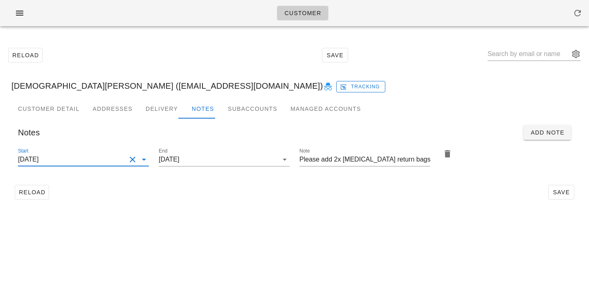
click at [302, 211] on div "Reload Save Christian Aguilar (christian_aguilar@outlook.com) Tracking Customer…" at bounding box center [294, 124] width 589 height 182
click at [558, 185] on button "Save" at bounding box center [561, 192] width 26 height 15
click at [133, 158] on button "Clear Start" at bounding box center [133, 160] width 10 height 10
click at [133, 158] on input "Start" at bounding box center [77, 159] width 118 height 13
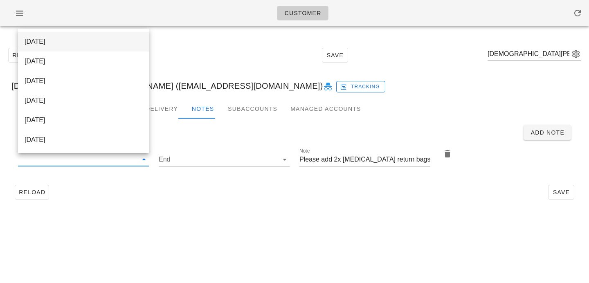
click at [120, 47] on div "2025-09-14" at bounding box center [84, 42] width 118 height 18
type input "2025-09-14"
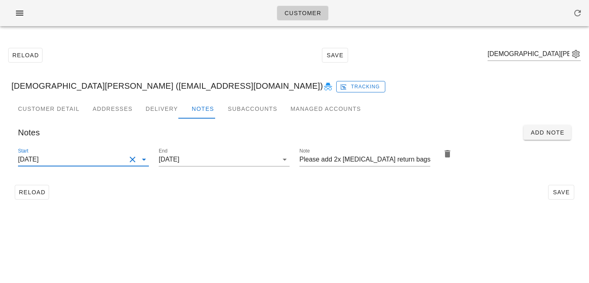
click at [234, 227] on div "Customer Reload Save Christian Aguilar (christian_aguilar@outlook.com) Christia…" at bounding box center [294, 141] width 589 height 283
click at [570, 198] on button "Save" at bounding box center [561, 192] width 26 height 15
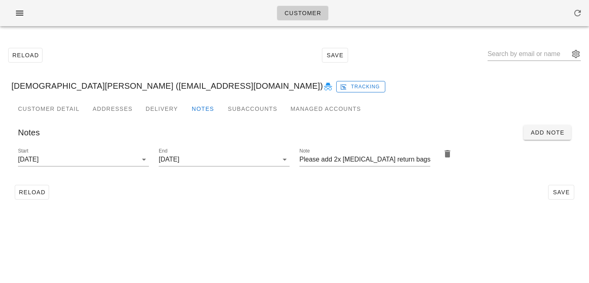
type input "Christian Aguilar (christian_aguilar@outlook.com)"
click at [479, 67] on div "Reload Save Christian Aguilar (christian_aguilar@outlook.com)" at bounding box center [294, 55] width 579 height 35
click at [529, 56] on input "text" at bounding box center [529, 53] width 82 height 13
paste input "Angela Yang"
type input "Angela Yang"
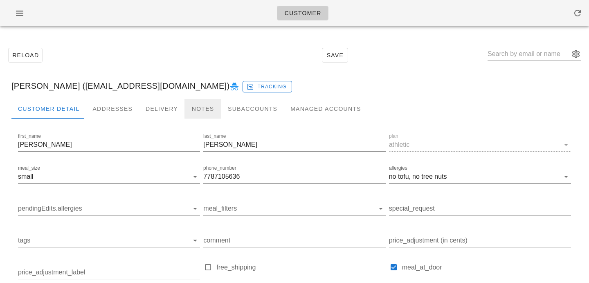
click at [195, 112] on div "Notes" at bounding box center [203, 109] width 37 height 20
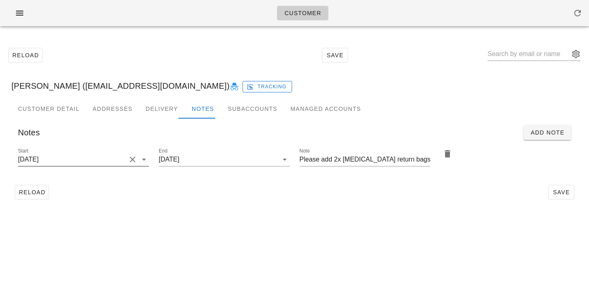
click at [135, 161] on button "Clear Start" at bounding box center [133, 160] width 10 height 10
click at [134, 161] on input "Start" at bounding box center [77, 159] width 118 height 13
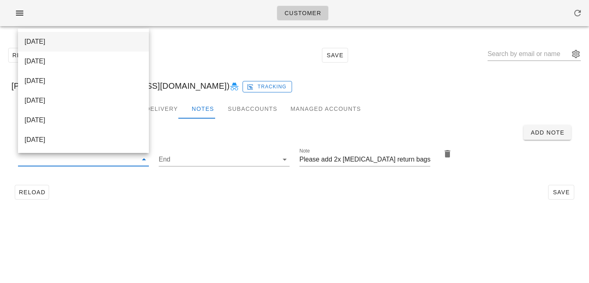
click at [120, 39] on div "2025-09-14" at bounding box center [84, 42] width 118 height 8
type input "2025-09-14"
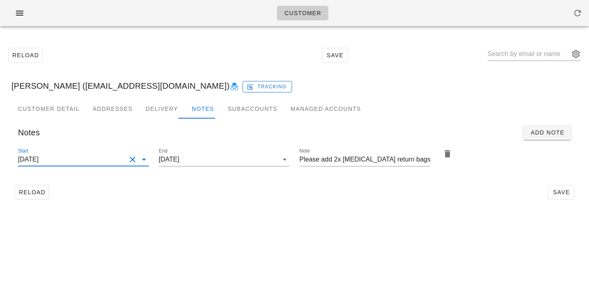
click at [215, 199] on div "Reload Save" at bounding box center [294, 192] width 566 height 21
click at [469, 198] on div "Reload Save" at bounding box center [294, 192] width 566 height 21
click at [570, 190] on span "Save" at bounding box center [561, 192] width 19 height 7
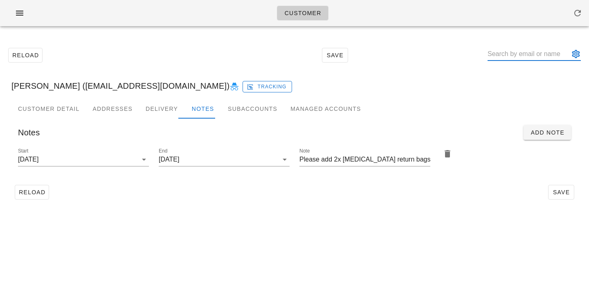
click at [520, 55] on input "text" at bounding box center [529, 53] width 82 height 13
paste input "Lance Lee"
type input "Lance Lee"
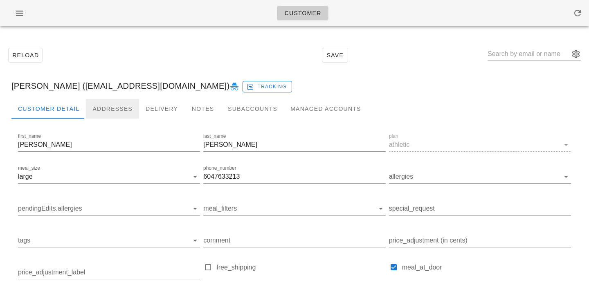
click at [119, 110] on div "Addresses" at bounding box center [112, 109] width 53 height 20
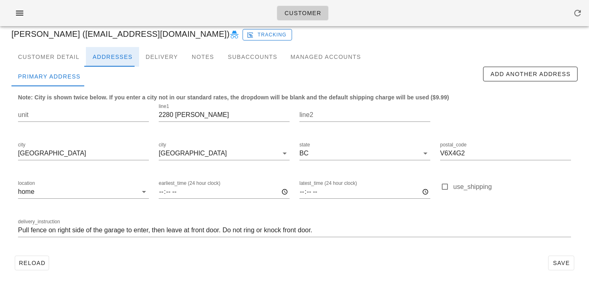
scroll to position [54, 0]
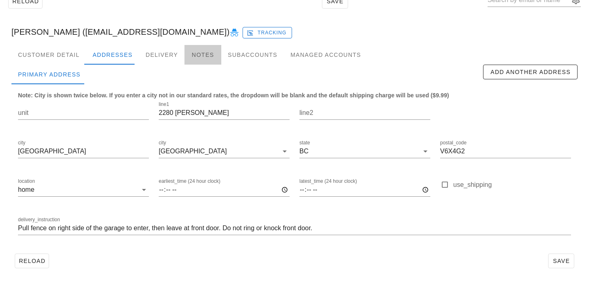
click at [198, 57] on div "Notes" at bounding box center [203, 55] width 37 height 20
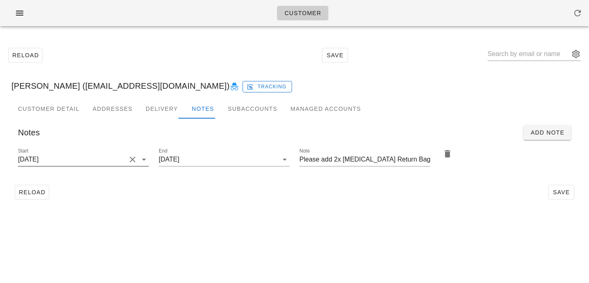
click at [133, 158] on button "Clear Start" at bounding box center [133, 160] width 10 height 10
click at [133, 158] on input "Start" at bounding box center [77, 159] width 118 height 13
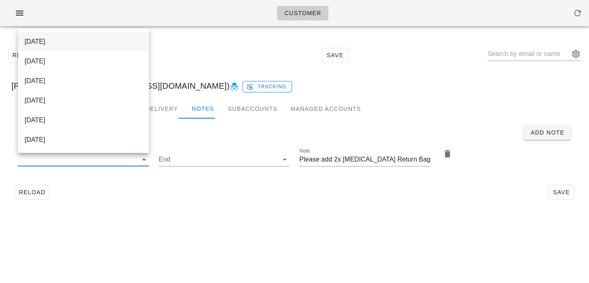
click at [117, 42] on div "2025-09-14" at bounding box center [84, 42] width 118 height 8
type input "2025-09-14"
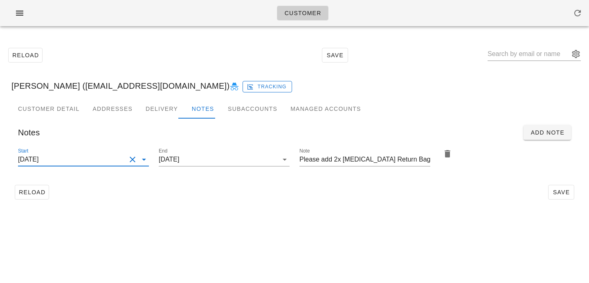
click at [318, 223] on div "Customer Reload Save Lance Lee (lancelee1@gmail.com) Tracking Customer Detail A…" at bounding box center [294, 141] width 589 height 283
click at [567, 192] on span "Save" at bounding box center [561, 192] width 19 height 7
click at [514, 50] on input "text" at bounding box center [529, 53] width 82 height 13
click at [517, 55] on input "text" at bounding box center [529, 53] width 82 height 13
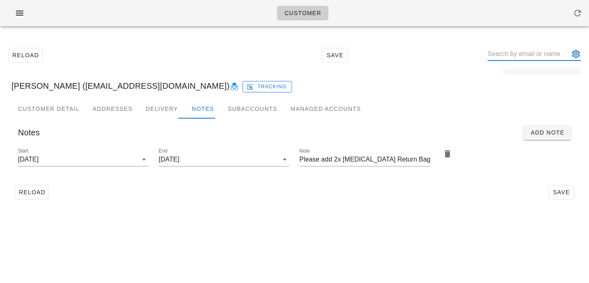
paste input "Sharon chou"
type input "Sharon chou"
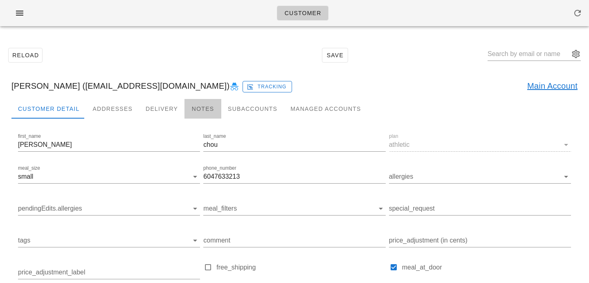
click at [195, 109] on div "Notes" at bounding box center [203, 109] width 37 height 20
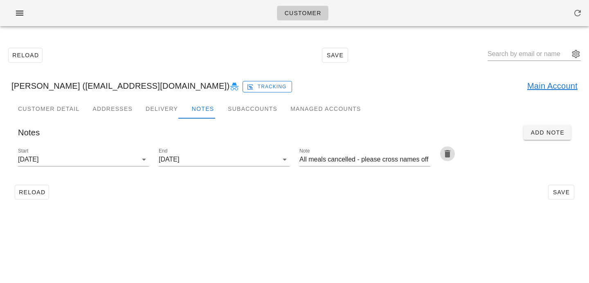
click at [450, 159] on button "button" at bounding box center [447, 153] width 15 height 15
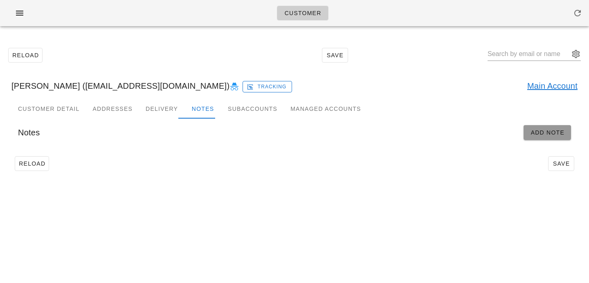
click at [534, 132] on span "Add Note" at bounding box center [547, 132] width 34 height 7
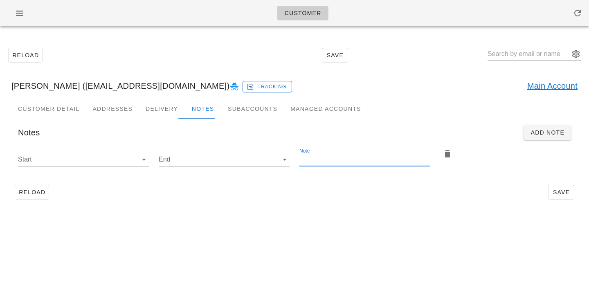
click at [383, 165] on div "Note" at bounding box center [365, 159] width 131 height 13
type input "Please add 2x Ice Pack Return Bag"
click at [141, 159] on icon at bounding box center [144, 160] width 10 height 10
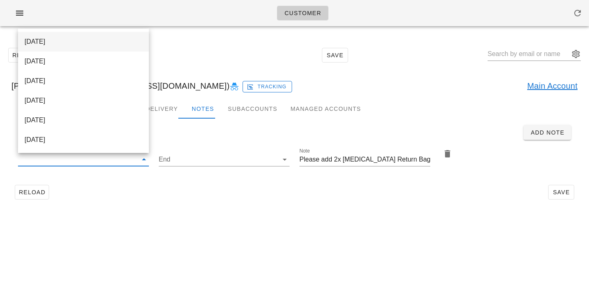
click at [113, 43] on div "2025-09-14" at bounding box center [84, 42] width 118 height 8
type input "2025-09-14"
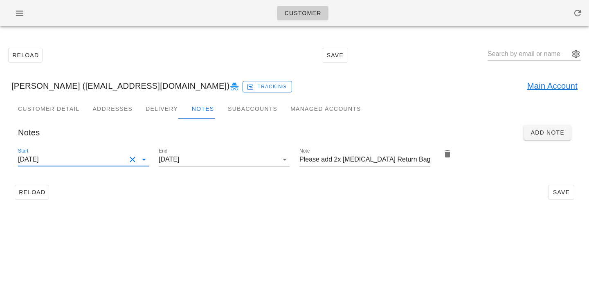
click at [340, 184] on div "Reload Save" at bounding box center [294, 192] width 566 height 21
click at [563, 189] on span "Save" at bounding box center [561, 192] width 19 height 7
click at [515, 50] on input "text" at bounding box center [529, 53] width 82 height 13
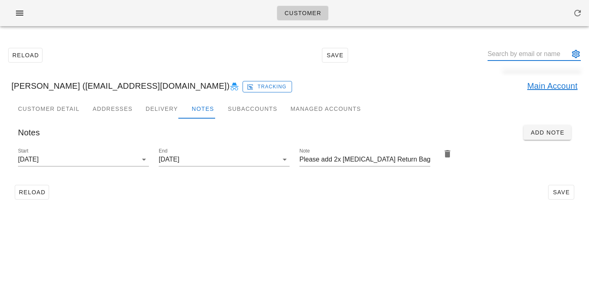
paste input "Carver Laurie"
type input "Carver Laurie"
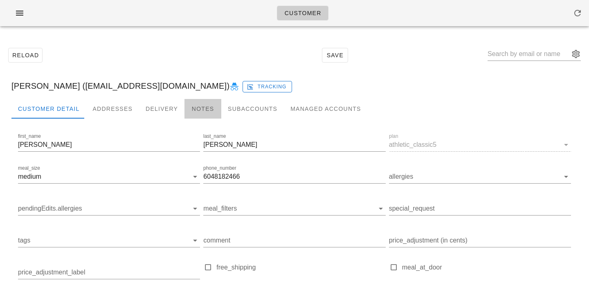
click at [193, 111] on div "Notes" at bounding box center [203, 109] width 37 height 20
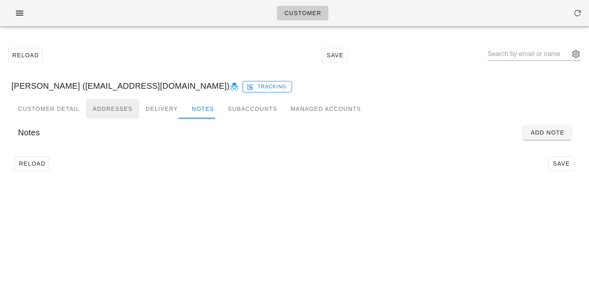
click at [122, 118] on div "Addresses" at bounding box center [112, 109] width 53 height 20
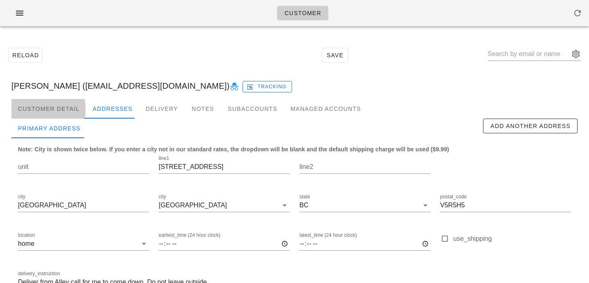
click at [61, 109] on div "Customer Detail" at bounding box center [48, 109] width 74 height 20
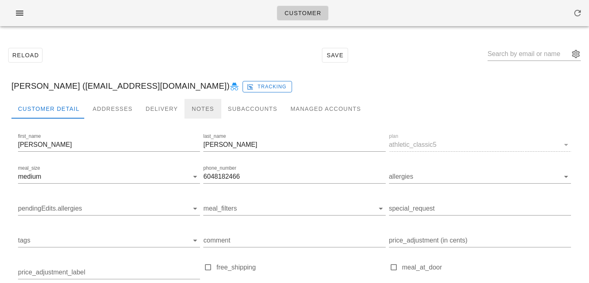
click at [191, 111] on div "Notes" at bounding box center [203, 109] width 37 height 20
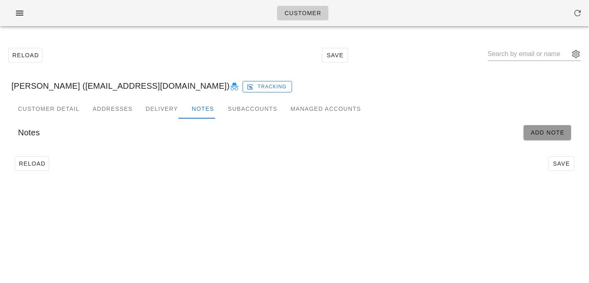
click at [543, 137] on button "Add Note" at bounding box center [547, 132] width 47 height 15
type input "Carver Laurie (i-pods-rule@live.ca)"
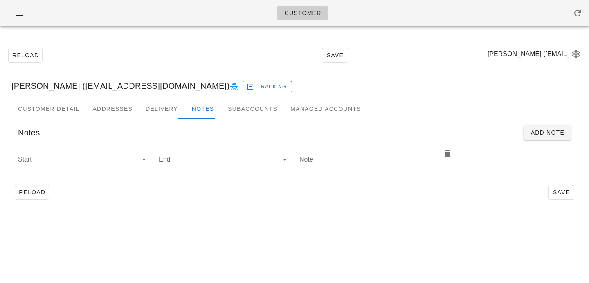
click at [115, 161] on input "Start" at bounding box center [77, 159] width 118 height 13
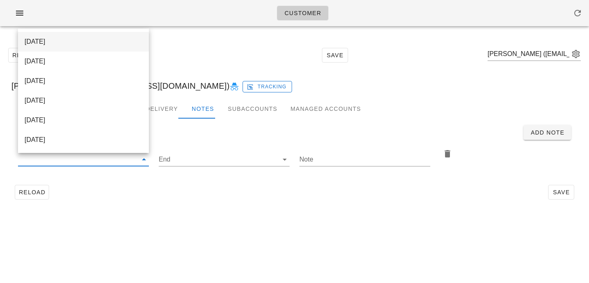
click at [114, 42] on div "2025-09-14" at bounding box center [84, 42] width 118 height 8
type input "2025-09-14"
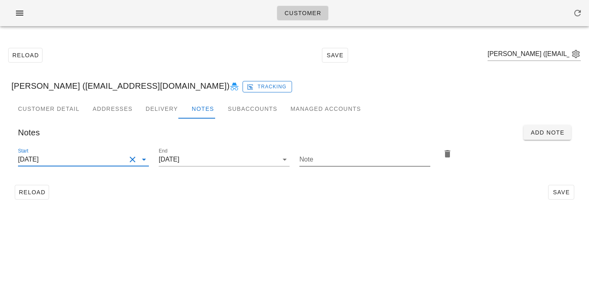
click at [327, 158] on input "Note" at bounding box center [365, 159] width 131 height 13
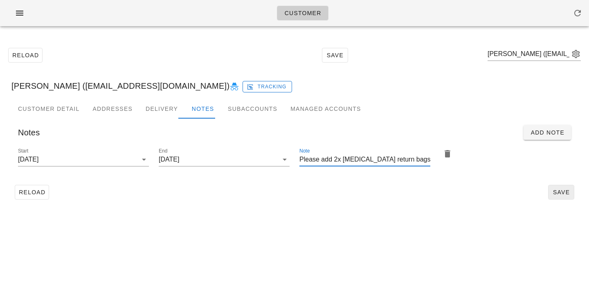
type input "Please add 2x ice pack return bags"
click at [569, 194] on span "Save" at bounding box center [561, 192] width 19 height 7
click at [442, 111] on div "Customer Detail Addresses Delivery Notes Subaccounts Managed Accounts" at bounding box center [294, 109] width 566 height 20
click at [518, 53] on input "text" at bounding box center [529, 53] width 82 height 13
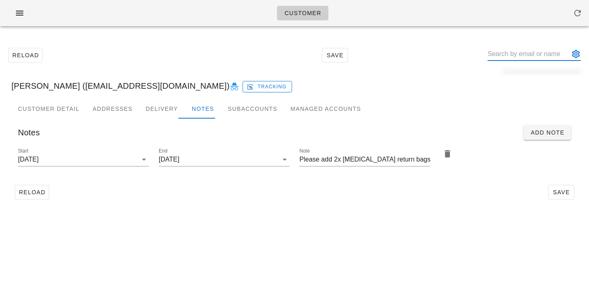
paste input "THOMAS NG"
type input "THOMAS NG"
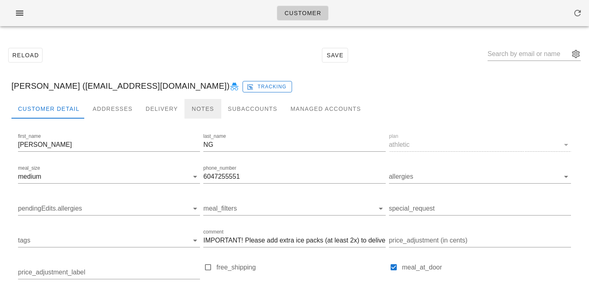
click at [200, 103] on div "Notes" at bounding box center [203, 109] width 37 height 20
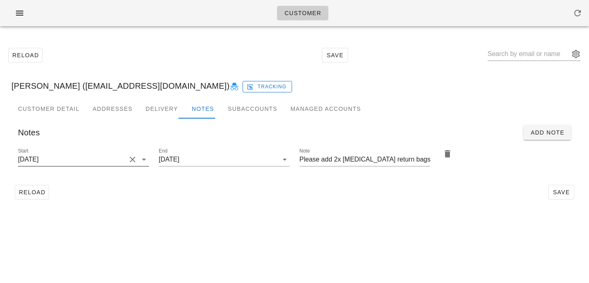
click at [130, 157] on button "Clear Start" at bounding box center [133, 160] width 10 height 10
click at [130, 157] on input "Start" at bounding box center [77, 159] width 118 height 13
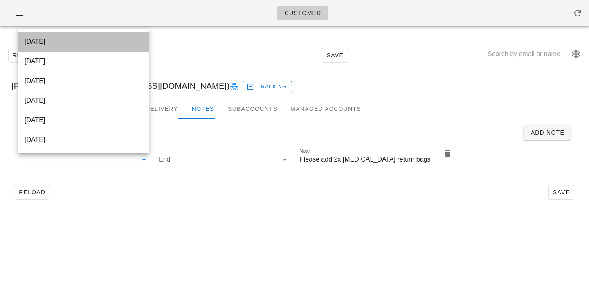
click at [132, 41] on div "2025-09-14" at bounding box center [84, 42] width 118 height 8
type input "2025-09-14"
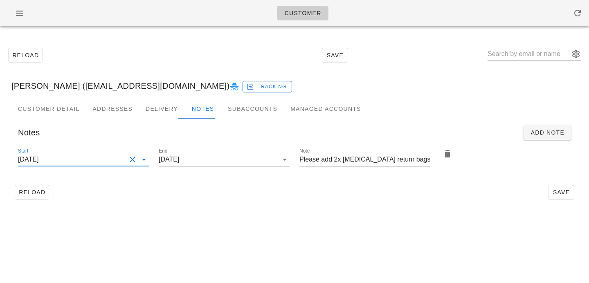
click at [205, 191] on div "Reload Save" at bounding box center [294, 192] width 566 height 21
click at [550, 194] on button "Save" at bounding box center [561, 192] width 26 height 15
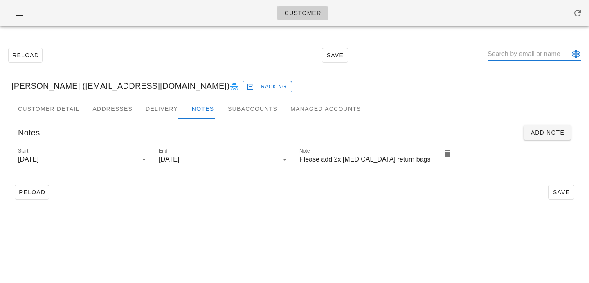
click at [516, 51] on input "text" at bounding box center [529, 53] width 82 height 13
paste input "Ryan Howe"
type input "Ryan Howe"
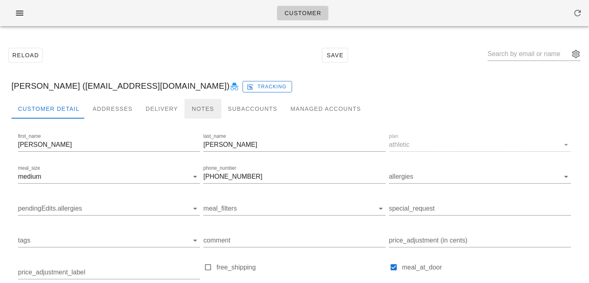
click at [185, 109] on div "Notes" at bounding box center [203, 109] width 37 height 20
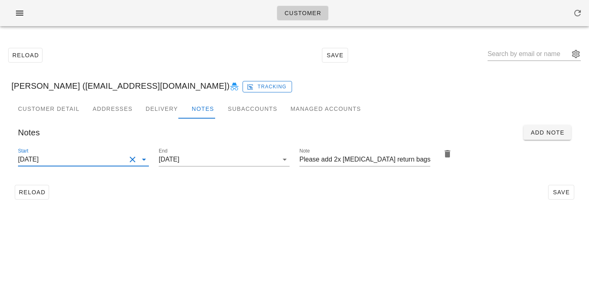
click at [115, 154] on input "2025-08-10" at bounding box center [72, 159] width 108 height 13
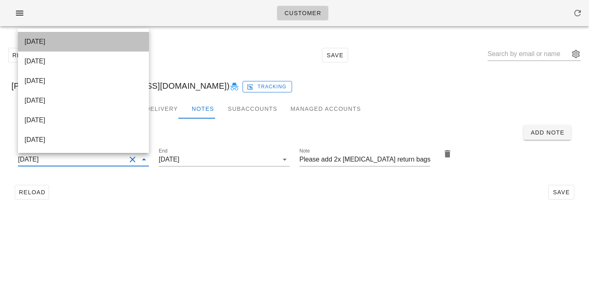
click at [117, 43] on div "2025-09-14" at bounding box center [84, 42] width 118 height 8
type input "2025-09-14"
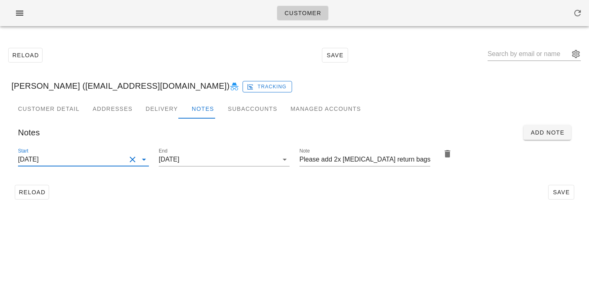
click at [202, 217] on div "Customer Reload Save Ryan Howe (rynhowe@hotmail.com) Tracking Customer Detail A…" at bounding box center [294, 141] width 589 height 283
click at [554, 189] on span "Save" at bounding box center [561, 192] width 19 height 7
click at [505, 54] on input "text" at bounding box center [529, 53] width 82 height 13
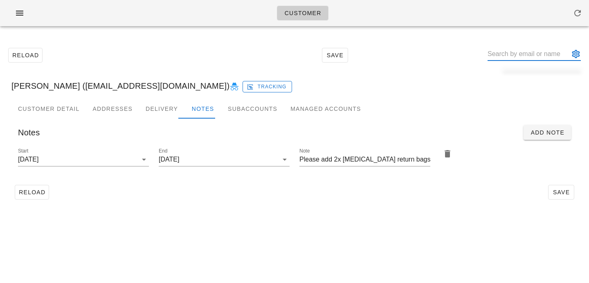
paste input "nhajihassan@powersafe.ca"
type input "nhajihassan@powersafe.ca"
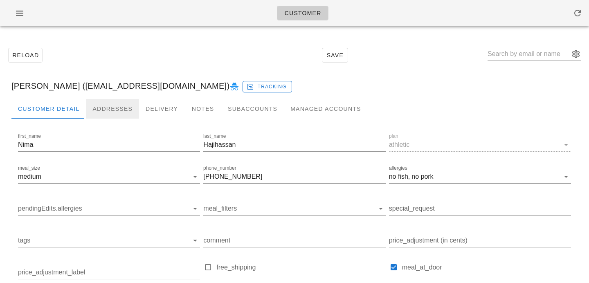
click at [100, 108] on div "Addresses" at bounding box center [112, 109] width 53 height 20
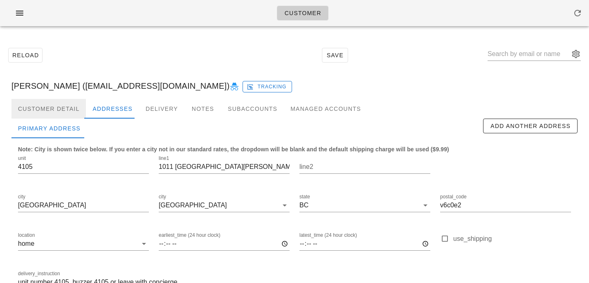
click at [65, 111] on div "Customer Detail" at bounding box center [48, 109] width 74 height 20
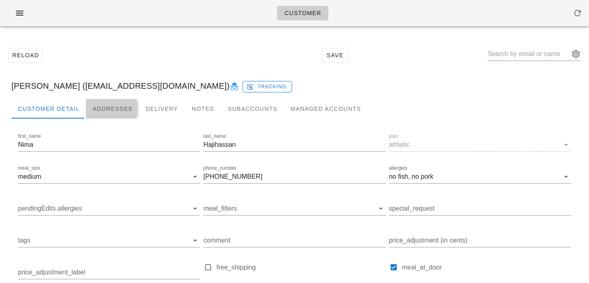
click at [112, 108] on div "Addresses" at bounding box center [112, 109] width 53 height 20
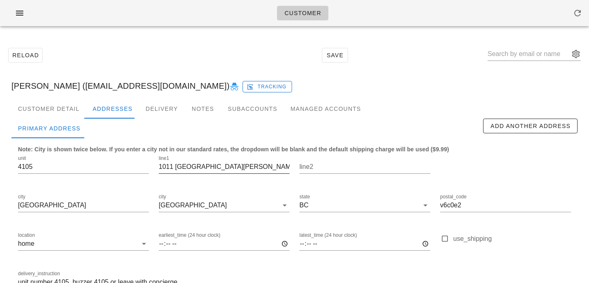
click at [179, 167] on input "1011 west cordova" at bounding box center [224, 166] width 131 height 13
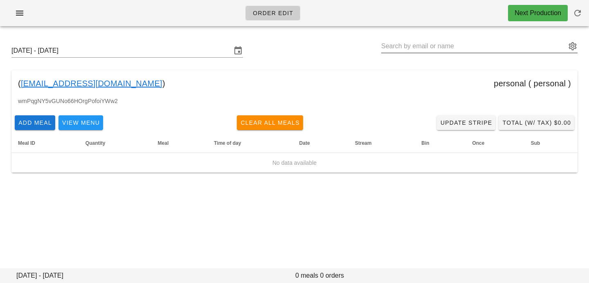
click at [446, 49] on input "text" at bounding box center [473, 46] width 185 height 13
paste input "[PERSON_NAME]"
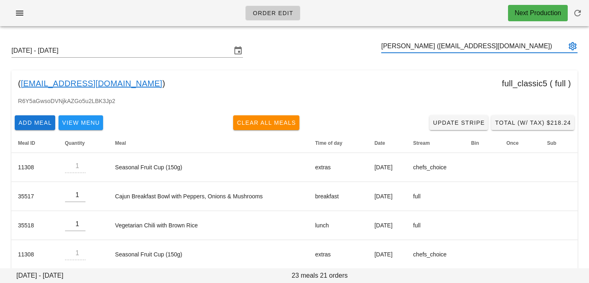
type input "[PERSON_NAME] ([EMAIL_ADDRESS][DOMAIN_NAME])"
paste input "[DEMOGRAPHIC_DATA][PERSON_NAME]"
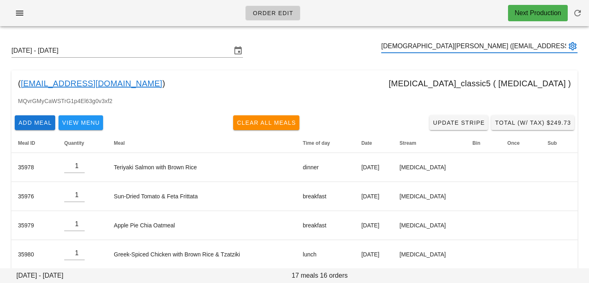
type input "[DEMOGRAPHIC_DATA][PERSON_NAME] ([EMAIL_ADDRESS][DOMAIN_NAME])"
paste input "[PERSON_NAME]"
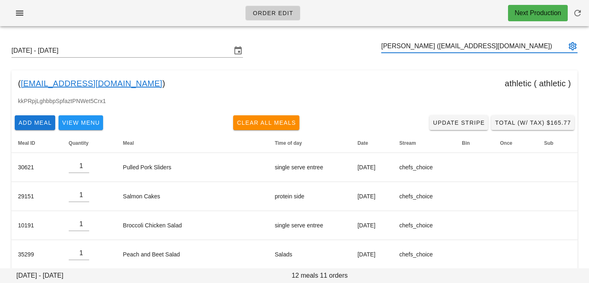
type input "[PERSON_NAME] ([EMAIL_ADDRESS][DOMAIN_NAME])"
click at [413, 44] on input "text" at bounding box center [473, 46] width 185 height 13
paste input "[PERSON_NAME]"
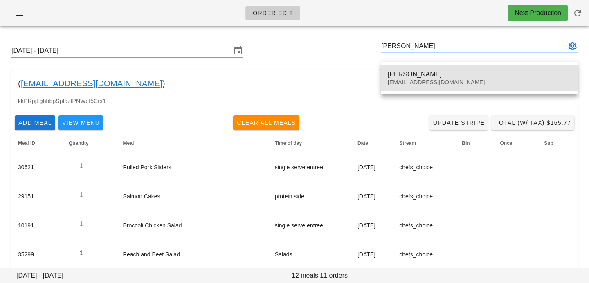
click at [399, 86] on div "[PERSON_NAME] [EMAIL_ADDRESS][DOMAIN_NAME]" at bounding box center [479, 77] width 183 height 25
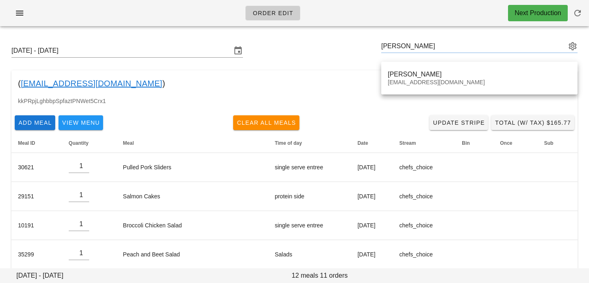
type input "[PERSON_NAME] ([EMAIL_ADDRESS][DOMAIN_NAME])"
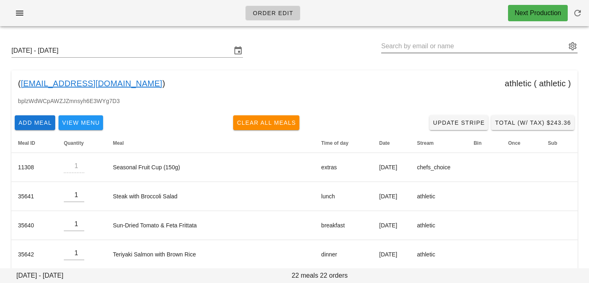
click at [525, 45] on input "text" at bounding box center [473, 46] width 185 height 13
paste input "[PERSON_NAME]"
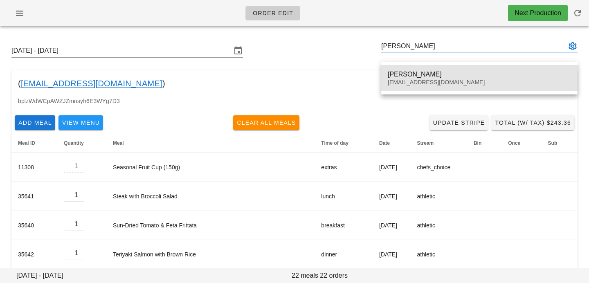
click at [504, 70] on div "[PERSON_NAME]" at bounding box center [479, 74] width 183 height 8
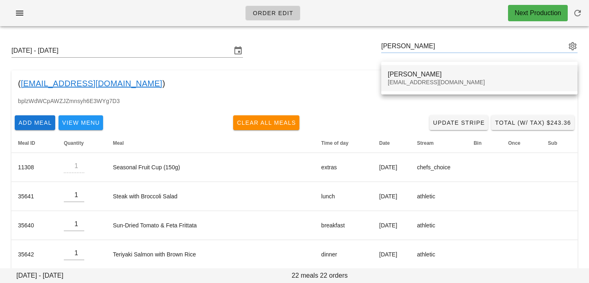
type input "[PERSON_NAME] ([EMAIL_ADDRESS][DOMAIN_NAME])"
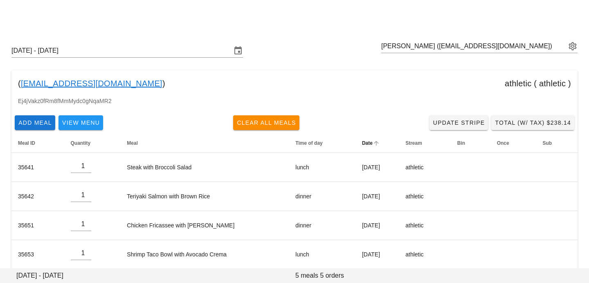
scroll to position [39, 0]
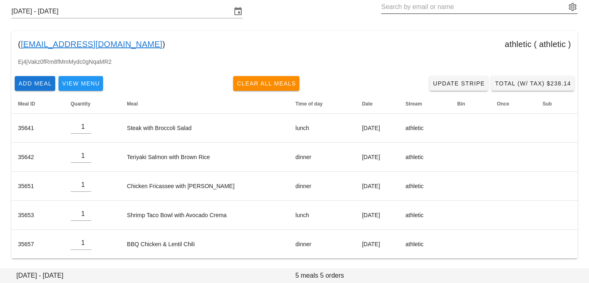
click at [498, 10] on input "text" at bounding box center [473, 6] width 185 height 13
paste input "[PERSON_NAME]"
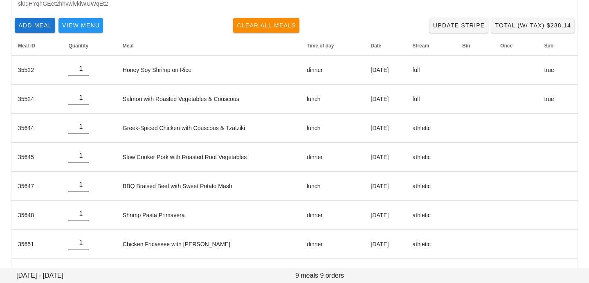
scroll to position [113, 0]
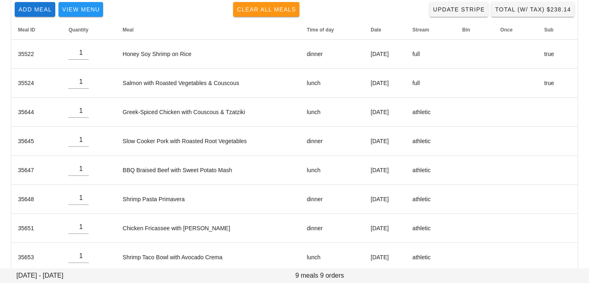
type input "[PERSON_NAME] ([EMAIL_ADDRESS][DOMAIN_NAME])"
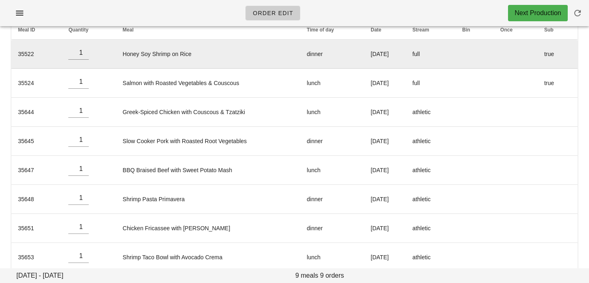
scroll to position [0, 0]
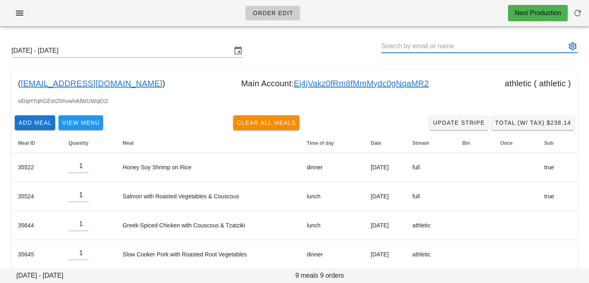
click at [486, 47] on input "text" at bounding box center [473, 46] width 185 height 13
paste input "[PERSON_NAME]"
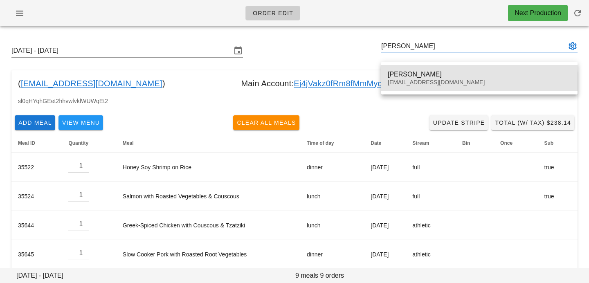
click at [431, 84] on div "[EMAIL_ADDRESS][DOMAIN_NAME]" at bounding box center [479, 82] width 183 height 7
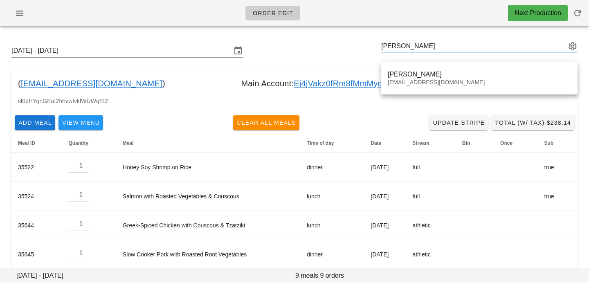
type input "[PERSON_NAME] ([EMAIL_ADDRESS][DOMAIN_NAME])"
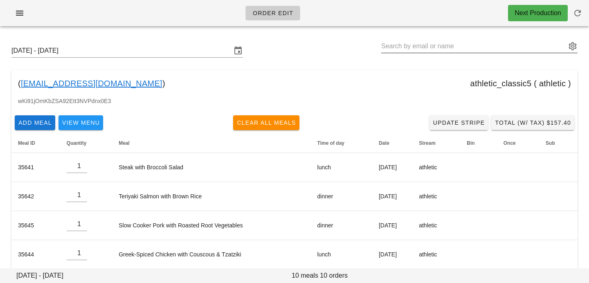
click at [505, 47] on input "text" at bounding box center [473, 46] width 185 height 13
paste input "[PERSON_NAME]"
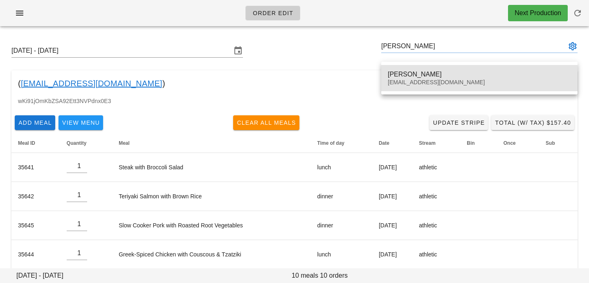
click at [460, 68] on div "[PERSON_NAME] [PERSON_NAME][EMAIL_ADDRESS][DOMAIN_NAME]" at bounding box center [479, 77] width 183 height 25
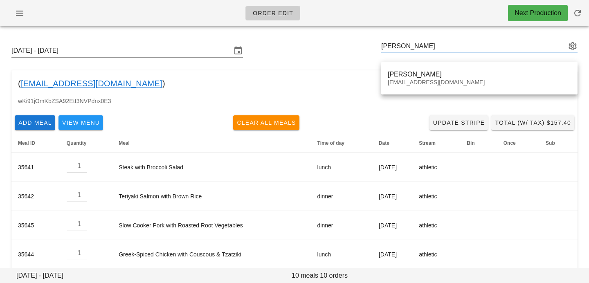
type input "[PERSON_NAME] ([EMAIL_ADDRESS][DOMAIN_NAME])"
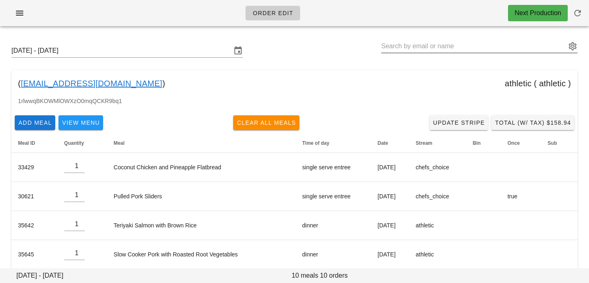
click at [420, 47] on input "text" at bounding box center [473, 46] width 185 height 13
paste input "[PERSON_NAME]"
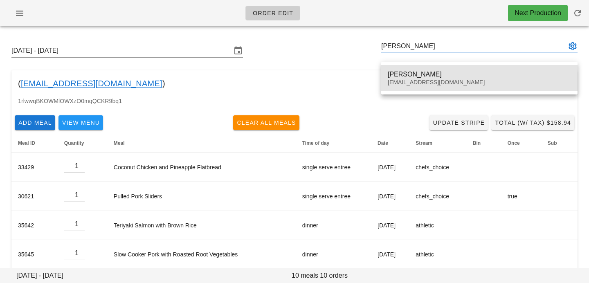
click at [411, 72] on div "[PERSON_NAME]" at bounding box center [479, 74] width 183 height 8
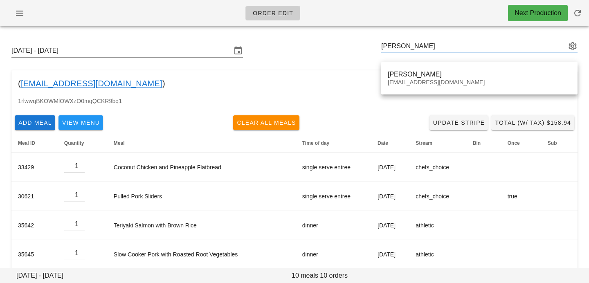
type input "[PERSON_NAME] ([EMAIL_ADDRESS][DOMAIN_NAME])"
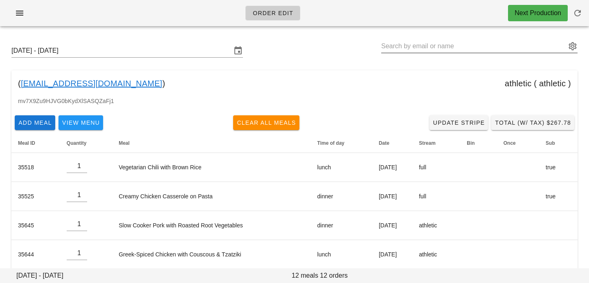
click at [490, 49] on input "text" at bounding box center [473, 46] width 185 height 13
paste input "[PERSON_NAME]"
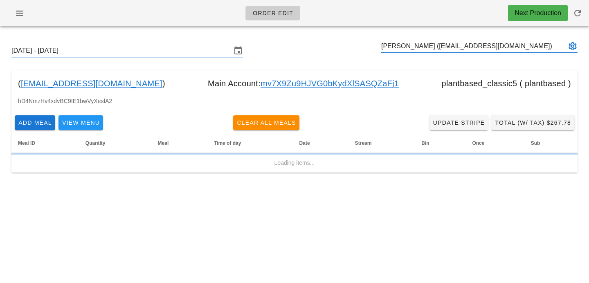
type input "[PERSON_NAME] ([EMAIL_ADDRESS][DOMAIN_NAME])"
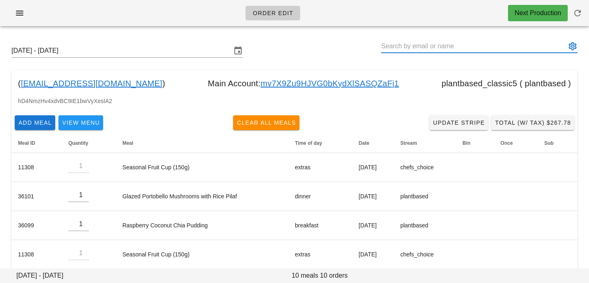
paste input "[EMAIL_ADDRESS][DOMAIN_NAME]"
type input "[PERSON_NAME] ([EMAIL_ADDRESS][DOMAIN_NAME])"
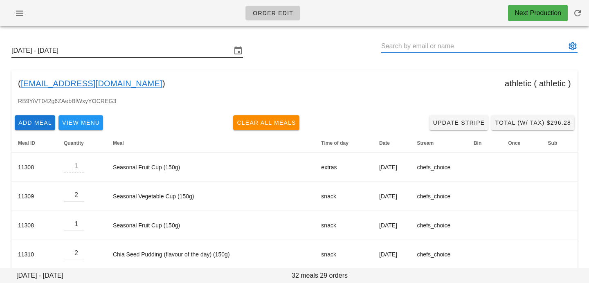
click at [167, 51] on input "[DATE] - [DATE]" at bounding box center [121, 50] width 220 height 13
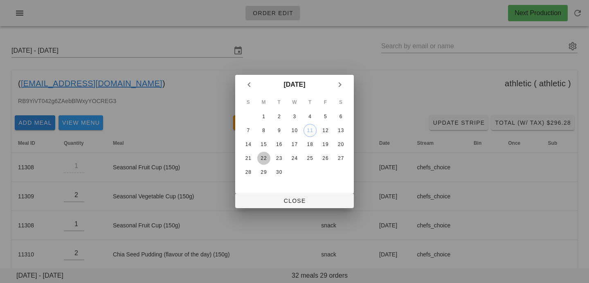
click at [264, 161] on div "22" at bounding box center [263, 158] width 13 height 6
click at [264, 200] on span "Close" at bounding box center [295, 201] width 106 height 7
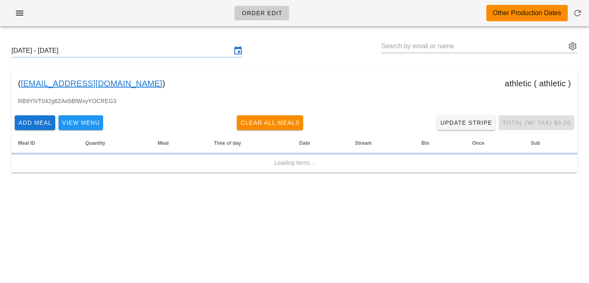
click at [185, 51] on input "[DATE] - [DATE]" at bounding box center [121, 50] width 220 height 13
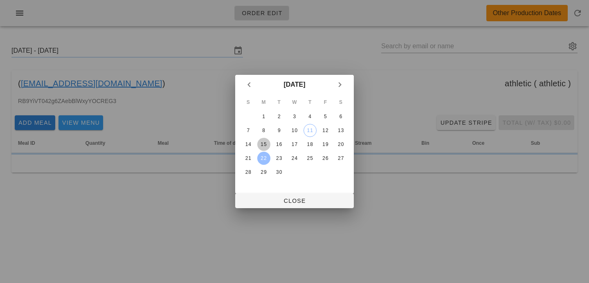
click at [260, 145] on div "15" at bounding box center [263, 145] width 13 height 6
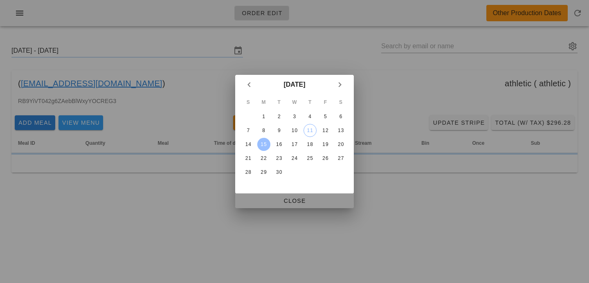
click at [252, 202] on span "Close" at bounding box center [295, 201] width 106 height 7
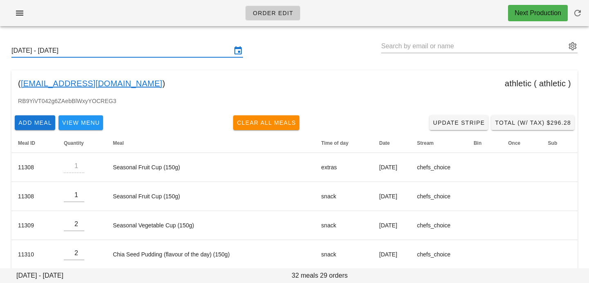
click at [198, 52] on input "Sunday September 14 - Saturday September 20" at bounding box center [121, 50] width 220 height 13
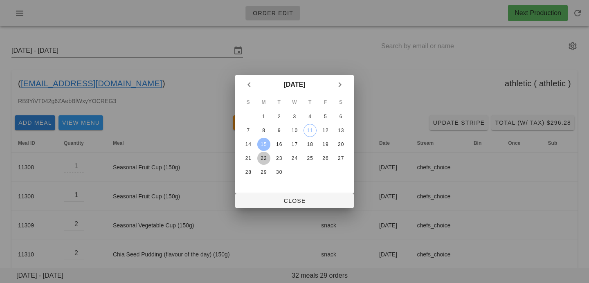
click at [265, 160] on div "22" at bounding box center [263, 158] width 13 height 6
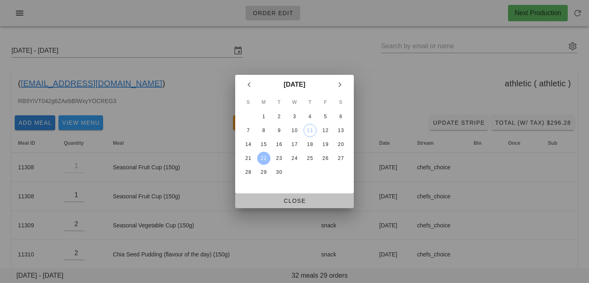
click at [270, 196] on button "Close" at bounding box center [294, 201] width 119 height 15
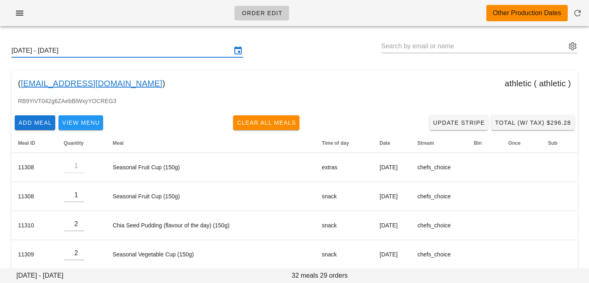
click at [172, 54] on input "Sunday September 21 - Saturday September 27" at bounding box center [121, 50] width 220 height 13
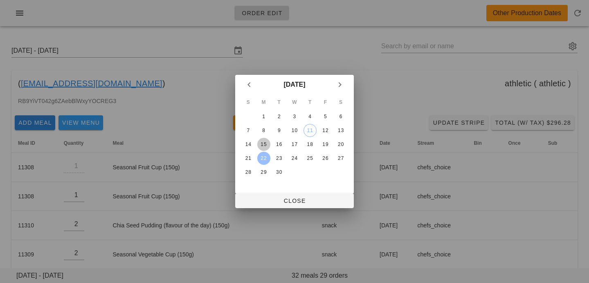
click at [264, 145] on div "15" at bounding box center [263, 145] width 13 height 6
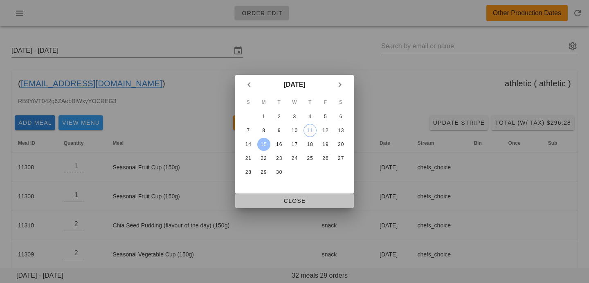
click at [269, 194] on button "Close" at bounding box center [294, 201] width 119 height 15
type input "Sunday September 14 - Saturday September 20"
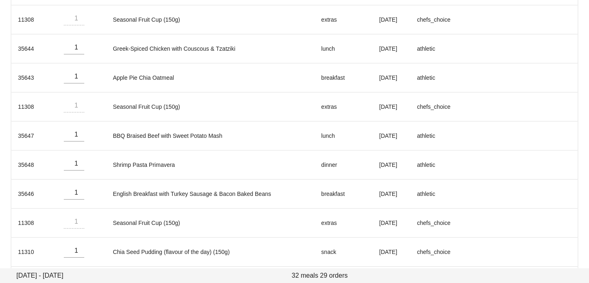
scroll to position [355, 0]
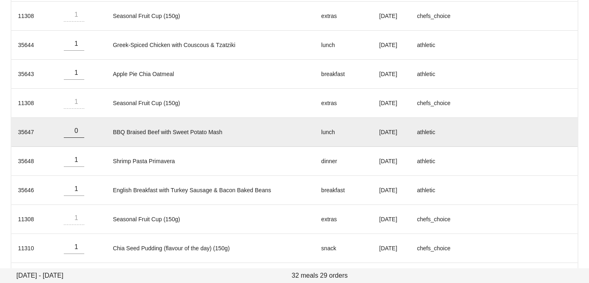
type input "0"
click at [79, 133] on input "0" at bounding box center [74, 130] width 20 height 13
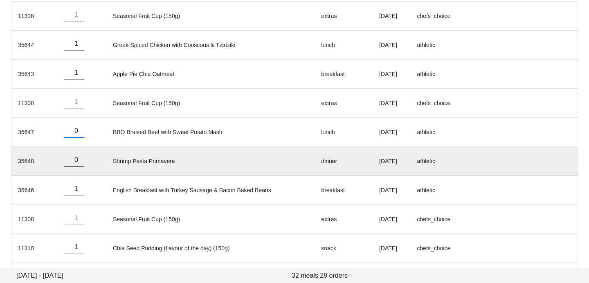
type input "0"
click at [79, 162] on input "0" at bounding box center [74, 159] width 20 height 13
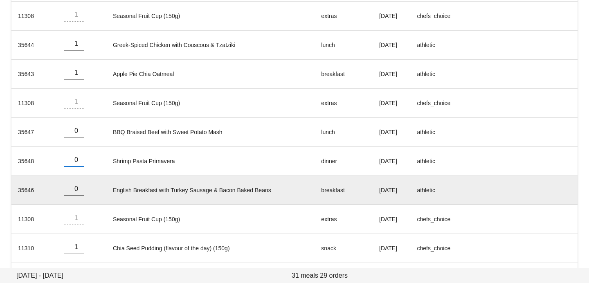
type input "0"
click at [79, 191] on input "0" at bounding box center [74, 188] width 20 height 13
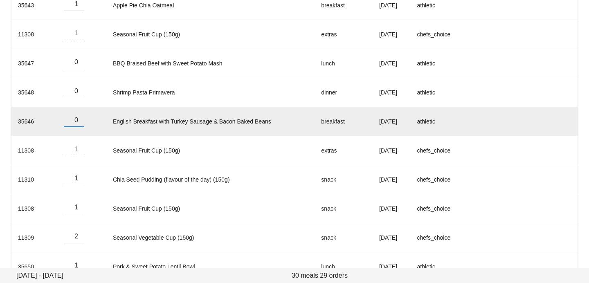
scroll to position [430, 0]
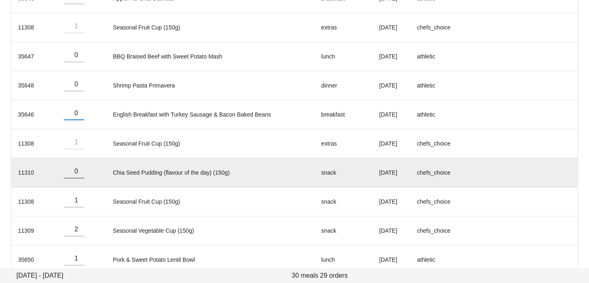
type input "0"
click at [79, 173] on input "0" at bounding box center [74, 171] width 20 height 13
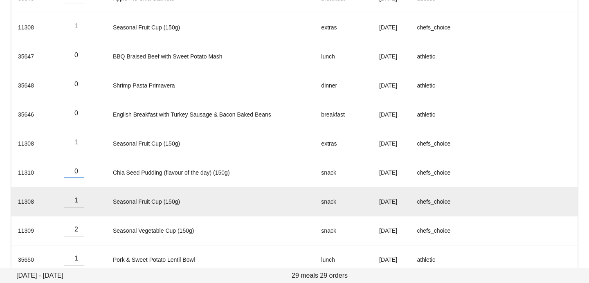
click at [79, 205] on input "1" at bounding box center [74, 200] width 20 height 13
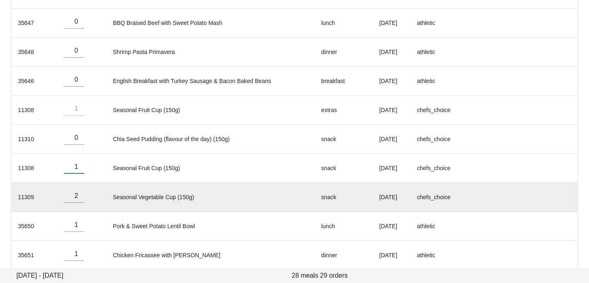
scroll to position [466, 0]
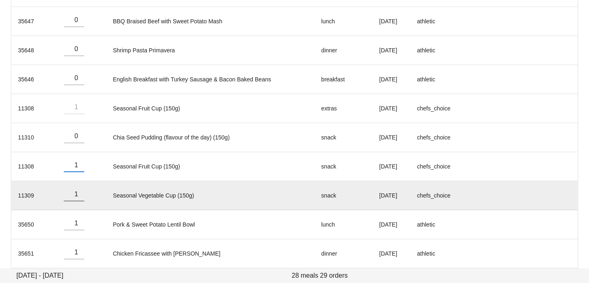
click at [79, 197] on input "1" at bounding box center [74, 194] width 20 height 13
type input "0"
click at [79, 197] on input "0" at bounding box center [74, 194] width 20 height 13
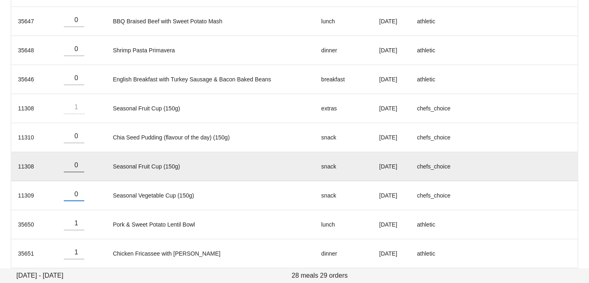
type input "0"
click at [79, 167] on input "0" at bounding box center [74, 165] width 20 height 13
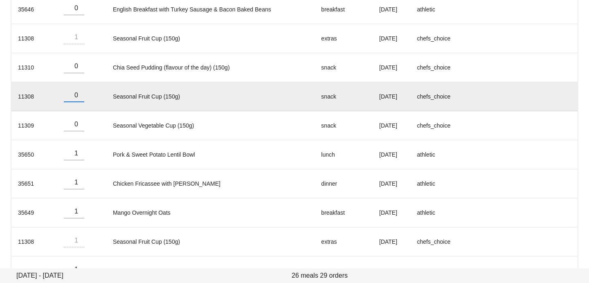
scroll to position [550, 0]
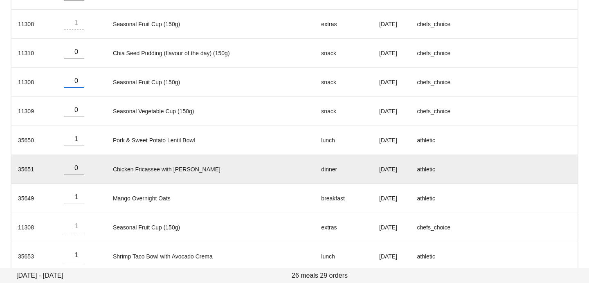
type input "0"
click at [78, 169] on input "0" at bounding box center [74, 168] width 20 height 13
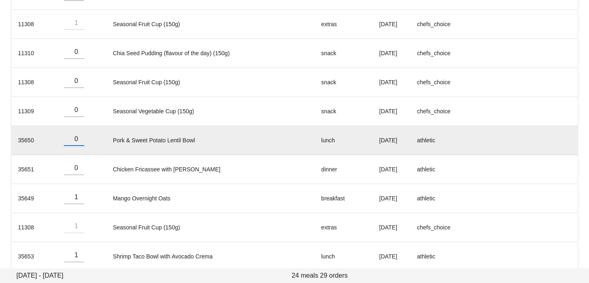
type input "0"
click at [79, 140] on input "0" at bounding box center [74, 139] width 20 height 13
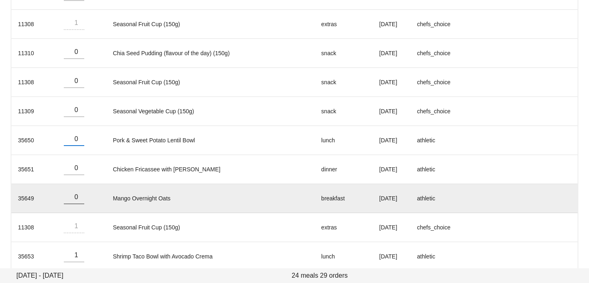
type input "0"
click at [78, 198] on input "0" at bounding box center [74, 197] width 20 height 13
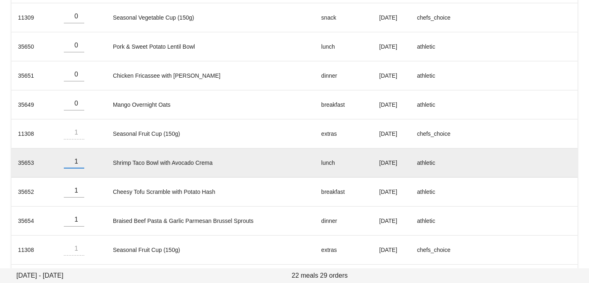
click at [79, 166] on input "1" at bounding box center [74, 161] width 20 height 13
type input "0"
click at [79, 163] on input "0" at bounding box center [74, 161] width 20 height 13
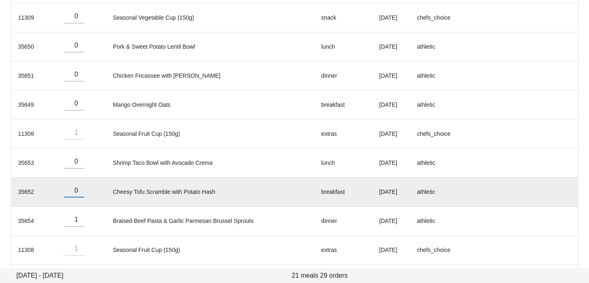
type input "0"
click at [79, 193] on input "0" at bounding box center [74, 190] width 20 height 13
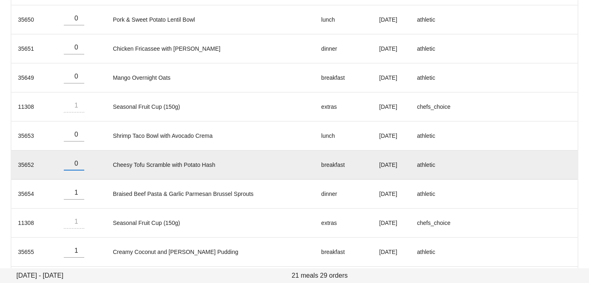
scroll to position [671, 0]
type input "0"
click at [79, 193] on input "0" at bounding box center [74, 191] width 20 height 13
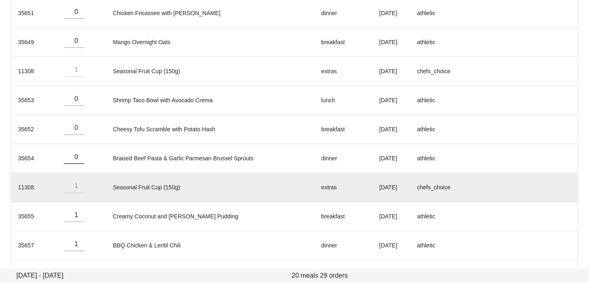
scroll to position [736, 0]
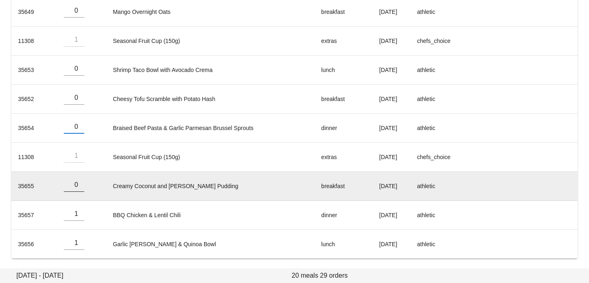
type input "0"
click at [79, 186] on input "0" at bounding box center [74, 184] width 20 height 13
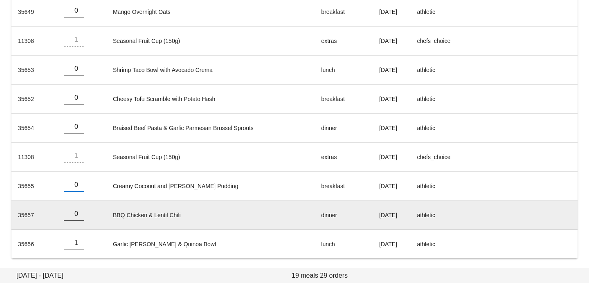
type input "0"
click at [79, 216] on input "0" at bounding box center [74, 213] width 20 height 13
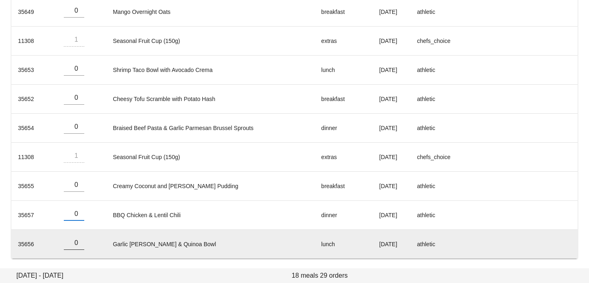
type input "0"
click at [80, 245] on input "0" at bounding box center [74, 242] width 20 height 13
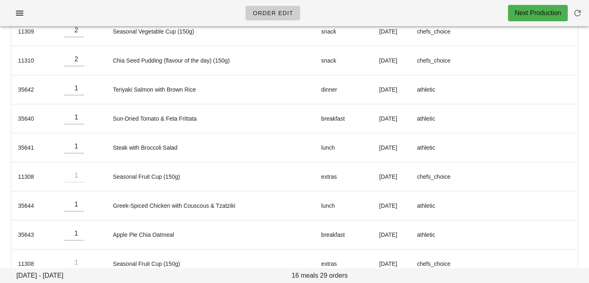
scroll to position [0, 0]
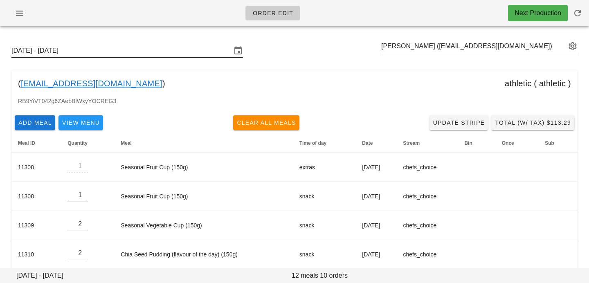
click at [165, 49] on input "[DATE] - [DATE]" at bounding box center [121, 50] width 220 height 13
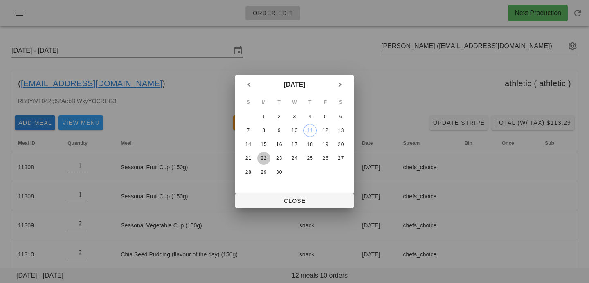
click at [264, 160] on div "22" at bounding box center [263, 158] width 13 height 6
click at [264, 200] on span "Close" at bounding box center [295, 201] width 106 height 7
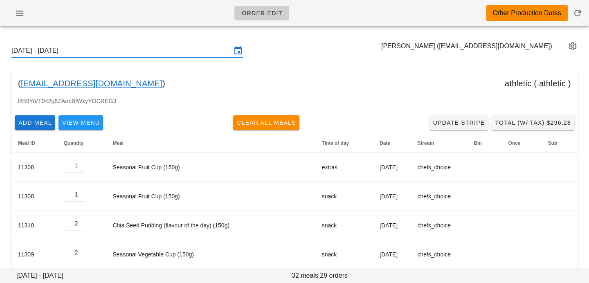
click at [146, 51] on input "[DATE] - [DATE]" at bounding box center [121, 50] width 220 height 13
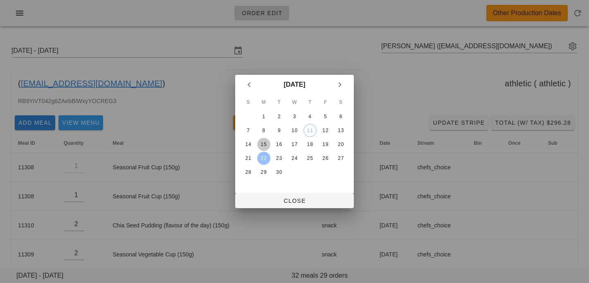
click at [263, 142] on div "15" at bounding box center [263, 145] width 13 height 6
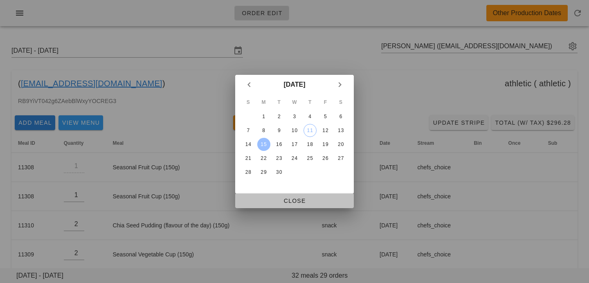
click at [264, 202] on span "Close" at bounding box center [295, 201] width 106 height 7
type input "Sunday September 14 - Saturday September 20"
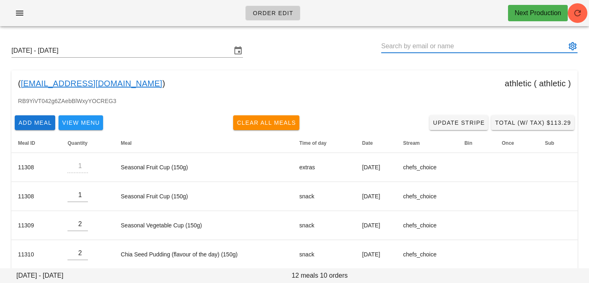
click at [483, 50] on input "text" at bounding box center [473, 46] width 185 height 13
paste input "[EMAIL_ADDRESS][DOMAIN_NAME]"
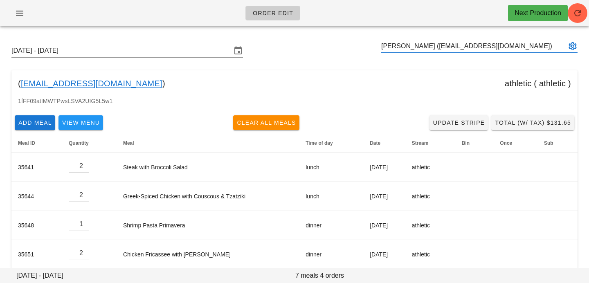
scroll to position [10, 0]
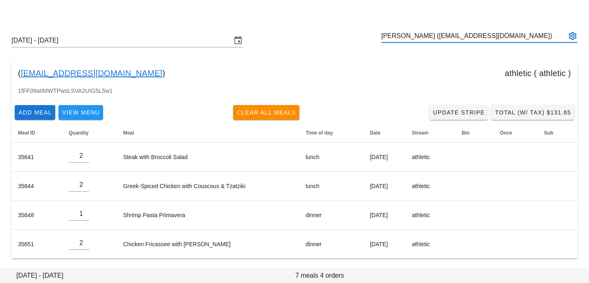
type input "[PERSON_NAME] ([EMAIL_ADDRESS][DOMAIN_NAME])"
paste input "[PERSON_NAME]"
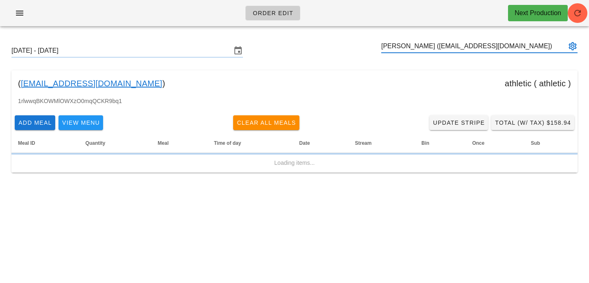
type input "[PERSON_NAME] ([EMAIL_ADDRESS][DOMAIN_NAME])"
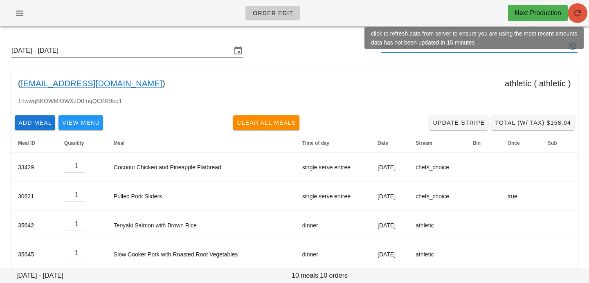
click at [579, 16] on icon "button" at bounding box center [578, 13] width 10 height 10
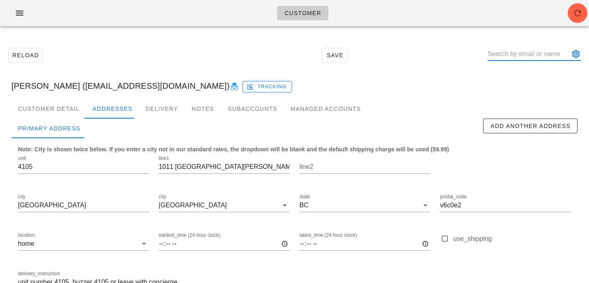
click at [518, 58] on input "text" at bounding box center [529, 53] width 82 height 13
paste input "[EMAIL_ADDRESS][DOMAIN_NAME]"
type input "[EMAIL_ADDRESS][DOMAIN_NAME]"
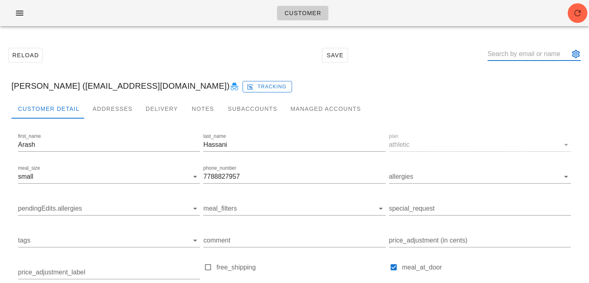
click at [527, 58] on input "text" at bounding box center [529, 53] width 82 height 13
paste input "[PERSON_NAME]"
type input "[PERSON_NAME]"
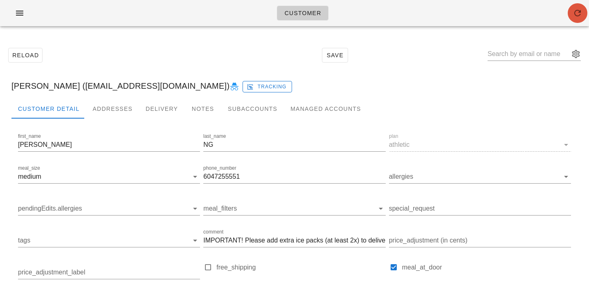
click at [574, 13] on icon "button" at bounding box center [578, 13] width 10 height 10
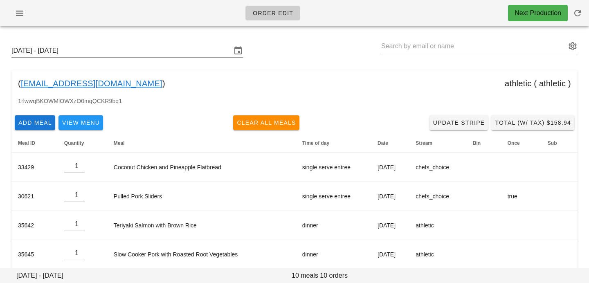
click at [487, 40] on input "text" at bounding box center [473, 46] width 185 height 13
paste input "[PERSON_NAME]"
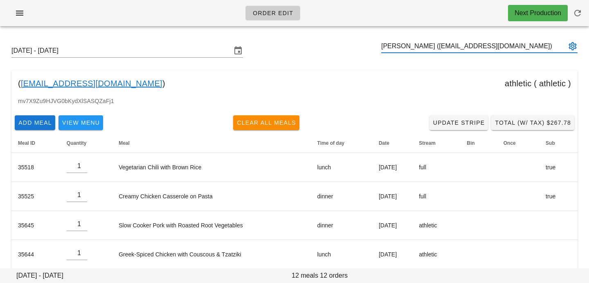
type input "[PERSON_NAME] ([EMAIL_ADDRESS][DOMAIN_NAME])"
paste input "[PERSON_NAME]"
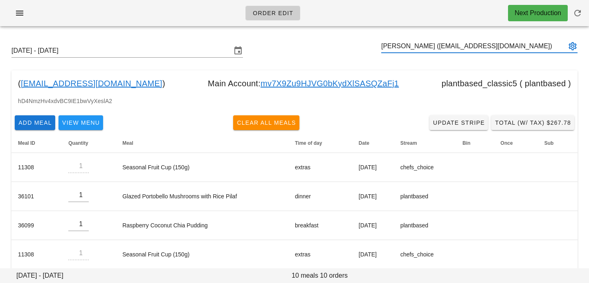
type input "[PERSON_NAME] ([EMAIL_ADDRESS][DOMAIN_NAME])"
click at [426, 46] on input "text" at bounding box center [473, 46] width 185 height 13
paste input "[PERSON_NAME]"
click at [429, 47] on input "[PERSON_NAME]" at bounding box center [473, 46] width 185 height 13
click at [406, 48] on input "[PERSON_NAME]" at bounding box center [473, 46] width 185 height 13
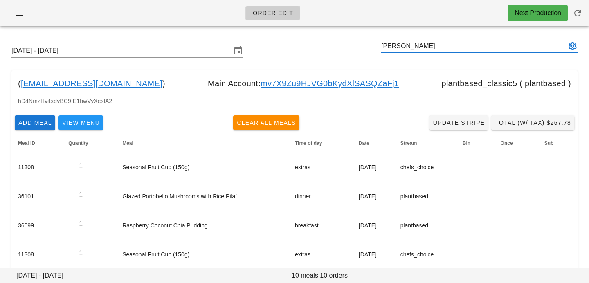
click at [433, 47] on input "[PERSON_NAME]" at bounding box center [473, 46] width 185 height 13
click at [405, 48] on input "[PERSON_NAME]" at bounding box center [473, 46] width 185 height 13
type input "[PERSON_NAME]"
paste input "[PERSON_NAME]"
type input "Behnaz"
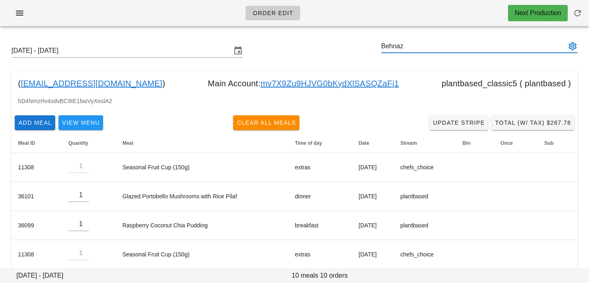
click at [415, 46] on input "Behnaz" at bounding box center [473, 46] width 185 height 13
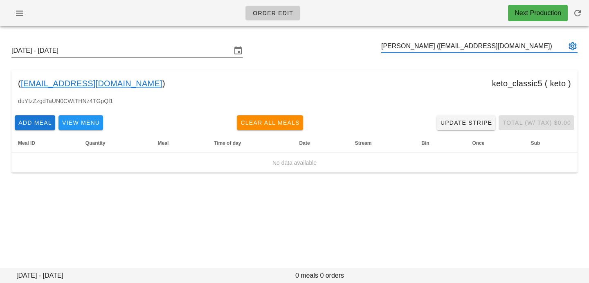
type input "[PERSON_NAME] ([EMAIL_ADDRESS][DOMAIN_NAME])"
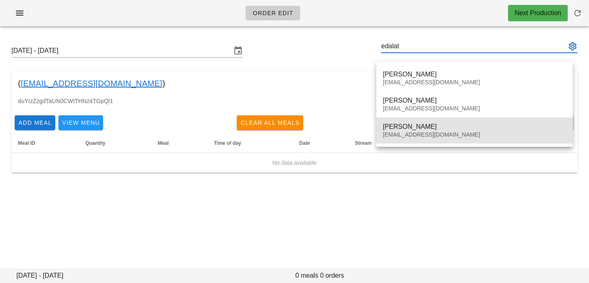
click at [423, 135] on div "[EMAIL_ADDRESS][DOMAIN_NAME]" at bounding box center [474, 134] width 183 height 7
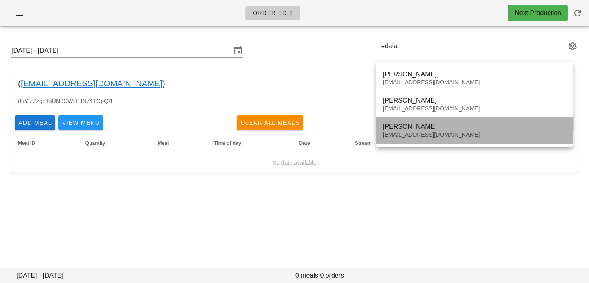
click at [390, 135] on div "[EMAIL_ADDRESS][DOMAIN_NAME]" at bounding box center [474, 134] width 183 height 7
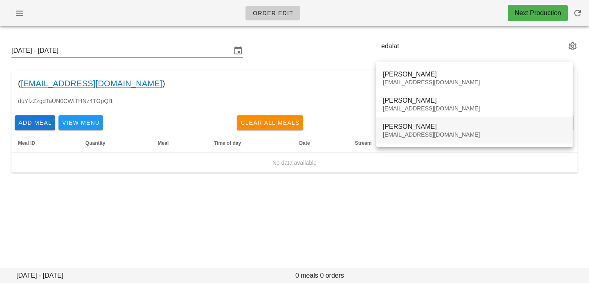
type input "[PERSON_NAME] ([EMAIL_ADDRESS][DOMAIN_NAME])"
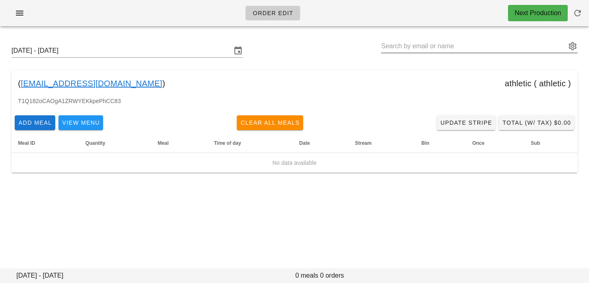
click at [457, 42] on input "text" at bounding box center [473, 46] width 185 height 13
paste input "[PERSON_NAME]"
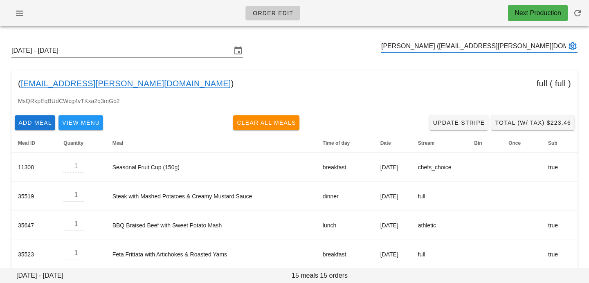
type input "[PERSON_NAME] ([EMAIL_ADDRESS][PERSON_NAME][DOMAIN_NAME])"
click at [402, 46] on input "text" at bounding box center [473, 46] width 185 height 13
paste input "[PERSON_NAME]"
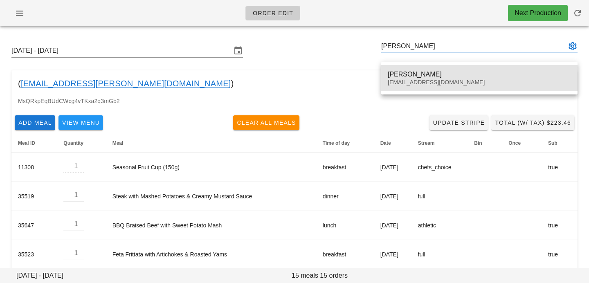
click at [406, 76] on div "[PERSON_NAME]" at bounding box center [479, 74] width 183 height 8
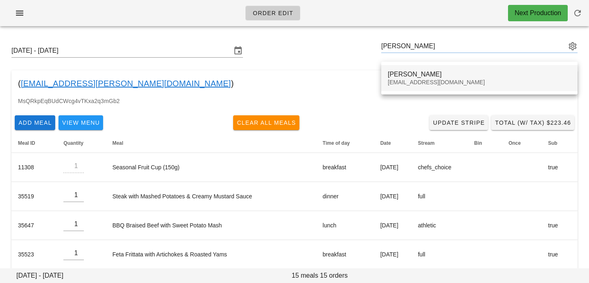
type input "[PERSON_NAME] ([EMAIL_ADDRESS][DOMAIN_NAME])"
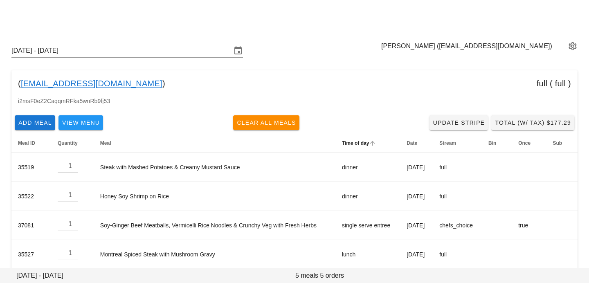
scroll to position [39, 0]
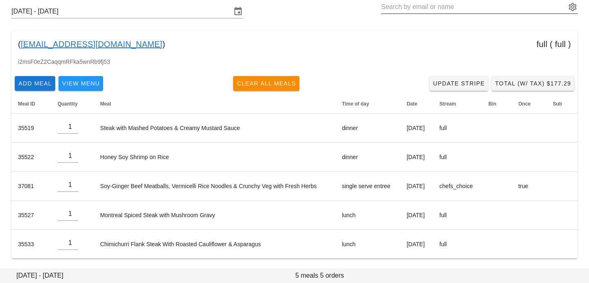
click at [505, 11] on input "text" at bounding box center [473, 6] width 185 height 13
paste input "[PERSON_NAME]"
click at [403, 8] on input "[PERSON_NAME]" at bounding box center [473, 6] width 185 height 13
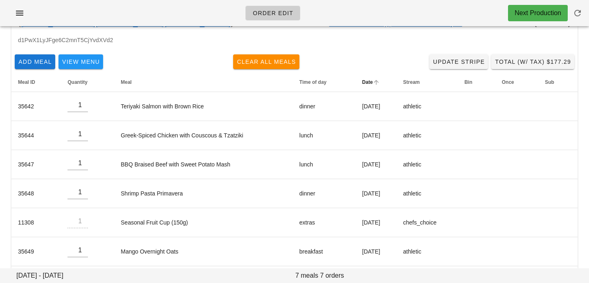
scroll to position [97, 0]
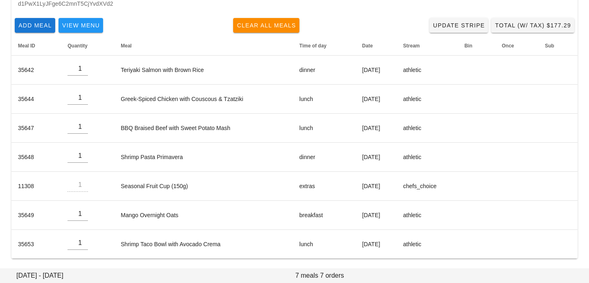
type input "[PERSON_NAME] ([EMAIL_ADDRESS][PERSON_NAME][DOMAIN_NAME])"
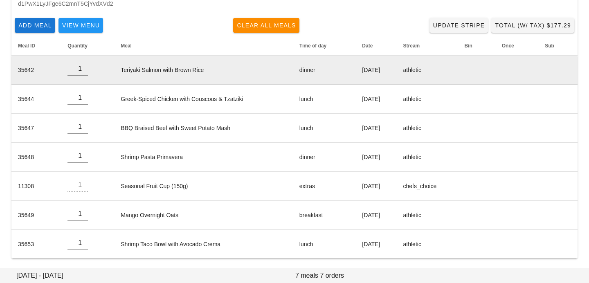
scroll to position [0, 0]
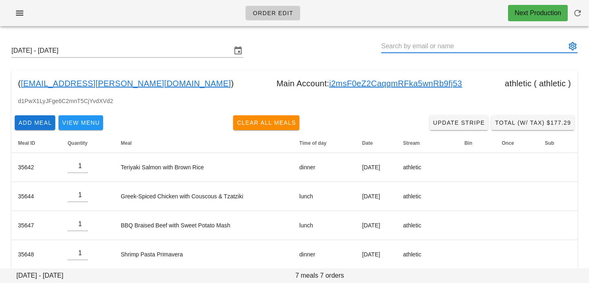
click at [485, 45] on input "text" at bounding box center [473, 46] width 185 height 13
paste input "[PERSON_NAME]"
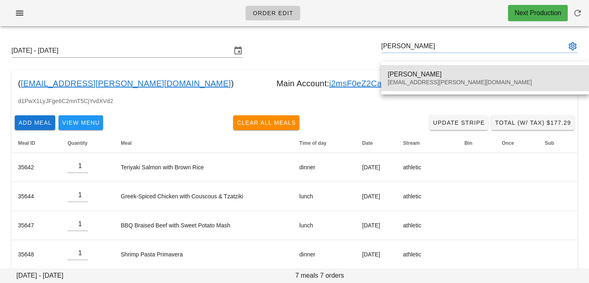
click at [442, 74] on div "[PERSON_NAME]" at bounding box center [485, 74] width 195 height 8
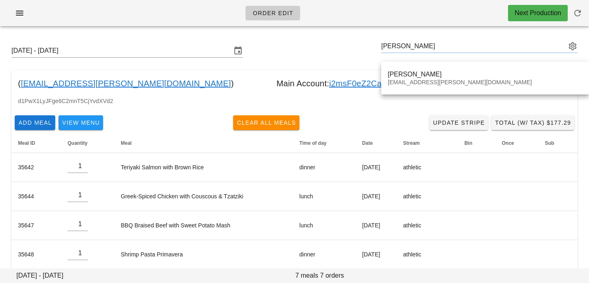
type input "[PERSON_NAME] ([EMAIL_ADDRESS][PERSON_NAME][DOMAIN_NAME])"
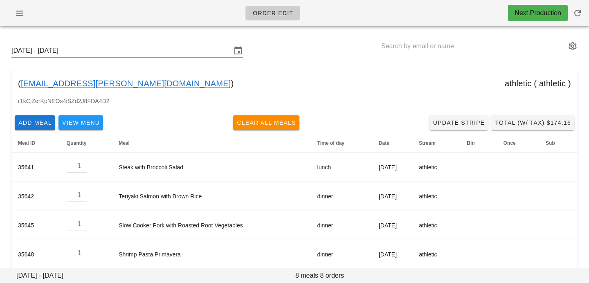
click at [495, 46] on input "text" at bounding box center [473, 46] width 185 height 13
paste input "Behnaz"
type input "Behnaz"
paste input "Edalat"
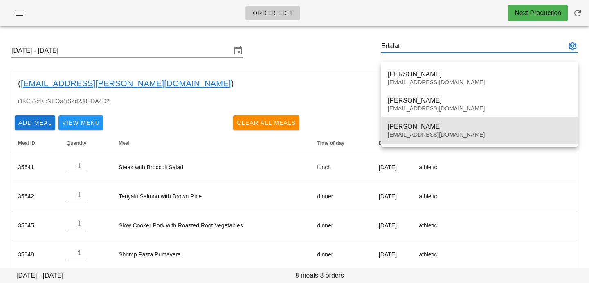
click at [399, 132] on div "[EMAIL_ADDRESS][DOMAIN_NAME]" at bounding box center [479, 134] width 183 height 7
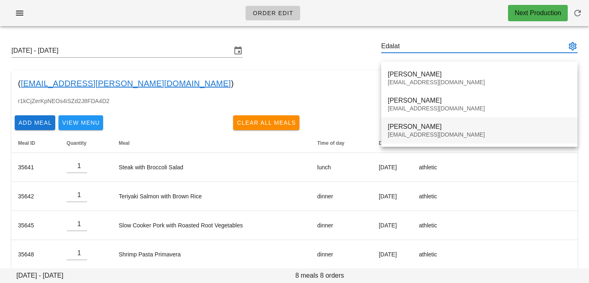
type input "[PERSON_NAME] ([EMAIL_ADDRESS][DOMAIN_NAME])"
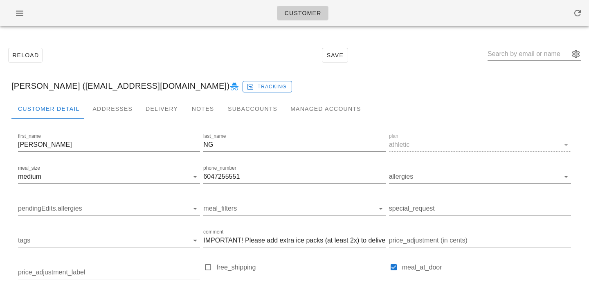
click at [514, 56] on input "text" at bounding box center [529, 53] width 82 height 13
click at [109, 107] on div "Addresses" at bounding box center [112, 109] width 53 height 20
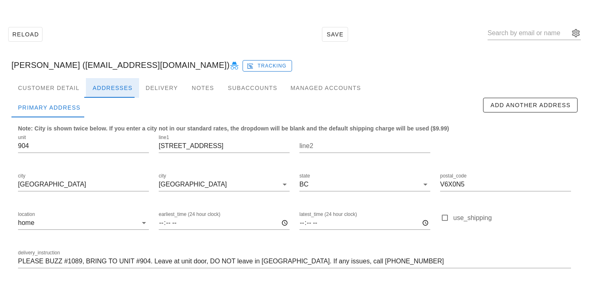
scroll to position [54, 0]
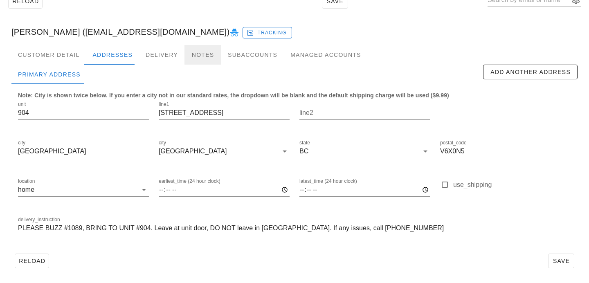
click at [206, 54] on div "Notes" at bounding box center [203, 55] width 37 height 20
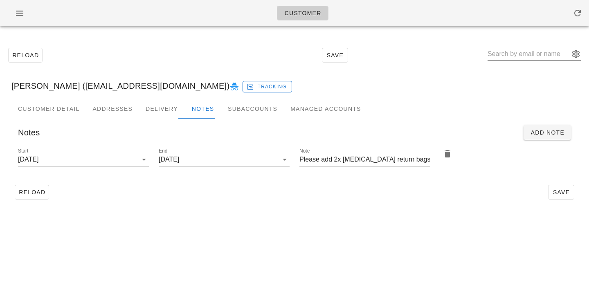
click at [511, 56] on input "text" at bounding box center [529, 53] width 82 height 13
paste input "[PERSON_NAME]"
type input "[PERSON_NAME]"
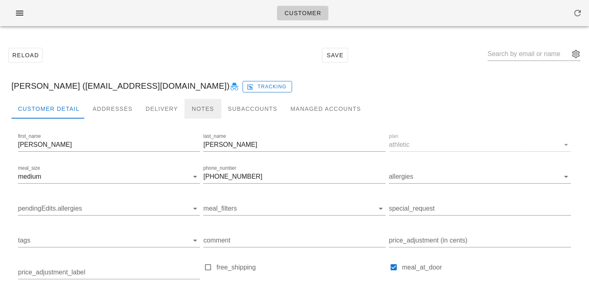
click at [203, 109] on div "Notes" at bounding box center [203, 109] width 37 height 20
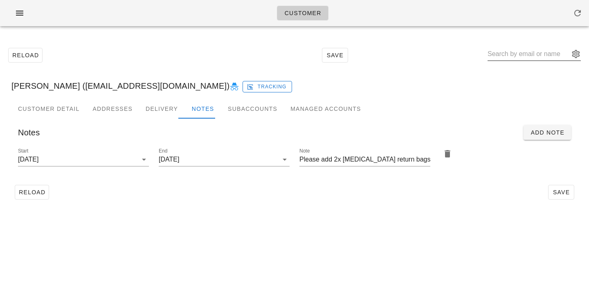
click at [506, 54] on input "text" at bounding box center [529, 53] width 82 height 13
paste input "[PERSON_NAME]"
type input "[PERSON_NAME]"
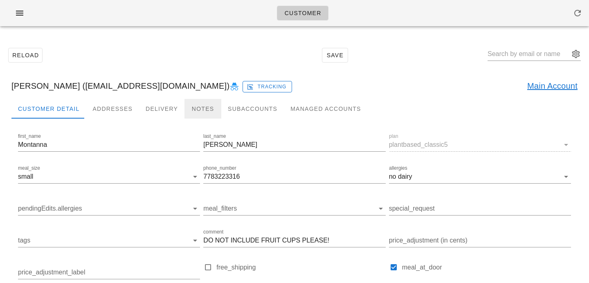
click at [194, 104] on div "Notes" at bounding box center [203, 109] width 37 height 20
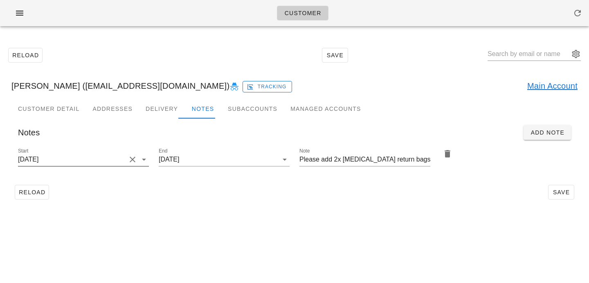
click at [124, 159] on input "[DATE]" at bounding box center [72, 159] width 108 height 13
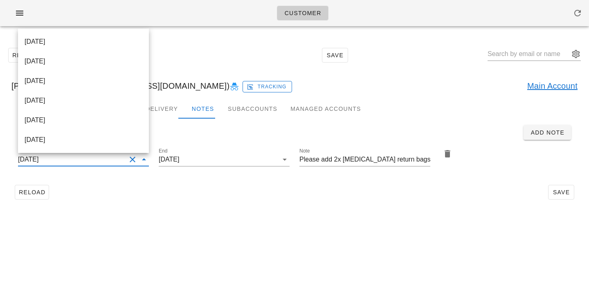
click at [118, 38] on div "[DATE]" at bounding box center [84, 42] width 118 height 8
type input "[DATE]"
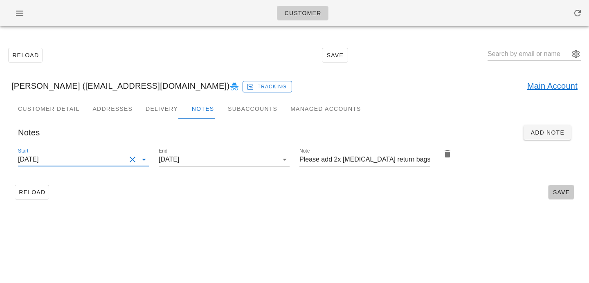
click at [565, 190] on span "Save" at bounding box center [561, 192] width 19 height 7
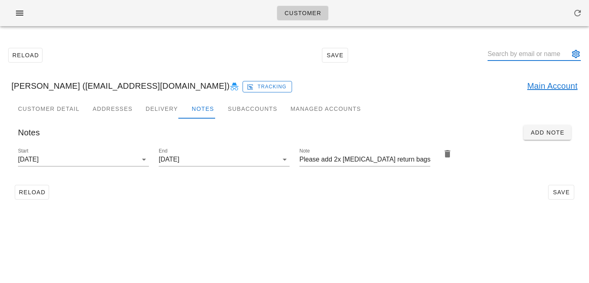
click at [512, 52] on input "text" at bounding box center [529, 53] width 82 height 13
paste input "[PERSON_NAME]"
click at [508, 57] on input "[PERSON_NAME]" at bounding box center [529, 53] width 82 height 13
click at [504, 56] on input "[PERSON_NAME]" at bounding box center [529, 53] width 82 height 13
click at [530, 55] on input "[PERSON_NAME]" at bounding box center [529, 53] width 82 height 13
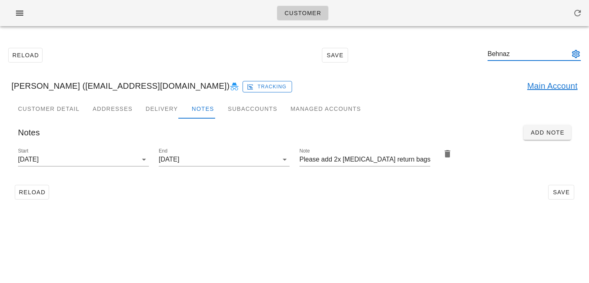
type input "Behnaz"
paste input "[PERSON_NAME]"
type input "Ty Adair"
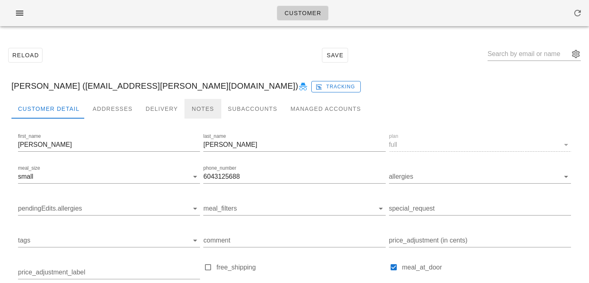
click at [198, 113] on div "Notes" at bounding box center [203, 109] width 37 height 20
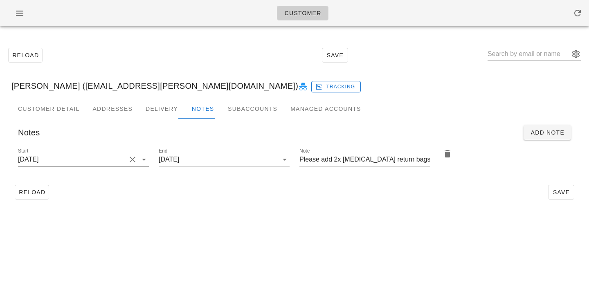
click at [131, 161] on button "Clear Start" at bounding box center [133, 160] width 10 height 10
click at [131, 161] on input "Start" at bounding box center [77, 159] width 118 height 13
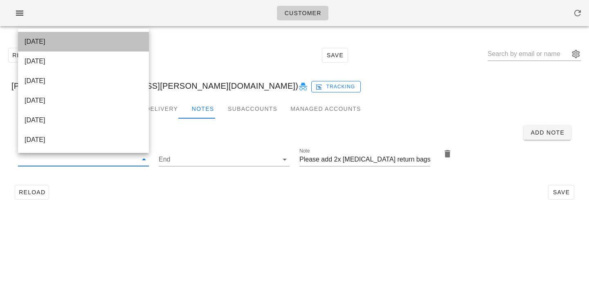
click at [139, 42] on div "[DATE]" at bounding box center [84, 42] width 118 height 8
type input "[DATE]"
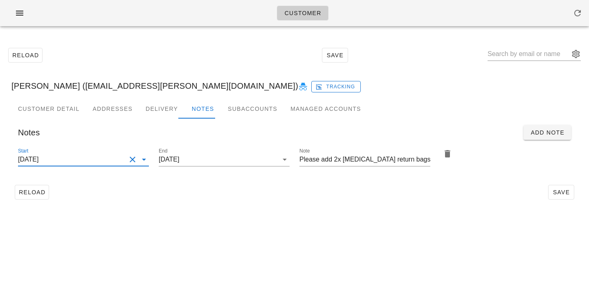
click at [362, 203] on div "Customer Detail Addresses Delivery Notes Subaccounts Managed Accounts first_nam…" at bounding box center [294, 154] width 579 height 110
click at [570, 190] on span "Save" at bounding box center [561, 192] width 19 height 7
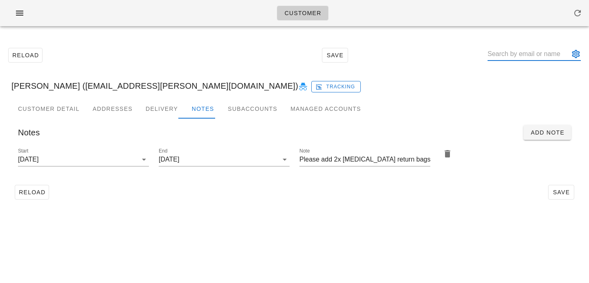
click at [503, 55] on input "text" at bounding box center [529, 53] width 82 height 13
paste input "Nesta Chan"
type input "Nesta Chan"
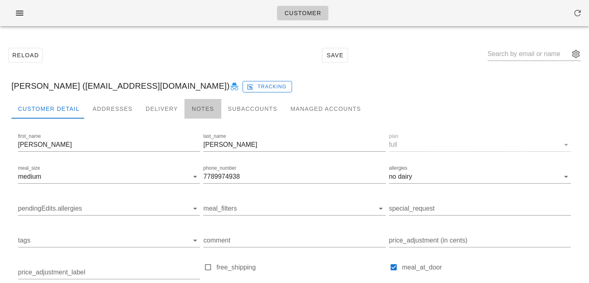
click at [199, 110] on div "Notes" at bounding box center [203, 109] width 37 height 20
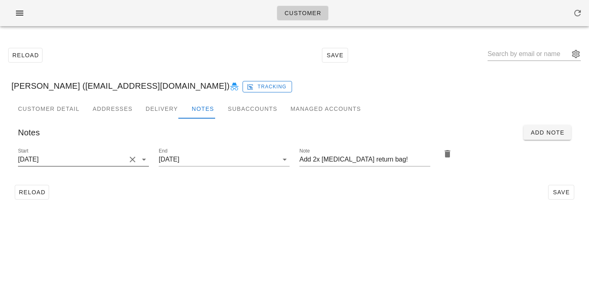
click at [110, 162] on input "2025-08-10" at bounding box center [72, 159] width 108 height 13
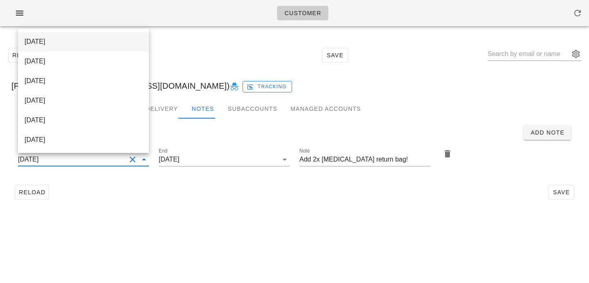
click at [92, 43] on div "[DATE]" at bounding box center [84, 42] width 118 height 8
type input "[DATE]"
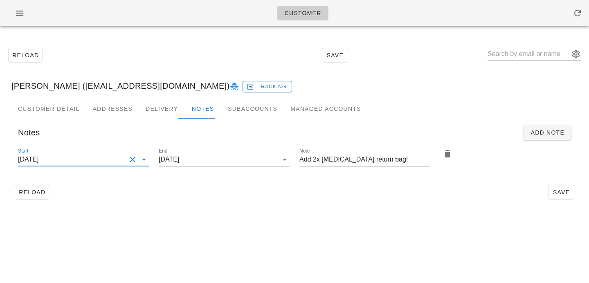
scroll to position [0, 0]
click at [349, 202] on div "Reload Save" at bounding box center [294, 192] width 566 height 21
click at [550, 187] on button "Save" at bounding box center [561, 192] width 26 height 15
click at [525, 53] on input "text" at bounding box center [529, 53] width 82 height 13
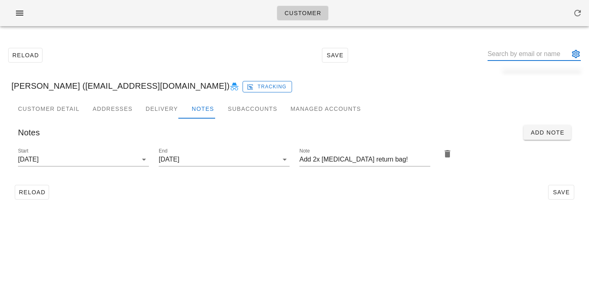
paste input "Jeffrey Jou"
click at [525, 56] on input "Jeffrey Jou" at bounding box center [529, 53] width 82 height 13
click at [545, 56] on input "Jeffrey Jou" at bounding box center [529, 53] width 82 height 13
click at [526, 54] on input "Jeffrey Jou" at bounding box center [529, 53] width 82 height 13
type input "Jeffrey Jou"
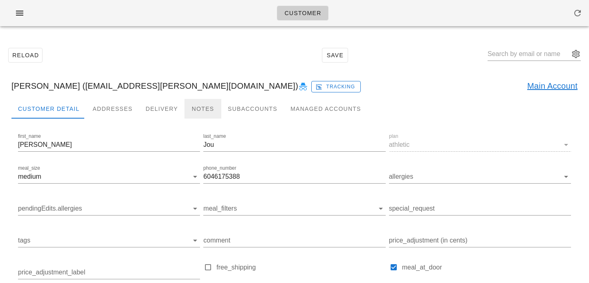
click at [209, 108] on div "Notes" at bounding box center [203, 109] width 37 height 20
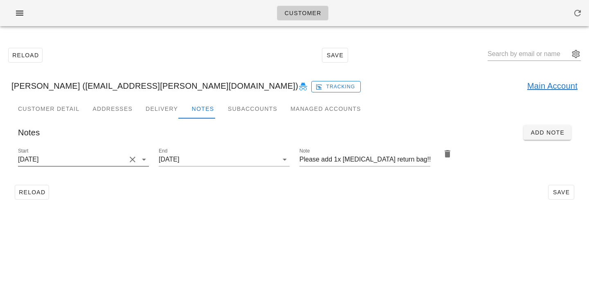
click at [128, 159] on button "Clear Start" at bounding box center [133, 160] width 10 height 10
click at [126, 158] on input "Start" at bounding box center [77, 159] width 118 height 13
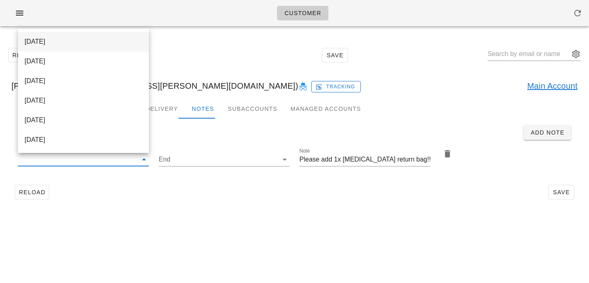
click at [108, 45] on div "[DATE]" at bounding box center [84, 42] width 118 height 8
type input "[DATE]"
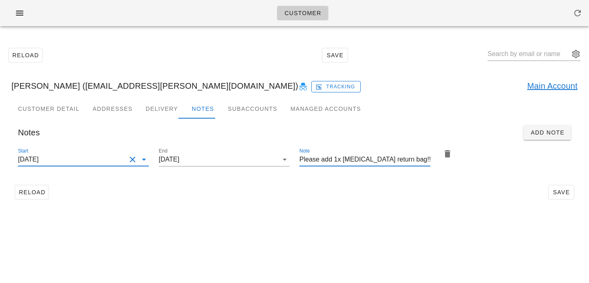
click at [336, 158] on input "Please add 1x ice pack return bag!!!" at bounding box center [365, 159] width 131 height 13
type input "Please add 2x ice pack return bag!!!"
click at [329, 188] on div "Reload Save" at bounding box center [294, 192] width 566 height 21
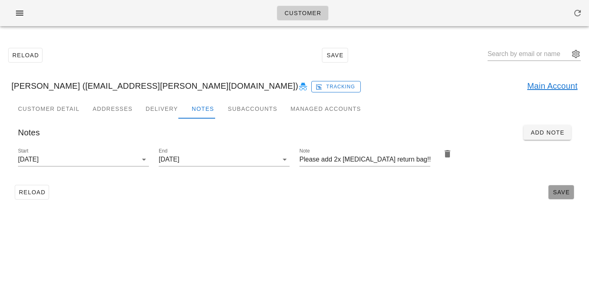
click at [569, 189] on span "Save" at bounding box center [561, 192] width 19 height 7
click at [512, 56] on input "text" at bounding box center [529, 53] width 82 height 13
paste input "Rob Elliott"
type input "Rob Elliott"
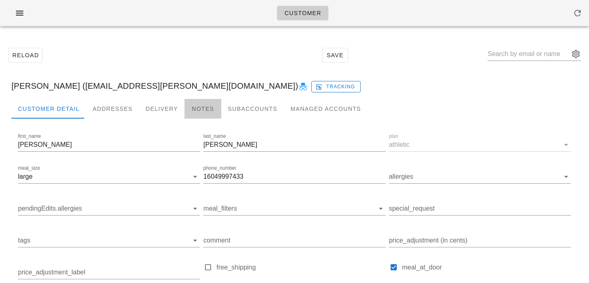
click at [204, 107] on div "Notes" at bounding box center [203, 109] width 37 height 20
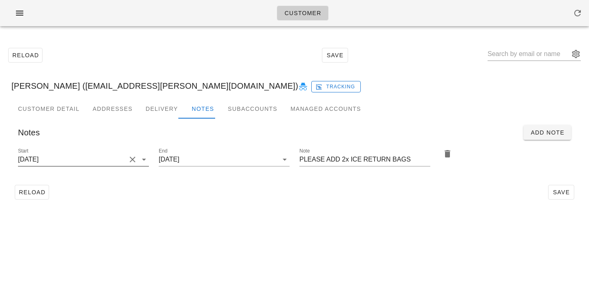
click at [135, 160] on button "Clear Start" at bounding box center [133, 160] width 10 height 10
click at [135, 160] on input "Start" at bounding box center [77, 159] width 118 height 13
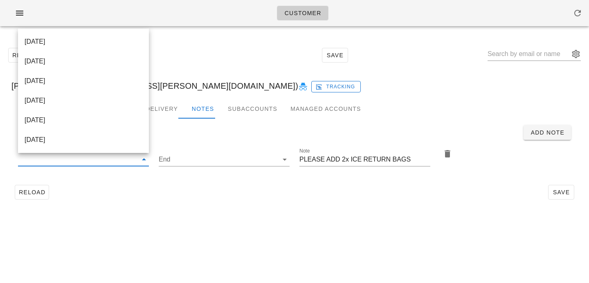
click at [124, 41] on div "[DATE]" at bounding box center [84, 42] width 118 height 8
type input "[DATE]"
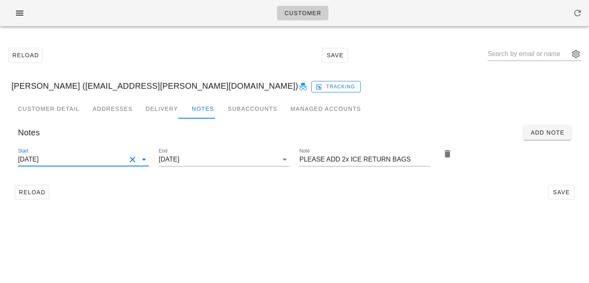
click at [296, 236] on div "Customer Reload Save Rob Elliott (robjc.elliott@gmail.com) Tracking Customer De…" at bounding box center [294, 141] width 589 height 283
click at [568, 196] on span "Save" at bounding box center [561, 192] width 19 height 7
click at [528, 57] on input "text" at bounding box center [529, 53] width 82 height 13
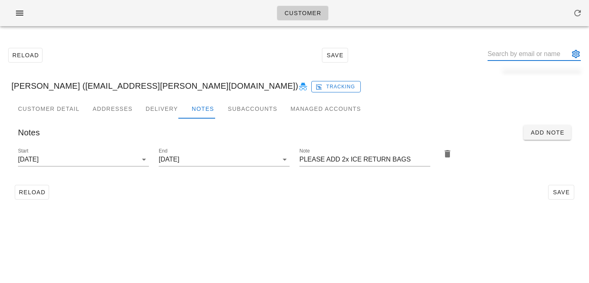
paste input "Edalat"
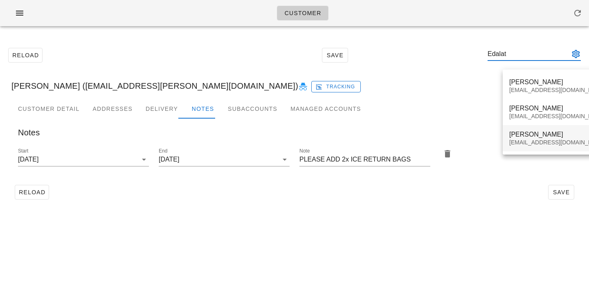
type input "Edalat"
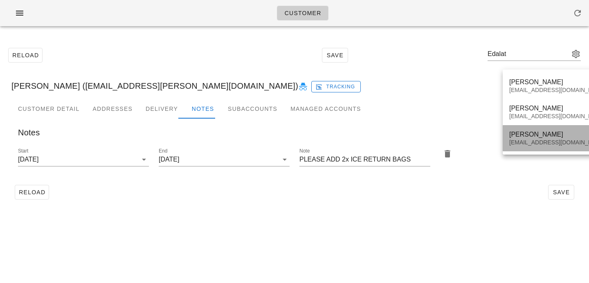
click at [523, 135] on div "Farnaz Edalat" at bounding box center [557, 135] width 97 height 8
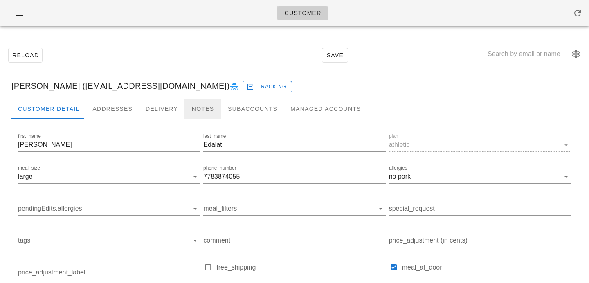
click at [204, 108] on div "Notes" at bounding box center [203, 109] width 37 height 20
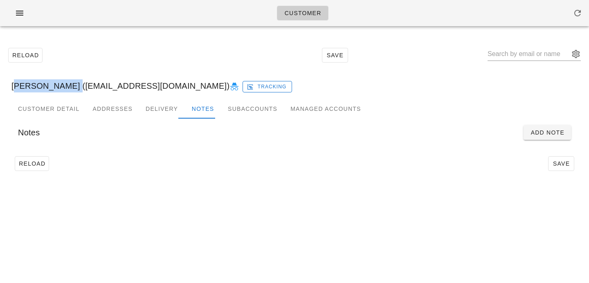
drag, startPoint x: 12, startPoint y: 86, endPoint x: 62, endPoint y: 85, distance: 49.5
click at [62, 85] on div "Farnaz Edalat (Farnazedalat@yahoo.com) Tracking" at bounding box center [294, 86] width 579 height 26
copy div "Farnaz Edalat"
click at [538, 127] on button "Add Note" at bounding box center [547, 132] width 47 height 15
type input "Farnaz Edalat (Farnazedalat@yahoo.com)"
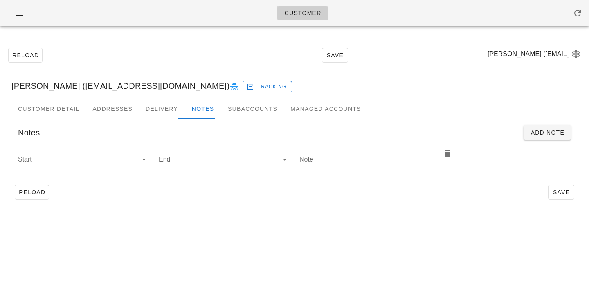
click at [133, 157] on input "Start" at bounding box center [77, 159] width 118 height 13
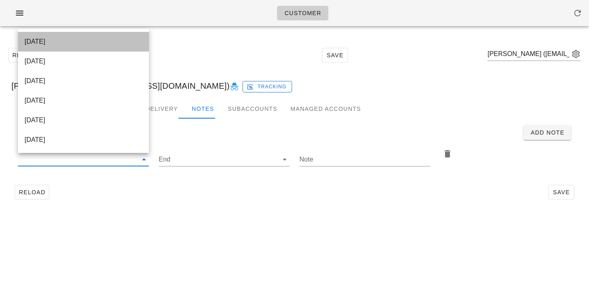
click at [111, 44] on div "2025-09-14" at bounding box center [84, 42] width 118 height 8
type input "2025-09-14"
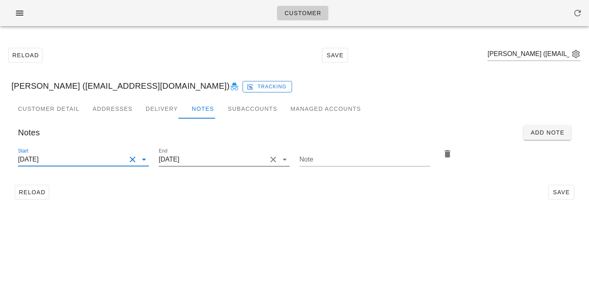
click at [189, 164] on input "2025-09-14" at bounding box center [213, 159] width 108 height 13
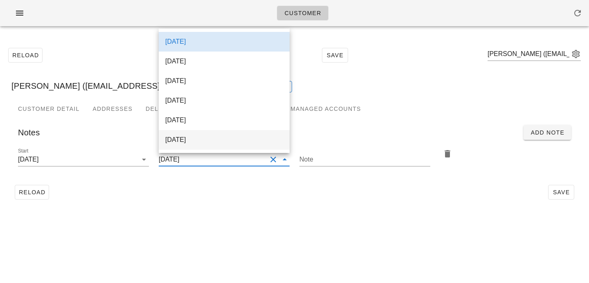
click at [192, 143] on div "2025-10-01" at bounding box center [224, 140] width 118 height 8
type input "2025-10-01"
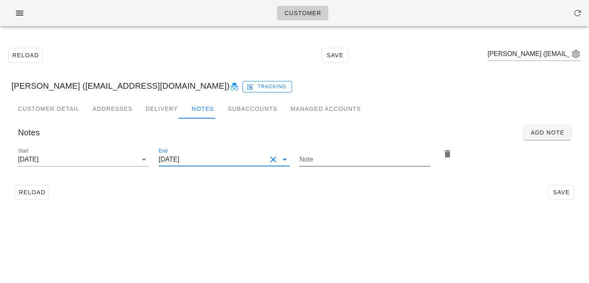
scroll to position [0, 0]
click at [300, 159] on input "Note" at bounding box center [365, 159] width 131 height 13
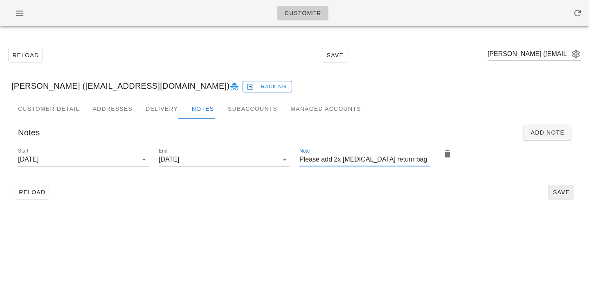
type input "Please add 2x ice pack return bag"
click at [556, 192] on span "Save" at bounding box center [561, 192] width 19 height 7
click at [208, 238] on div "Customer Reload Save Farnaz Edalat (Farnazedalat@yahoo.com) Farnaz Edalat (Farn…" at bounding box center [294, 141] width 589 height 283
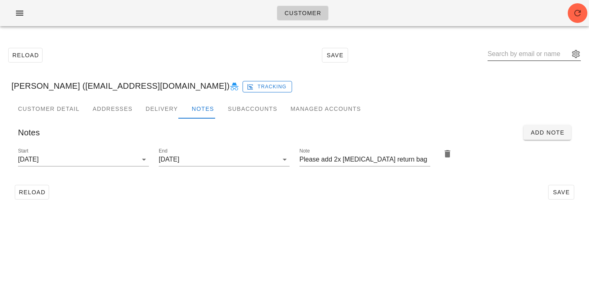
click at [524, 56] on input "text" at bounding box center [529, 53] width 82 height 13
paste input "[EMAIL_ADDRESS][DOMAIN_NAME]"
type input "[EMAIL_ADDRESS][DOMAIN_NAME]"
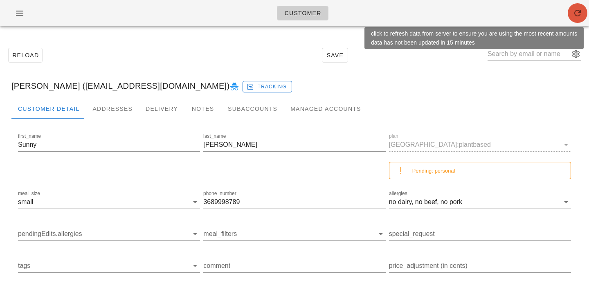
click at [574, 15] on icon "button" at bounding box center [578, 13] width 10 height 10
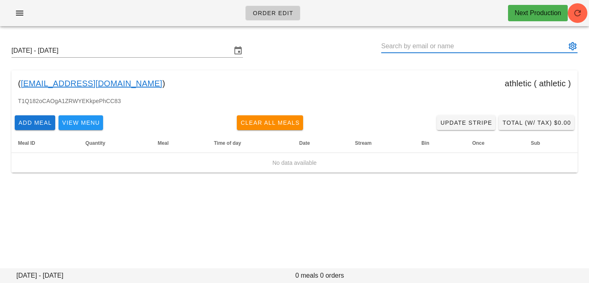
click at [442, 52] on input "text" at bounding box center [473, 46] width 185 height 13
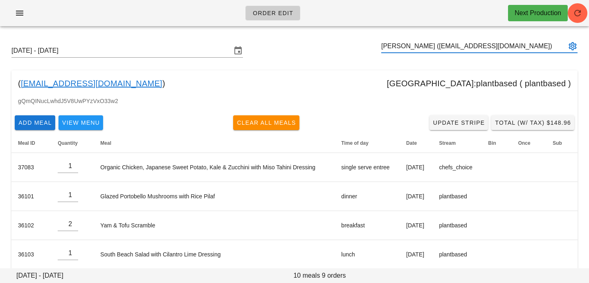
type input "Sunny Yerra (sunnyeverhart1@icloud.com)"
click at [579, 16] on icon "button" at bounding box center [578, 13] width 10 height 10
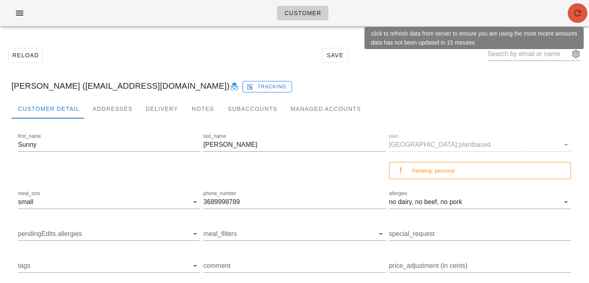
click at [575, 19] on button "button" at bounding box center [578, 13] width 20 height 20
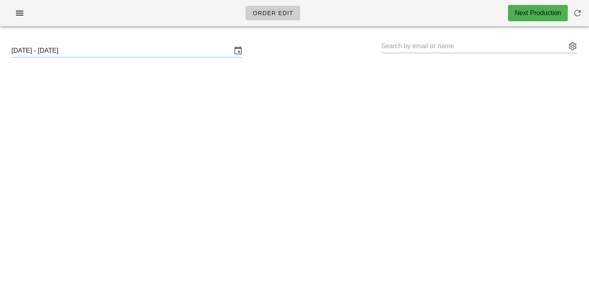
type input "[PERSON_NAME] ([EMAIL_ADDRESS][DOMAIN_NAME])"
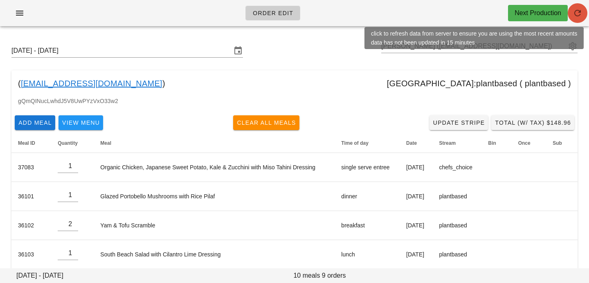
click at [576, 16] on icon "button" at bounding box center [578, 13] width 10 height 10
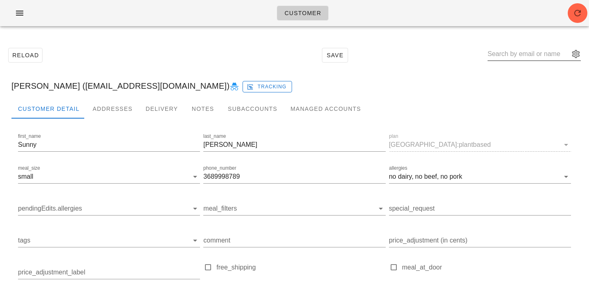
click at [542, 56] on input "text" at bounding box center [529, 53] width 82 height 13
paste input "[EMAIL_ADDRESS][DOMAIN_NAME]"
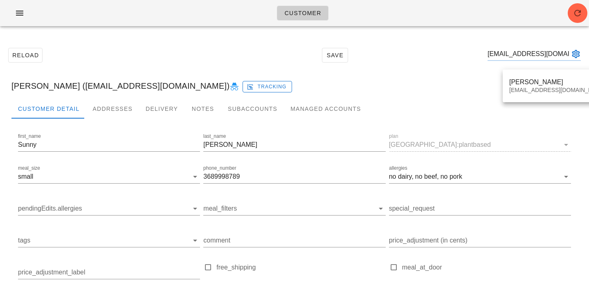
type input "[EMAIL_ADDRESS][DOMAIN_NAME]"
click at [534, 104] on div "Customer Detail Addresses Delivery Notes Subaccounts Managed Accounts" at bounding box center [294, 109] width 566 height 20
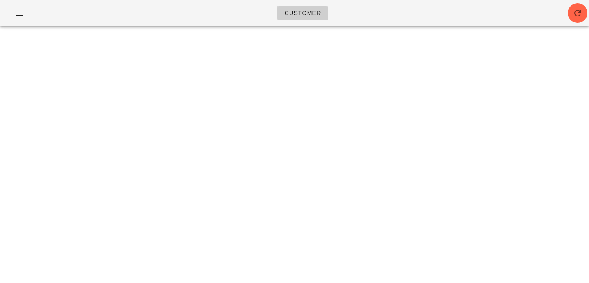
click at [535, 57] on div "Customer Something unexpected happened. Please refresh the page and check your …" at bounding box center [294, 141] width 589 height 283
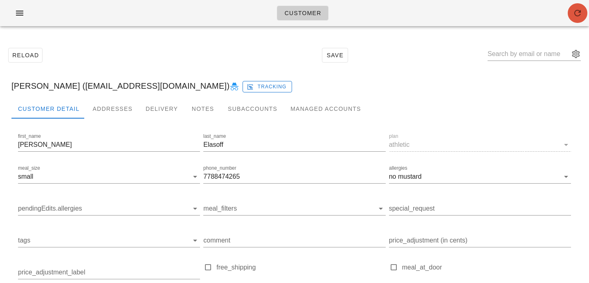
click at [581, 16] on icon "button" at bounding box center [578, 13] width 10 height 10
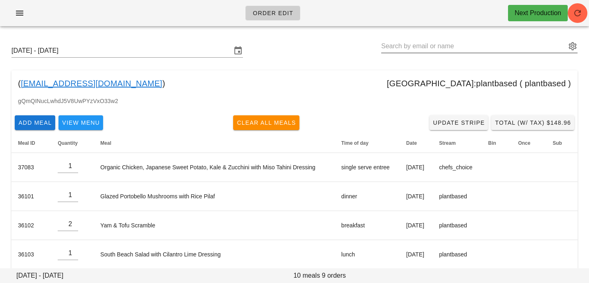
click at [401, 47] on input "text" at bounding box center [473, 46] width 185 height 13
paste input "[EMAIL_ADDRESS][DOMAIN_NAME]"
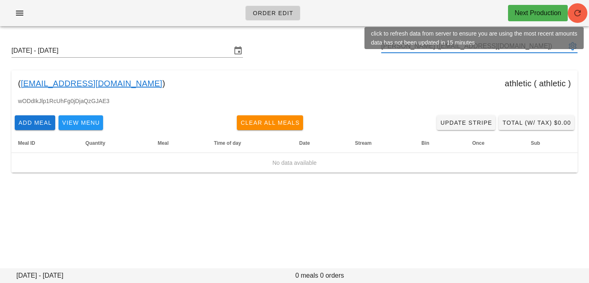
type input "[PERSON_NAME] ([EMAIL_ADDRESS][DOMAIN_NAME])"
click at [576, 14] on icon "button" at bounding box center [578, 13] width 10 height 10
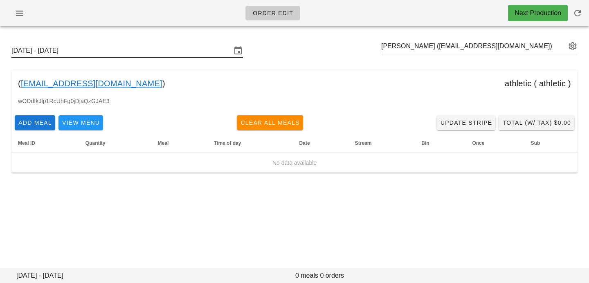
click at [210, 54] on input "[DATE] - [DATE]" at bounding box center [121, 50] width 220 height 13
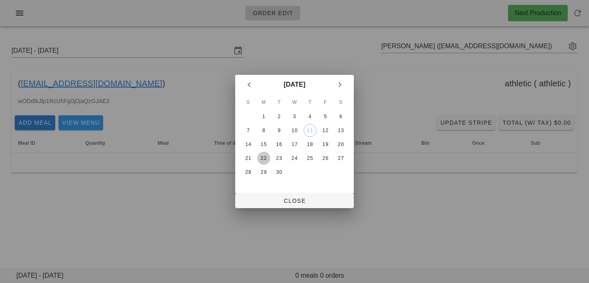
click at [266, 160] on div "22" at bounding box center [263, 158] width 13 height 6
click at [266, 200] on span "Close" at bounding box center [295, 201] width 106 height 7
type input "[DATE] - [DATE]"
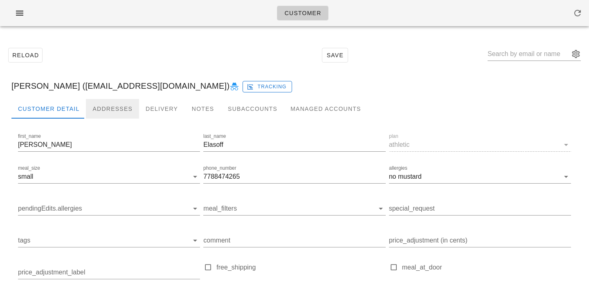
click at [102, 102] on div "Addresses" at bounding box center [112, 109] width 53 height 20
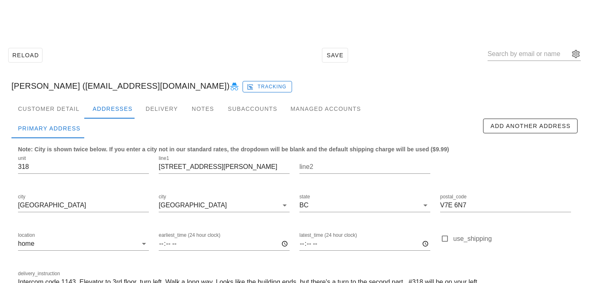
scroll to position [54, 0]
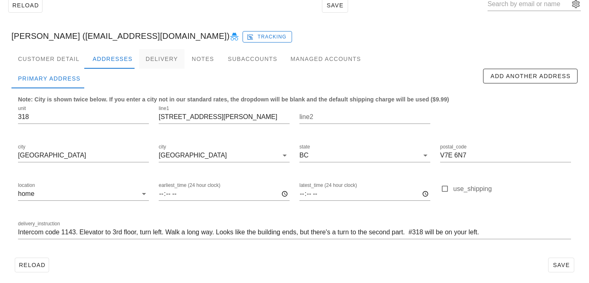
scroll to position [54, 0]
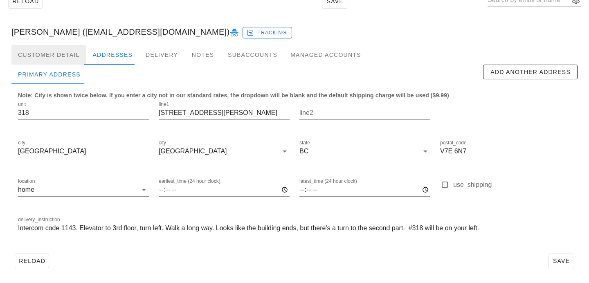
click at [58, 56] on div "Customer Detail" at bounding box center [48, 55] width 74 height 20
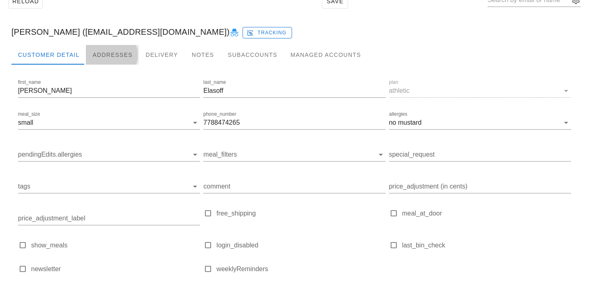
click at [105, 58] on div "Addresses" at bounding box center [112, 55] width 53 height 20
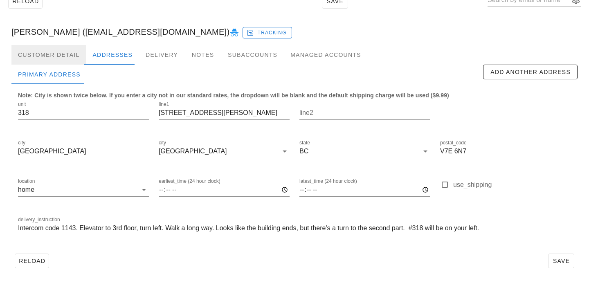
click at [74, 57] on div "Customer Detail" at bounding box center [48, 55] width 74 height 20
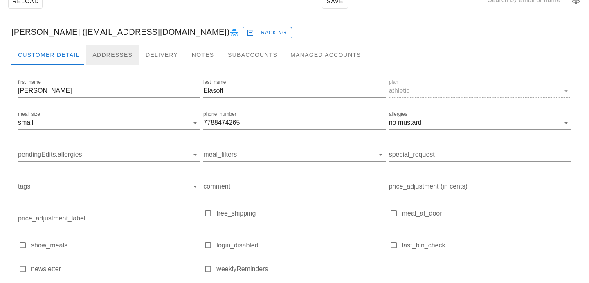
click at [112, 56] on div "Addresses" at bounding box center [112, 55] width 53 height 20
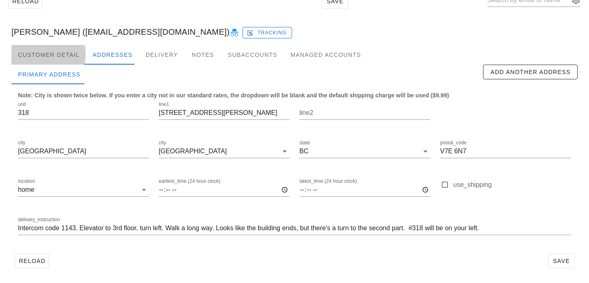
click at [64, 48] on div "Customer Detail" at bounding box center [48, 55] width 74 height 20
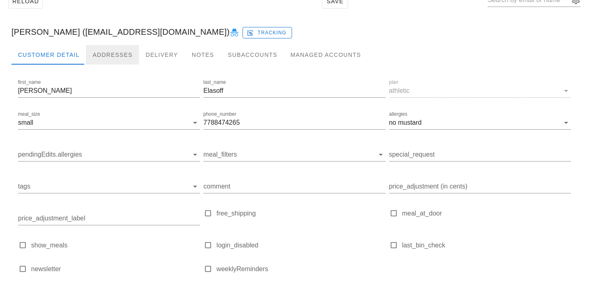
click at [110, 53] on div "Addresses" at bounding box center [112, 55] width 53 height 20
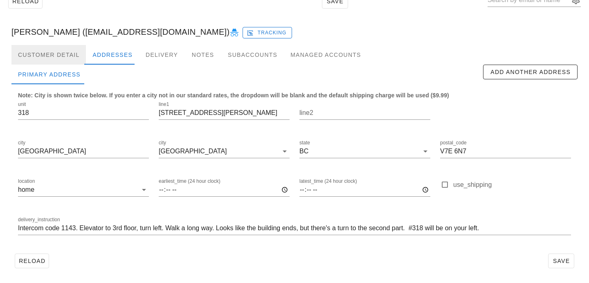
click at [68, 49] on div "Customer Detail" at bounding box center [48, 55] width 74 height 20
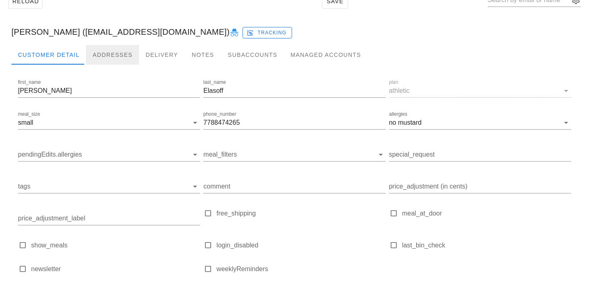
click at [94, 54] on div "Addresses" at bounding box center [112, 55] width 53 height 20
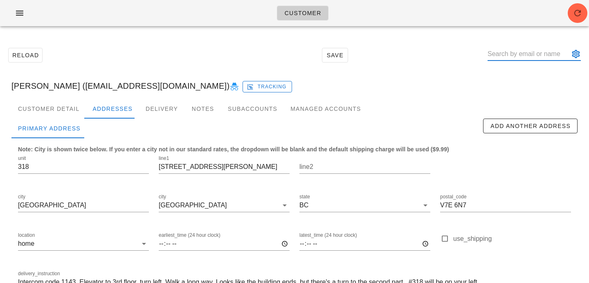
click at [529, 57] on input "text" at bounding box center [529, 53] width 82 height 13
paste input "[EMAIL_ADDRESS][DOMAIN_NAME]"
type input "[EMAIL_ADDRESS][DOMAIN_NAME]"
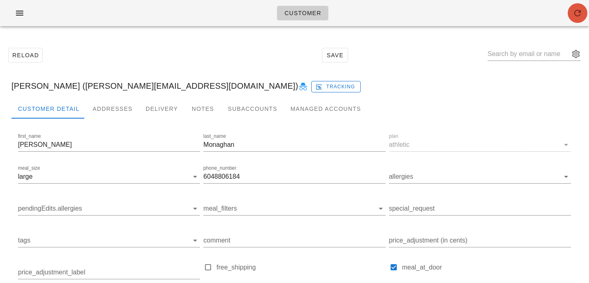
click at [579, 21] on button "button" at bounding box center [578, 13] width 20 height 20
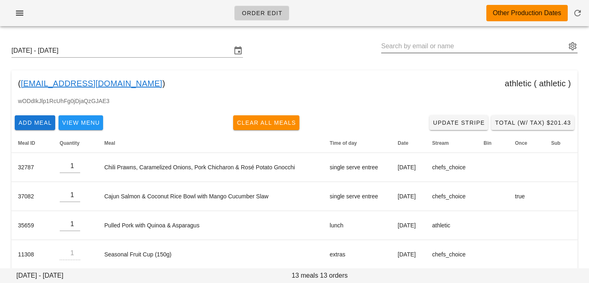
click at [444, 48] on input "text" at bounding box center [473, 46] width 185 height 13
paste input "monaghan.lth@gmail.com"
type input "[PERSON_NAME] ([PERSON_NAME][EMAIL_ADDRESS][DOMAIN_NAME])"
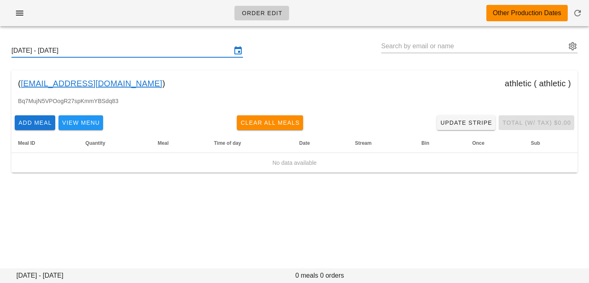
click at [115, 48] on input "Sunday September 21 - Saturday September 27" at bounding box center [121, 50] width 220 height 13
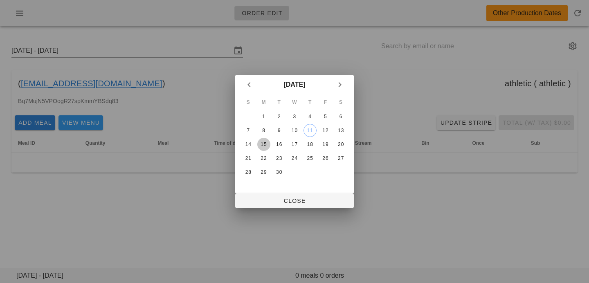
click at [264, 144] on div "15" at bounding box center [263, 145] width 13 height 6
click at [277, 194] on button "Close" at bounding box center [294, 201] width 119 height 15
type input "[DATE] - [DATE]"
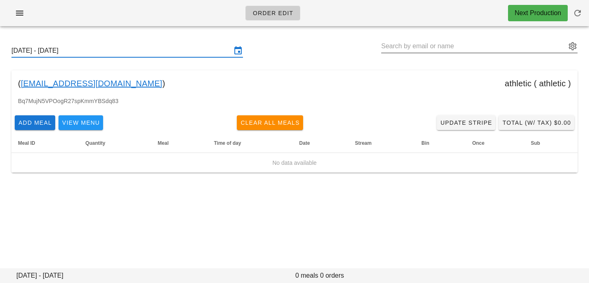
click at [440, 39] on div "[DATE] - [DATE]" at bounding box center [294, 51] width 579 height 26
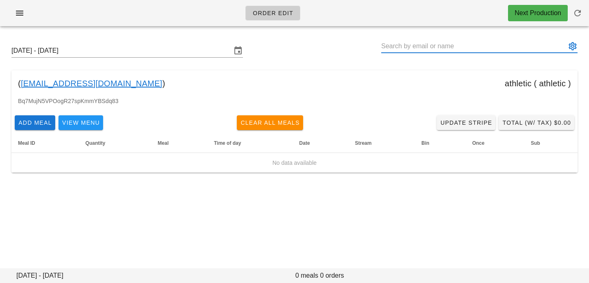
click at [434, 44] on input "text" at bounding box center [473, 46] width 185 height 13
paste input "[EMAIL_ADDRESS][DOMAIN_NAME]"
type input "[PERSON_NAME] ([PERSON_NAME][EMAIL_ADDRESS][DOMAIN_NAME])"
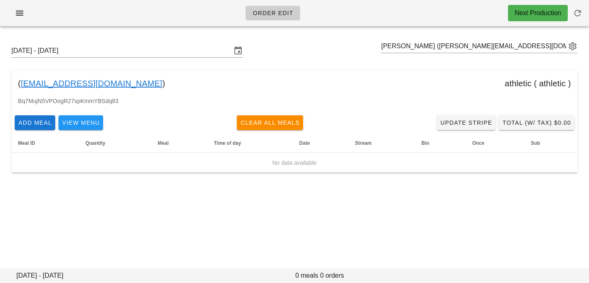
click at [403, 79] on div "( monaghan.lth@gmail.com ) athletic ( athletic )" at bounding box center [294, 83] width 566 height 26
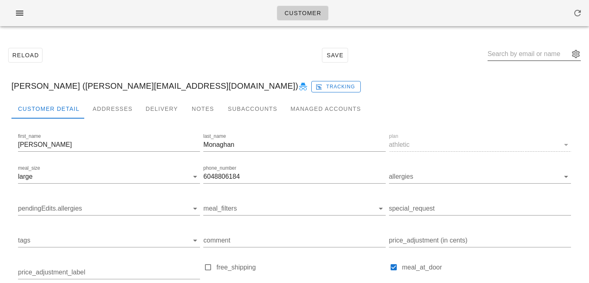
click at [516, 55] on input "text" at bounding box center [529, 53] width 82 height 13
paste input "[EMAIL_ADDRESS][DOMAIN_NAME]"
type input "[EMAIL_ADDRESS][DOMAIN_NAME]"
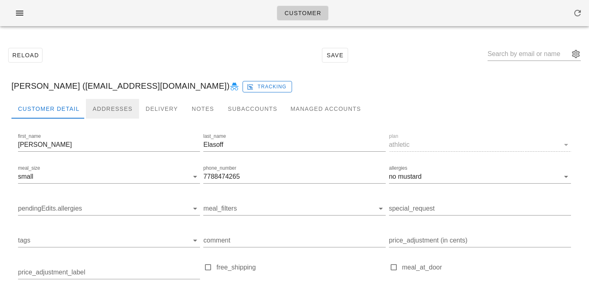
click at [113, 104] on div "Addresses" at bounding box center [112, 109] width 53 height 20
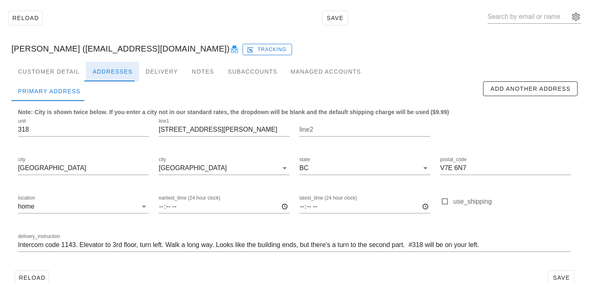
scroll to position [54, 0]
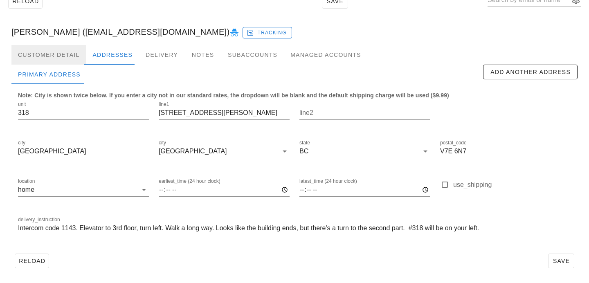
click at [64, 59] on div "Customer Detail" at bounding box center [48, 55] width 74 height 20
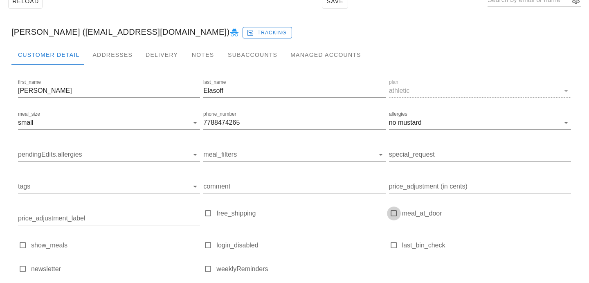
click at [391, 212] on div at bounding box center [393, 213] width 11 height 11
checkbox input "true"
click at [130, 55] on div "Addresses" at bounding box center [112, 55] width 53 height 20
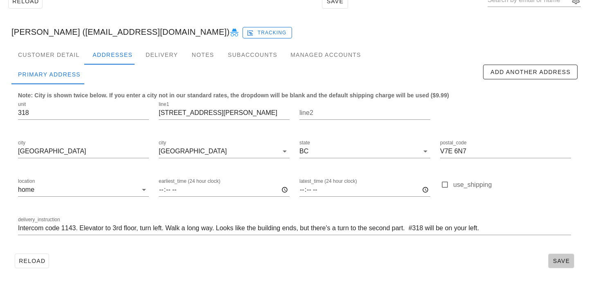
click at [557, 265] on button "Save" at bounding box center [561, 261] width 26 height 15
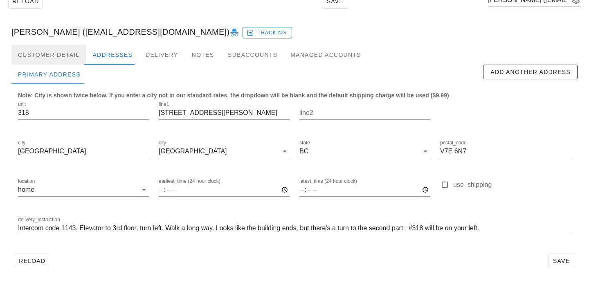
click at [51, 56] on div "Customer Detail" at bounding box center [48, 55] width 74 height 20
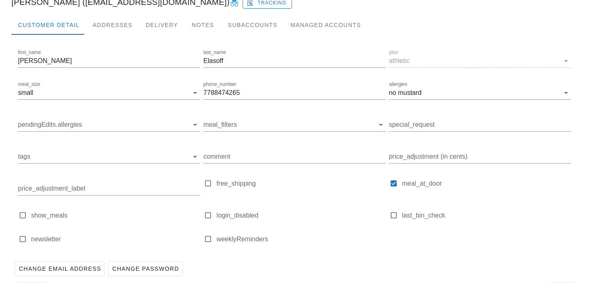
scroll to position [113, 0]
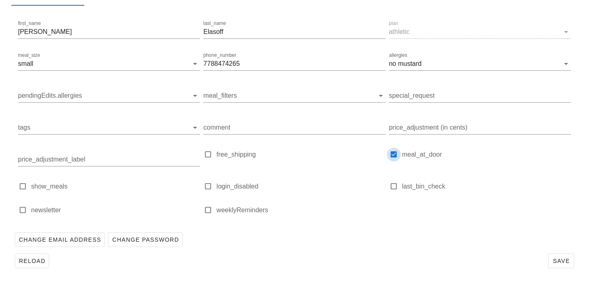
click at [394, 153] on div at bounding box center [393, 154] width 11 height 11
checkbox input "false"
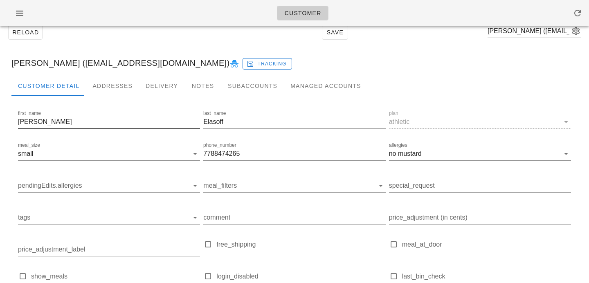
scroll to position [0, 0]
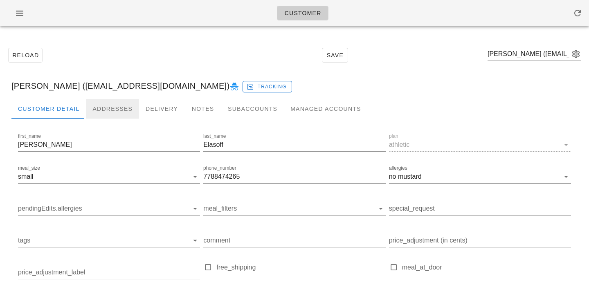
click at [101, 103] on div "Addresses" at bounding box center [112, 109] width 53 height 20
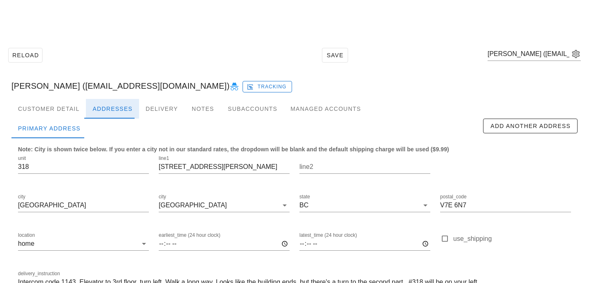
scroll to position [54, 0]
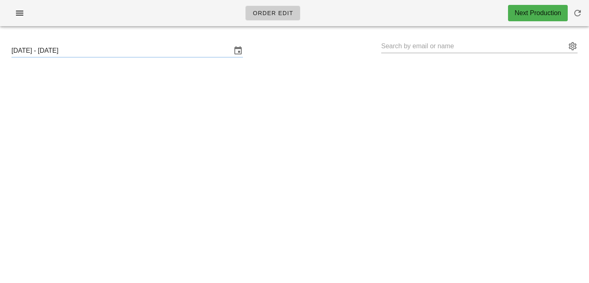
type input "[PERSON_NAME] ([PERSON_NAME][EMAIL_ADDRESS][DOMAIN_NAME])"
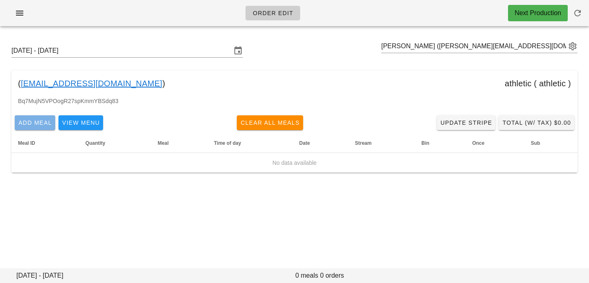
click at [37, 122] on span "Add Meal" at bounding box center [35, 122] width 34 height 7
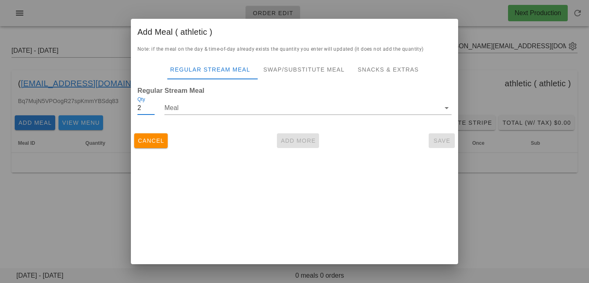
click at [153, 107] on input "2" at bounding box center [145, 107] width 17 height 13
click at [153, 107] on input "3" at bounding box center [145, 107] width 17 height 13
type input "4"
click at [153, 107] on input "4" at bounding box center [145, 107] width 17 height 13
click at [187, 111] on input "Meal" at bounding box center [302, 107] width 276 height 13
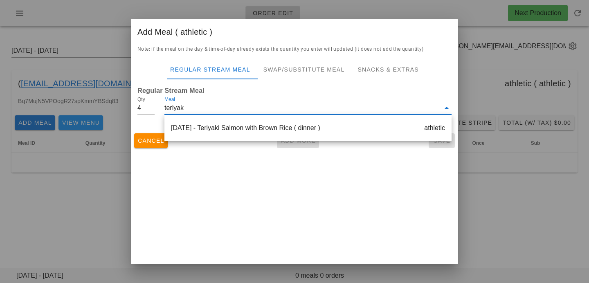
type input "teriyaki"
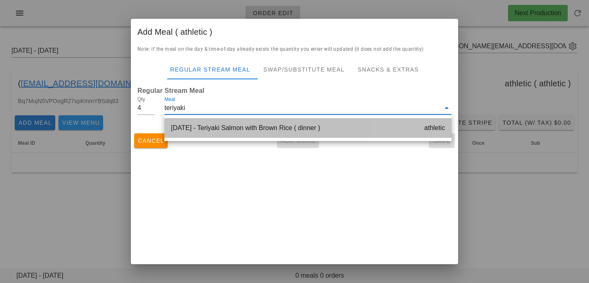
click at [261, 133] on div "[DATE] - Teriyaki Salmon with Brown Rice ( dinner ) athletic" at bounding box center [307, 128] width 287 height 20
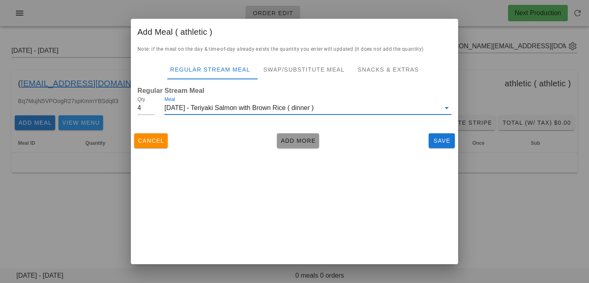
click at [286, 140] on span "Add More" at bounding box center [298, 140] width 36 height 7
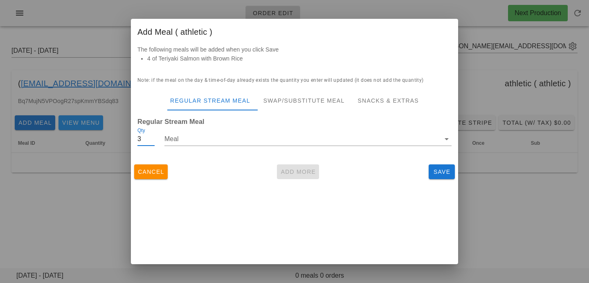
type input "3"
click at [153, 143] on input "3" at bounding box center [145, 139] width 17 height 13
click at [178, 139] on input "Meal" at bounding box center [302, 139] width 276 height 13
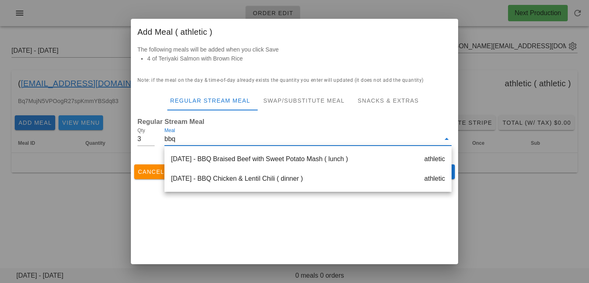
type input "bbq"
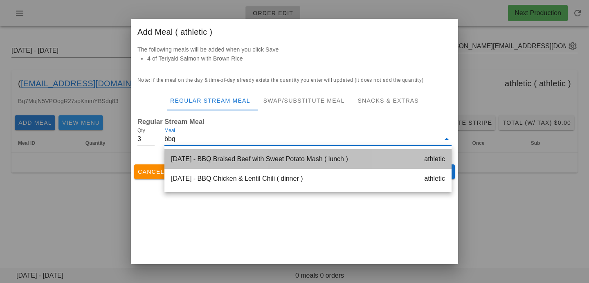
click at [230, 163] on div "[DATE] - BBQ Braised Beef with Sweet Potato Mash ( lunch ) athletic" at bounding box center [307, 159] width 287 height 20
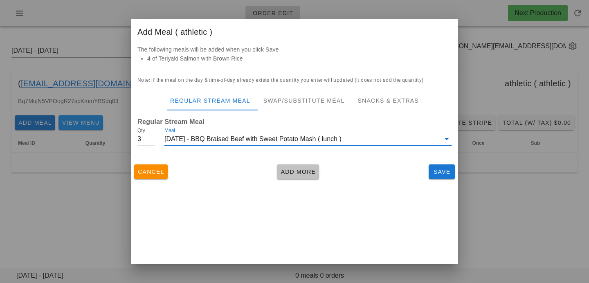
click at [291, 176] on button "Add More" at bounding box center [298, 171] width 42 height 15
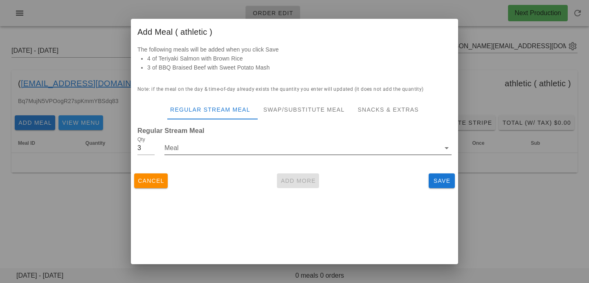
click at [204, 145] on input "Meal" at bounding box center [302, 148] width 276 height 13
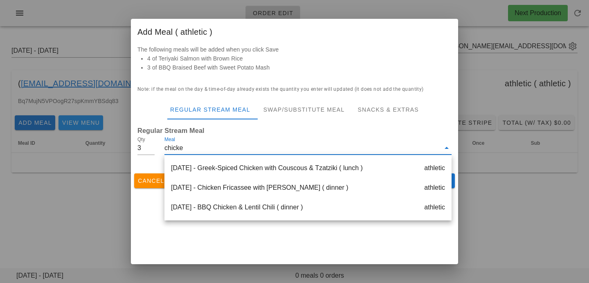
type input "chicken"
click at [257, 182] on div "[DATE] - Chicken Fricassee with [PERSON_NAME] ( dinner ) athletic" at bounding box center [307, 188] width 287 height 20
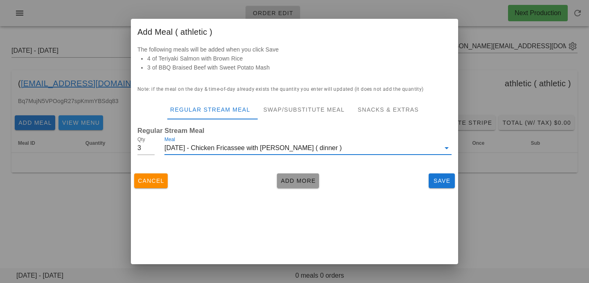
click at [298, 187] on button "Add More" at bounding box center [298, 180] width 42 height 15
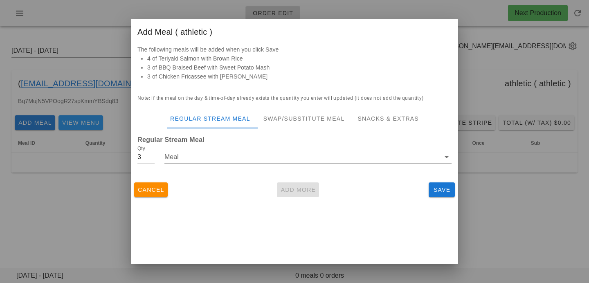
click at [170, 156] on input "Meal" at bounding box center [302, 157] width 276 height 13
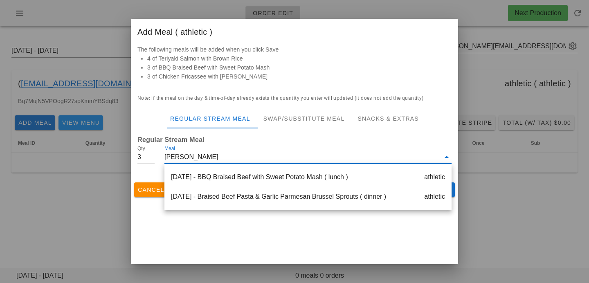
type input "[PERSON_NAME]"
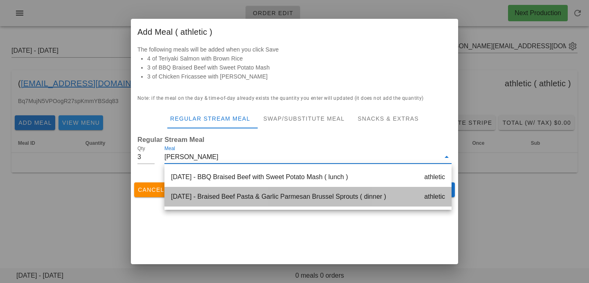
click at [214, 201] on div "[DATE] - Braised Beef Pasta & Garlic Parmesan Brussel Sprouts ( dinner ) athlet…" at bounding box center [307, 197] width 287 height 20
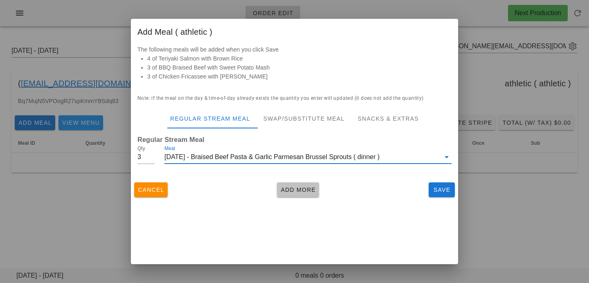
click at [288, 196] on button "Add More" at bounding box center [298, 189] width 42 height 15
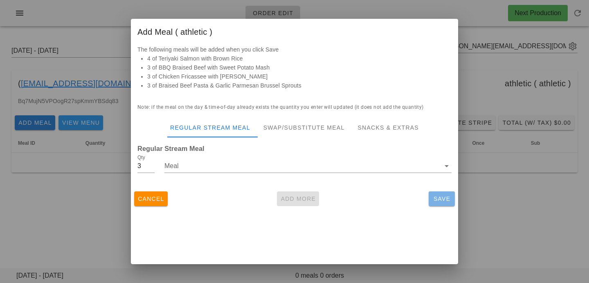
click at [439, 201] on span "Save" at bounding box center [442, 199] width 20 height 7
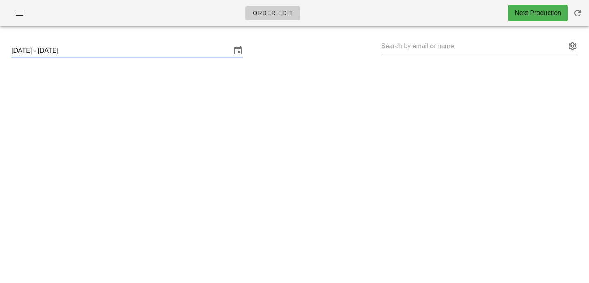
type input "Luke Monaghan (monaghan.lth@gmail.com)"
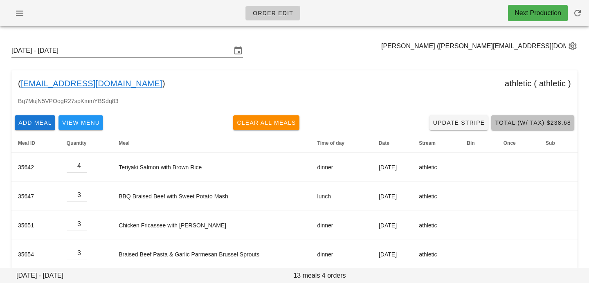
click at [547, 127] on button "Total (w/ Tax) $238.68" at bounding box center [532, 122] width 83 height 15
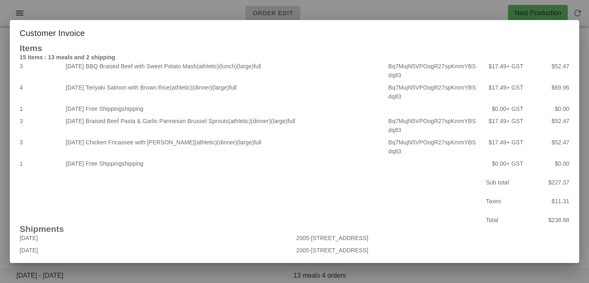
click at [150, 51] on h2 "Items" at bounding box center [295, 48] width 550 height 9
click at [203, 9] on div at bounding box center [294, 141] width 589 height 283
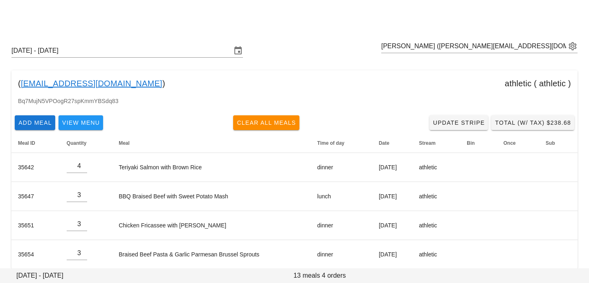
scroll to position [10, 0]
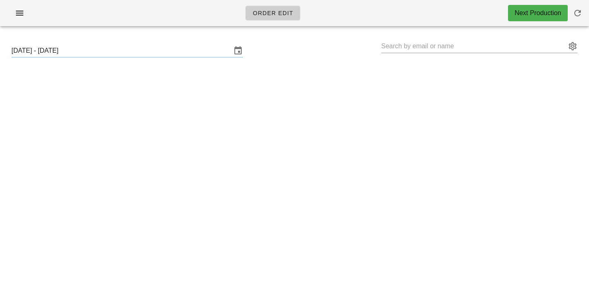
type input "[PERSON_NAME] ([PERSON_NAME][EMAIL_ADDRESS][DOMAIN_NAME])"
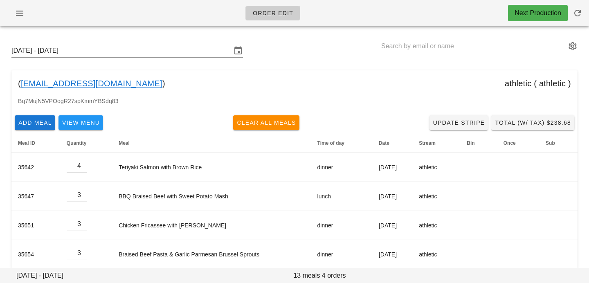
click at [436, 44] on input "text" at bounding box center [473, 46] width 185 height 13
paste input "[EMAIL_ADDRESS][DOMAIN_NAME]"
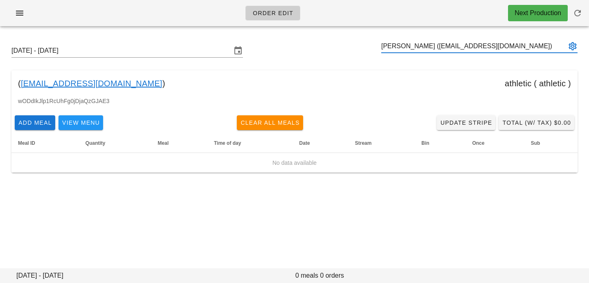
type input "[PERSON_NAME] ([EMAIL_ADDRESS][DOMAIN_NAME])"
paste input "[EMAIL_ADDRESS][DOMAIN_NAME]"
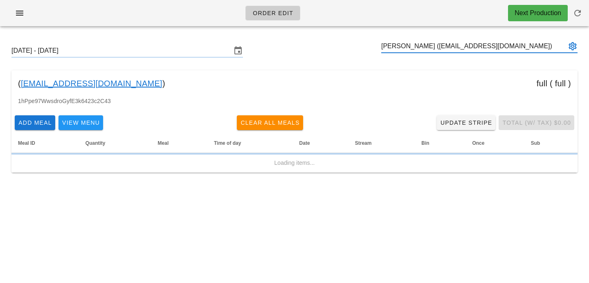
type input "[PERSON_NAME] ([EMAIL_ADDRESS][DOMAIN_NAME])"
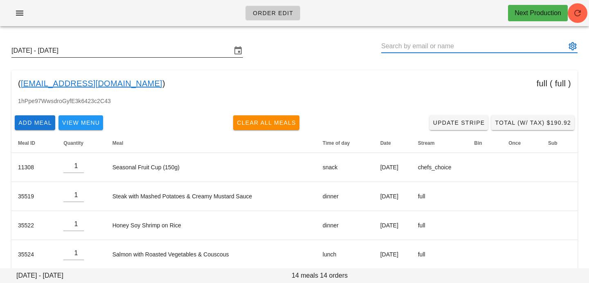
click at [142, 53] on input "[DATE] - [DATE]" at bounding box center [121, 50] width 220 height 13
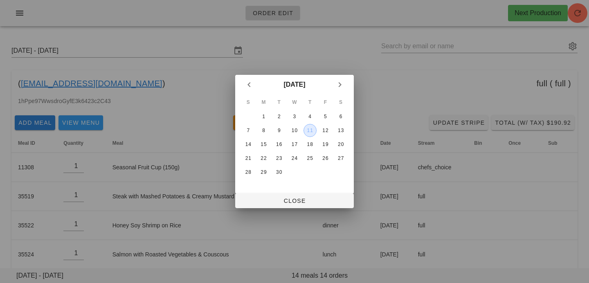
click at [304, 131] on div "11" at bounding box center [310, 131] width 12 height 6
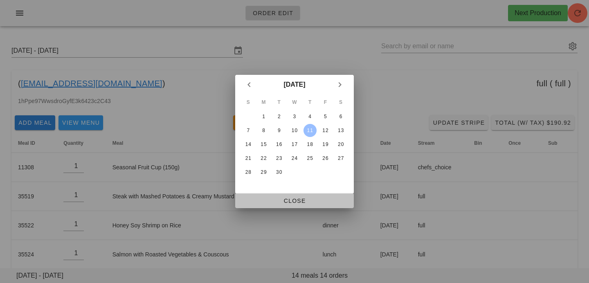
click at [301, 199] on span "Close" at bounding box center [295, 201] width 106 height 7
type input "Sunday September 7 - Saturday September 13"
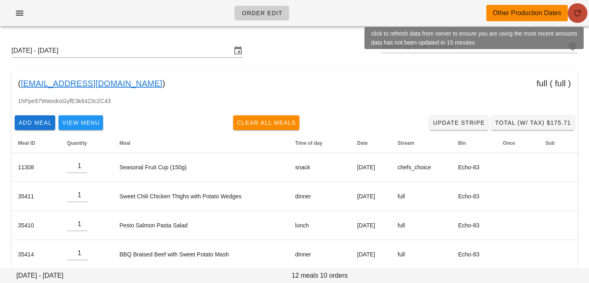
click at [579, 16] on icon "button" at bounding box center [578, 13] width 10 height 10
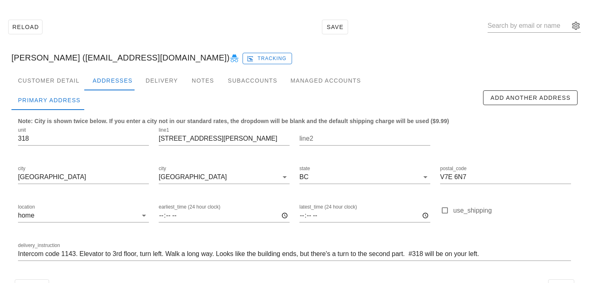
scroll to position [54, 0]
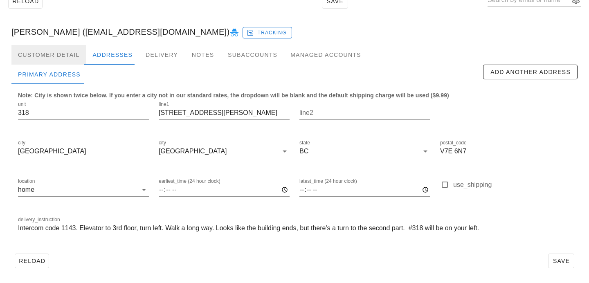
click at [74, 55] on div "Customer Detail" at bounding box center [48, 55] width 74 height 20
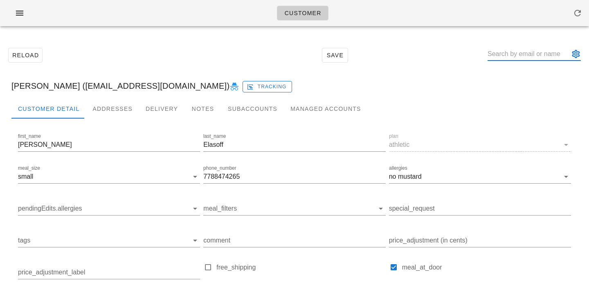
click at [509, 60] on input "text" at bounding box center [529, 53] width 82 height 13
paste input "sljenny33@gmail.com"
type input "sljenny33@gmail.com"
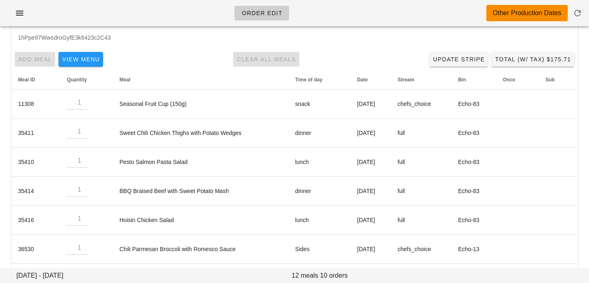
scroll to position [241, 0]
